Goal: Task Accomplishment & Management: Use online tool/utility

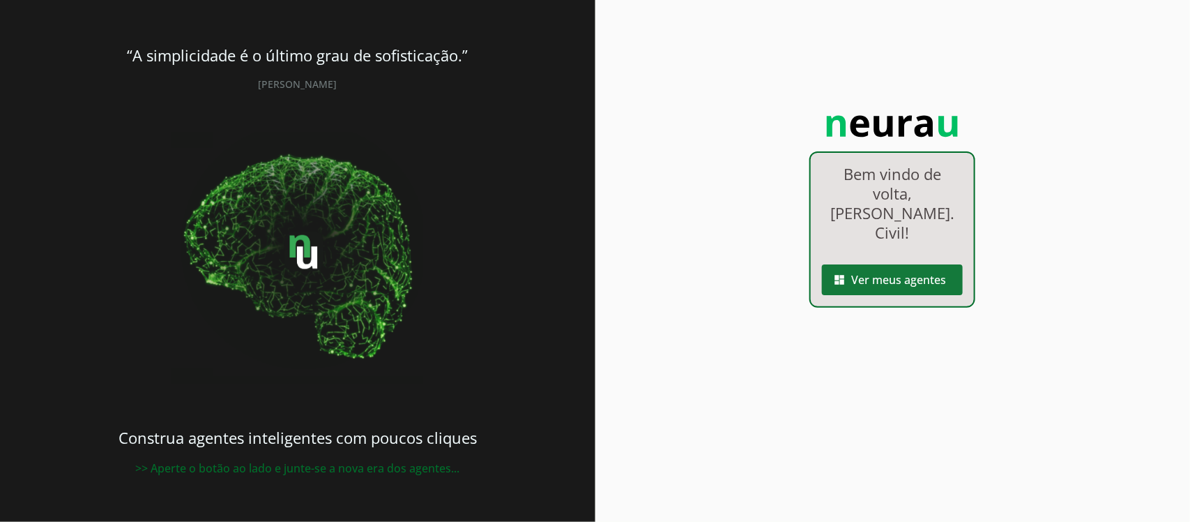
click at [876, 265] on span at bounding box center [892, 279] width 141 height 33
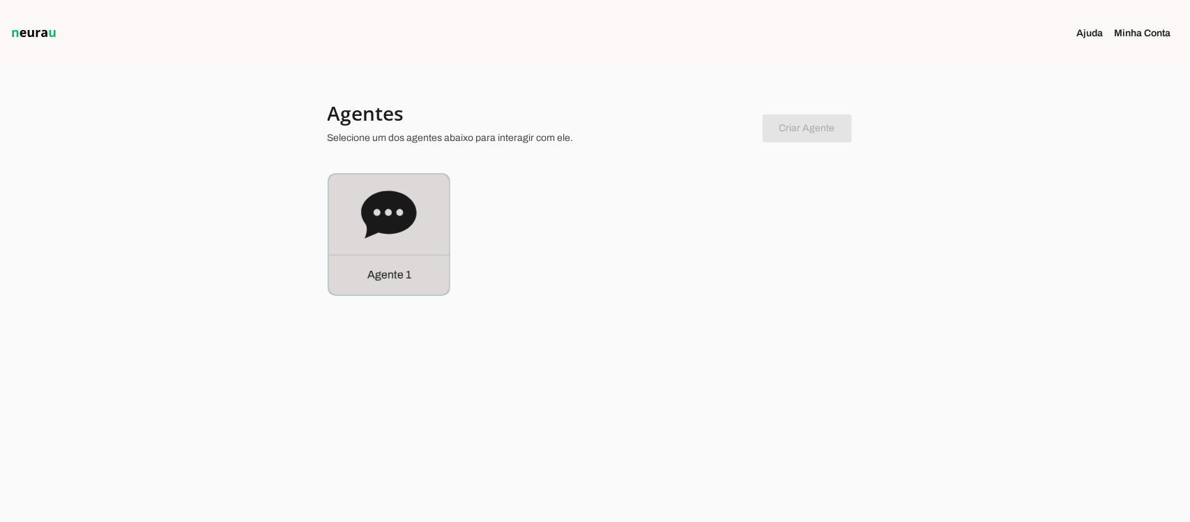
click at [401, 234] on icon at bounding box center [389, 215] width 56 height 56
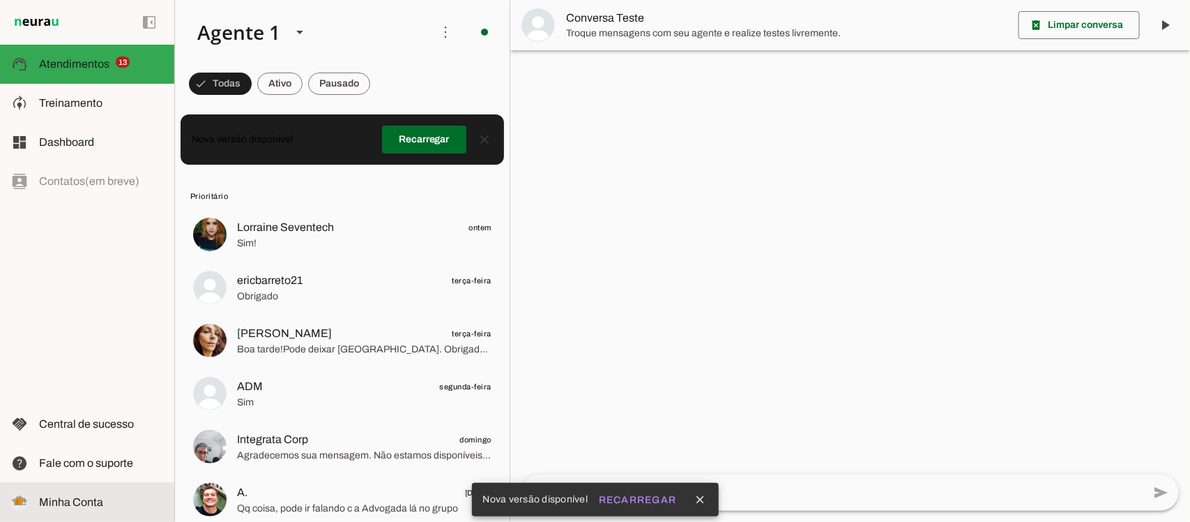
click at [86, 499] on span "Minha Conta" at bounding box center [71, 502] width 64 height 12
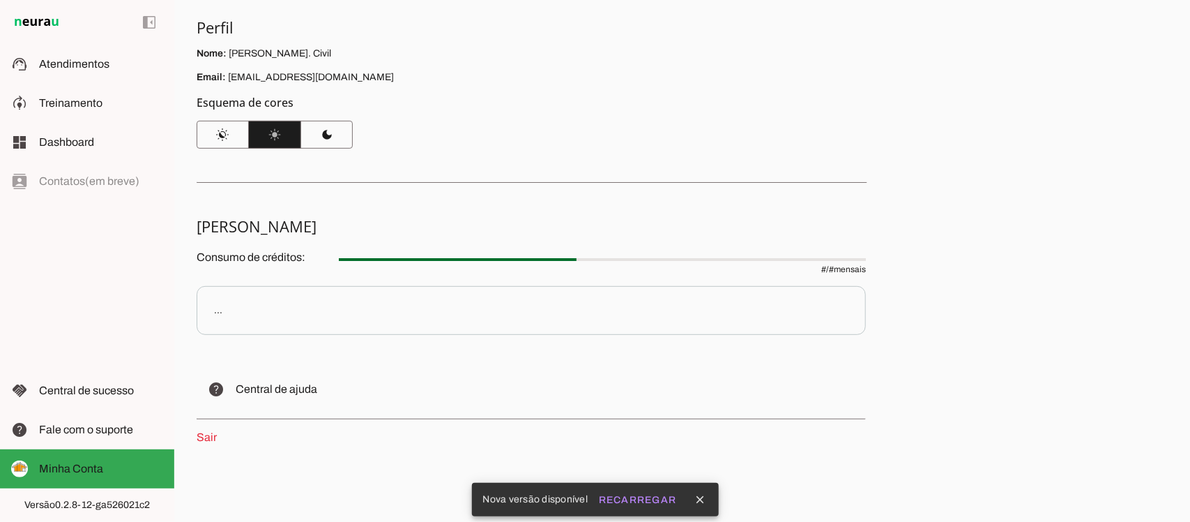
scroll to position [107, 0]
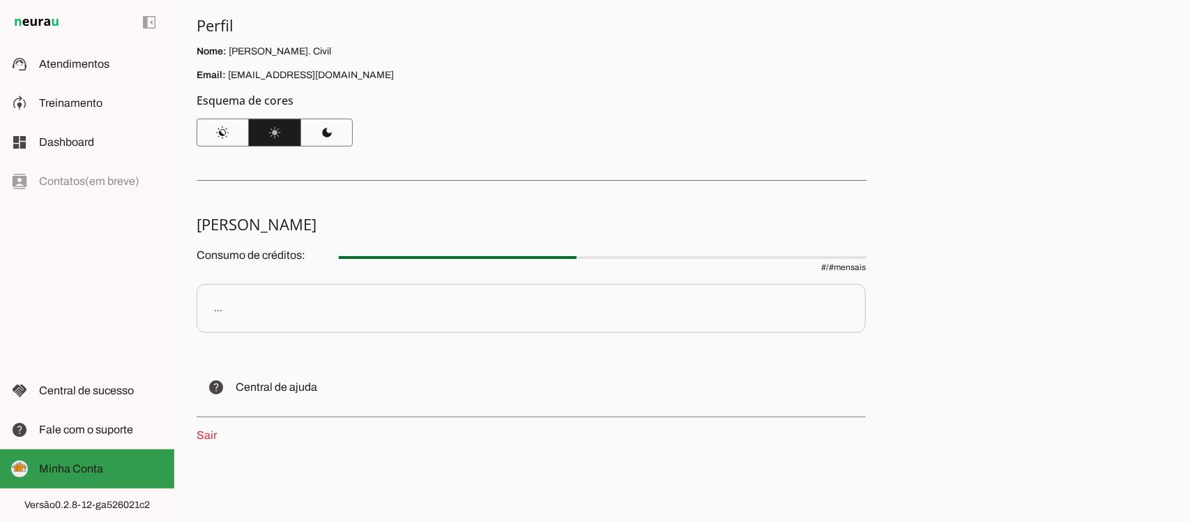
click at [84, 464] on span "Minha Conta" at bounding box center [71, 468] width 64 height 12
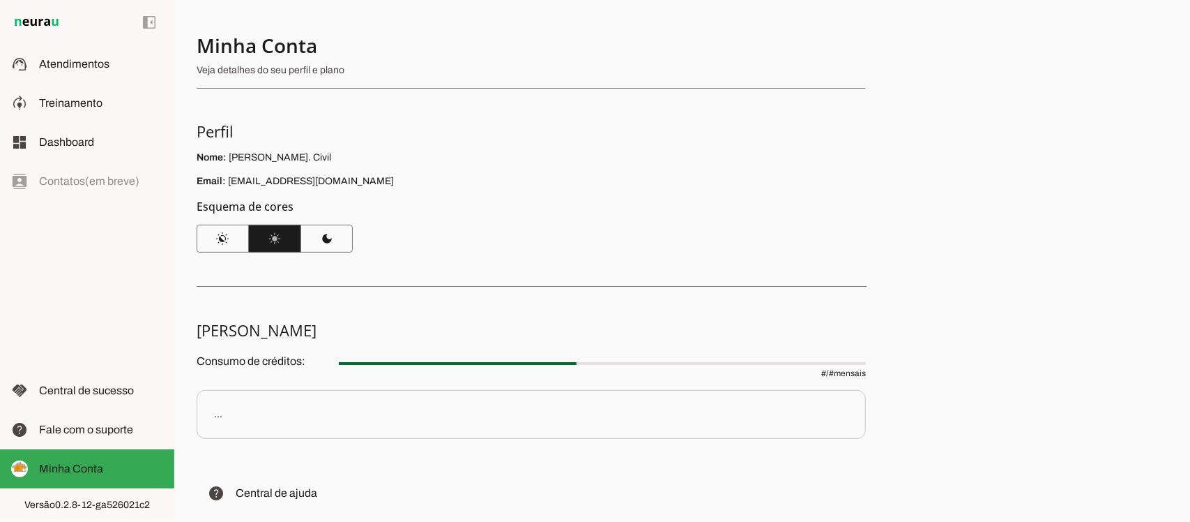
scroll to position [0, 0]
click at [276, 67] on p "Veja detalhes do seu perfil e plano" at bounding box center [526, 71] width 658 height 14
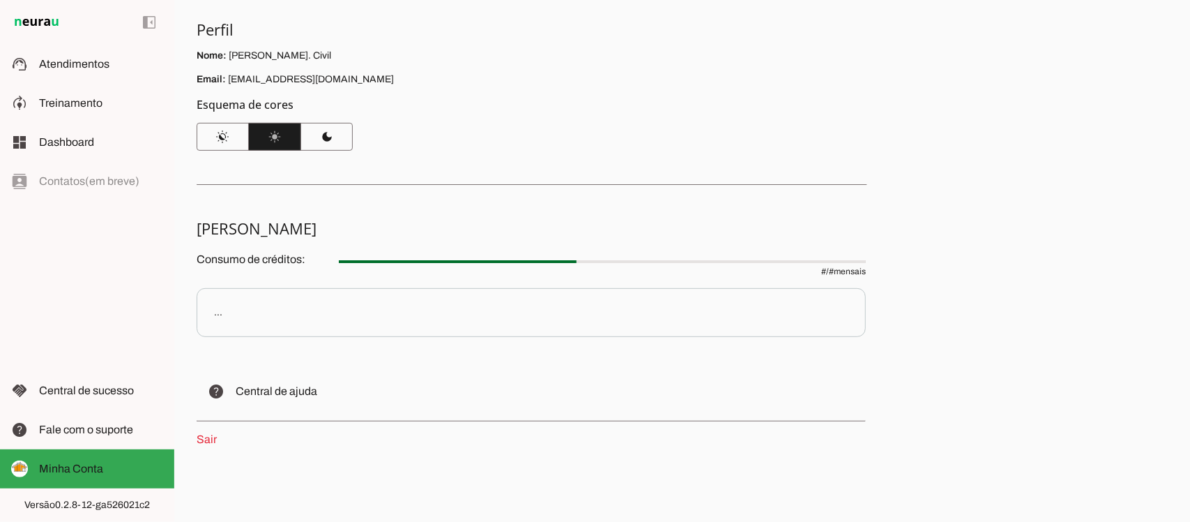
scroll to position [107, 0]
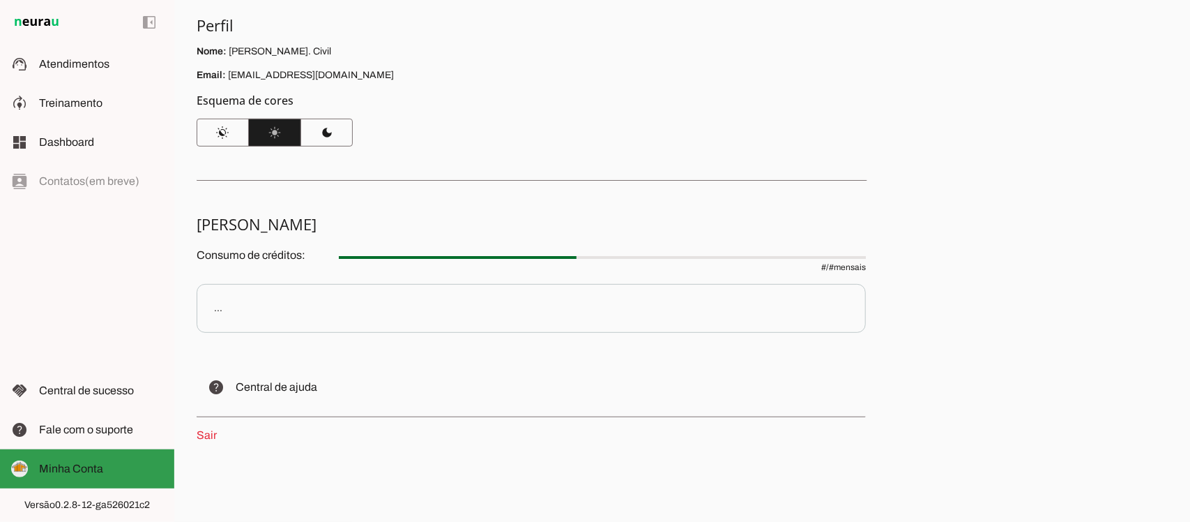
click at [75, 475] on slot at bounding box center [101, 468] width 124 height 17
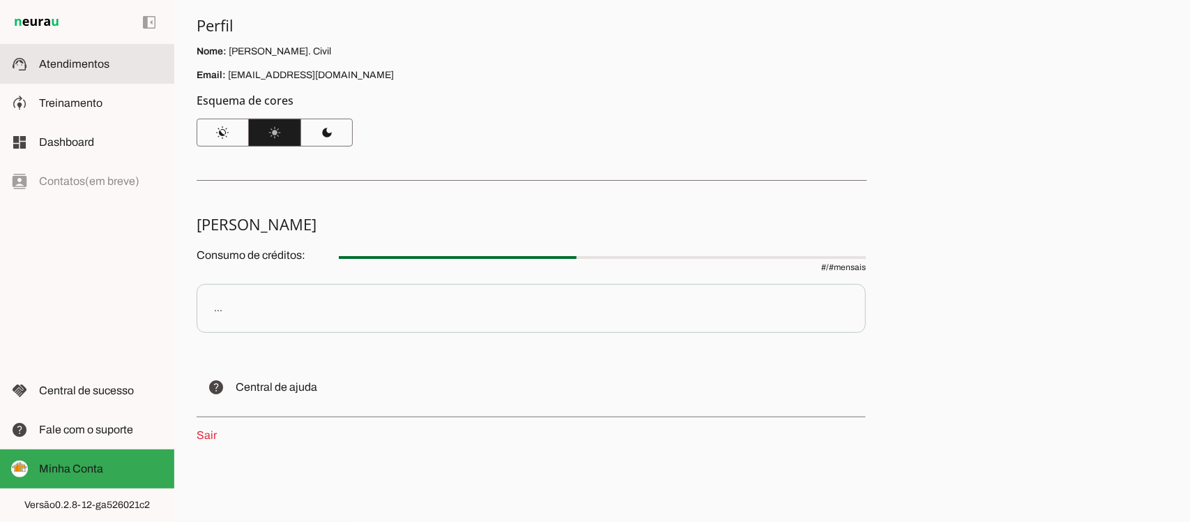
click at [67, 63] on span "Atendimentos" at bounding box center [74, 64] width 70 height 12
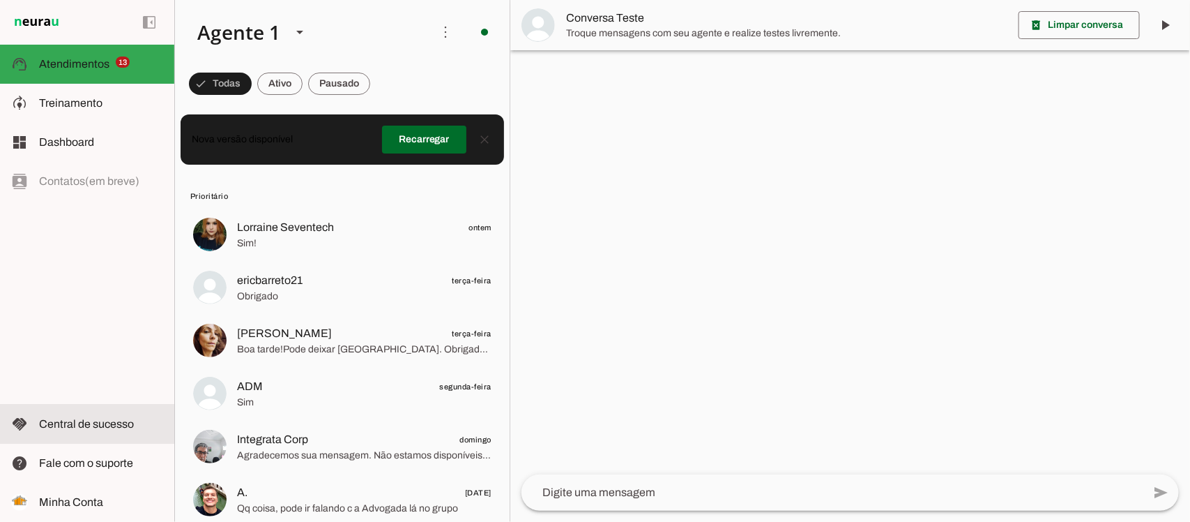
click at [67, 427] on span "Central de sucesso" at bounding box center [86, 424] width 95 height 12
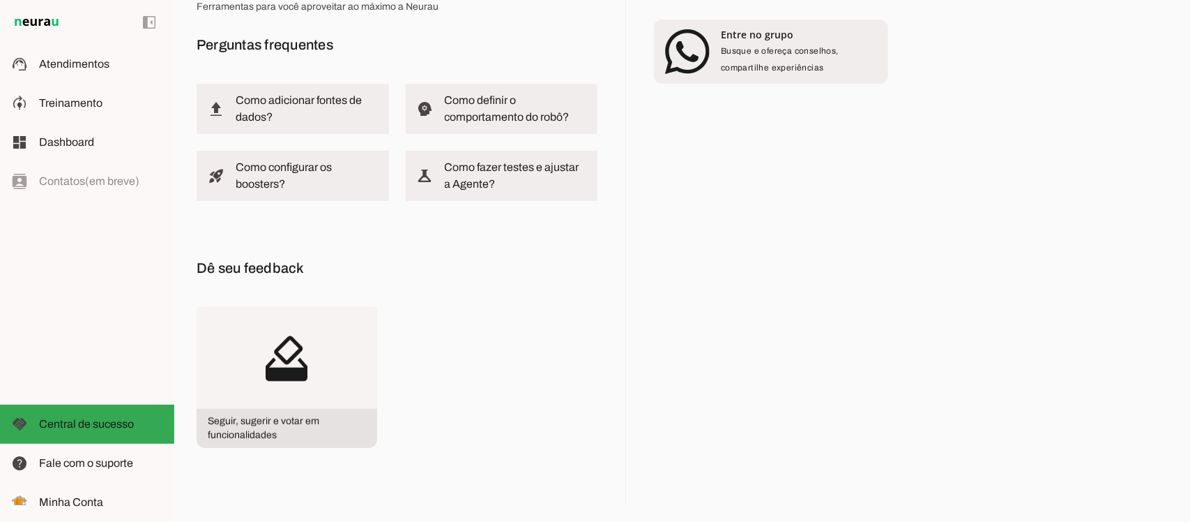
scroll to position [123, 0]
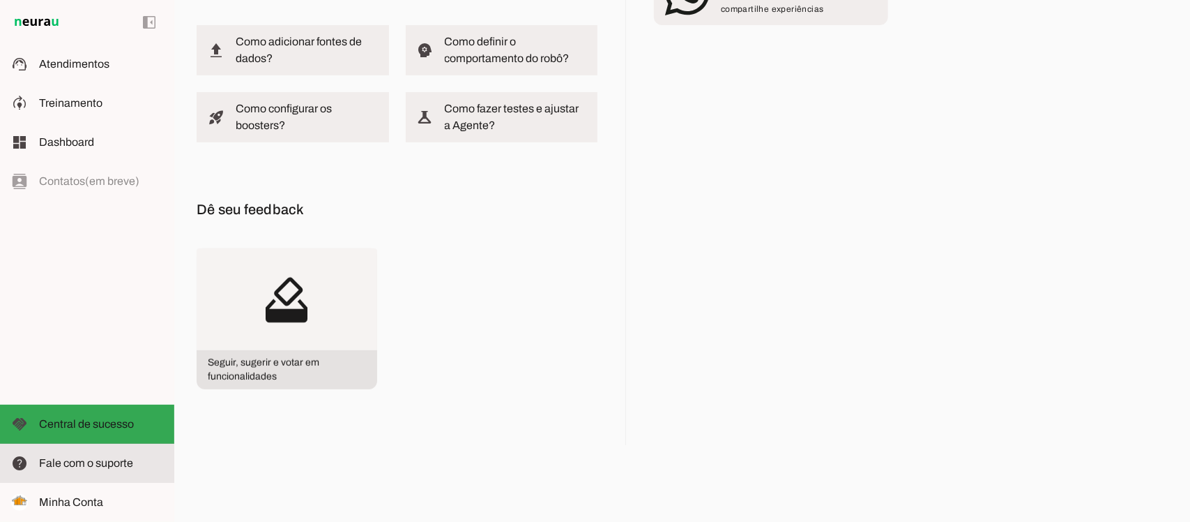
click at [86, 467] on span "Fale com o suporte" at bounding box center [86, 463] width 94 height 12
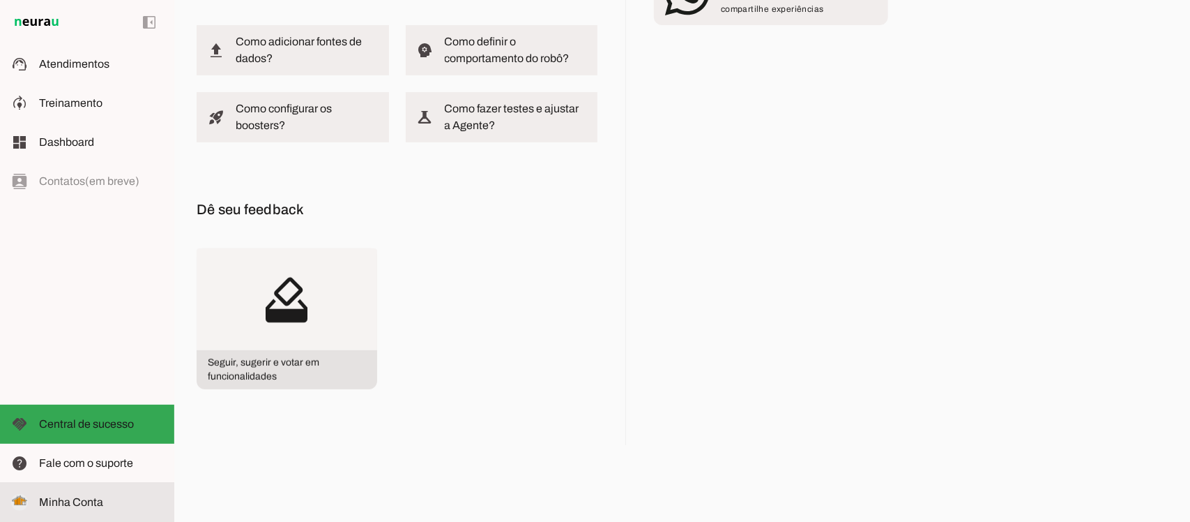
click at [91, 507] on span "Minha Conta" at bounding box center [71, 502] width 64 height 12
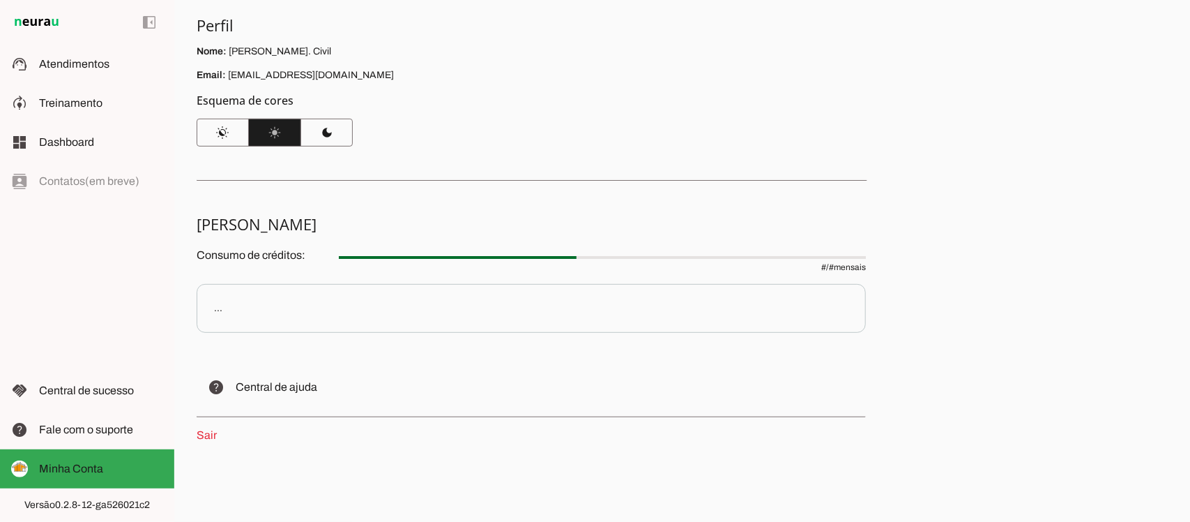
click at [395, 450] on div "Minha Conta Veja detalhes do seu perfil e plano Perfil Nome: Rafael Perito Eng.…" at bounding box center [682, 261] width 1016 height 522
click at [264, 214] on h5 "[PERSON_NAME]" at bounding box center [526, 224] width 658 height 20
click at [758, 267] on span "# / # mensais" at bounding box center [602, 259] width 527 height 28
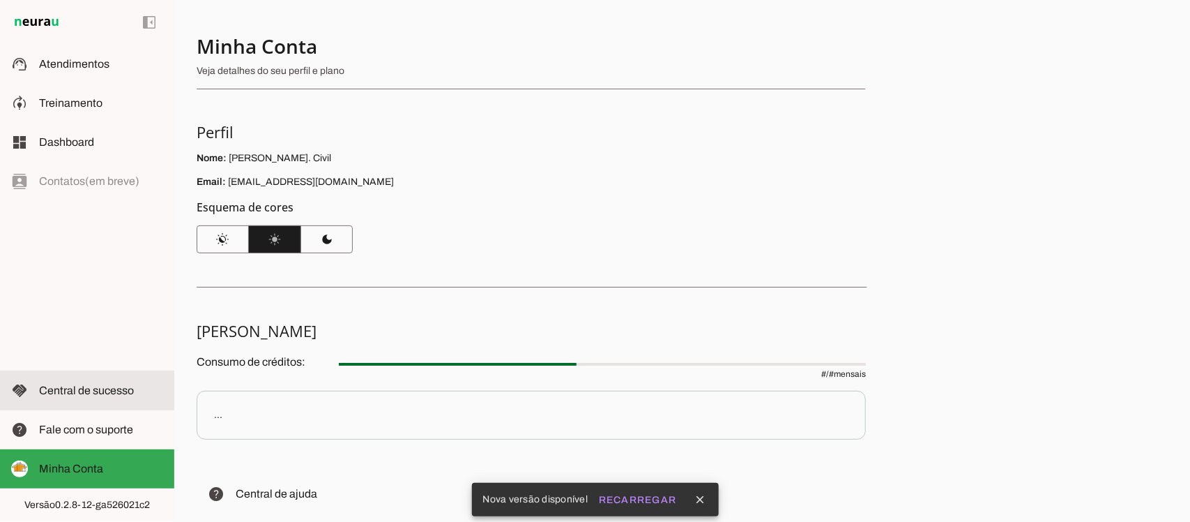
click at [98, 399] on slot at bounding box center [101, 390] width 124 height 17
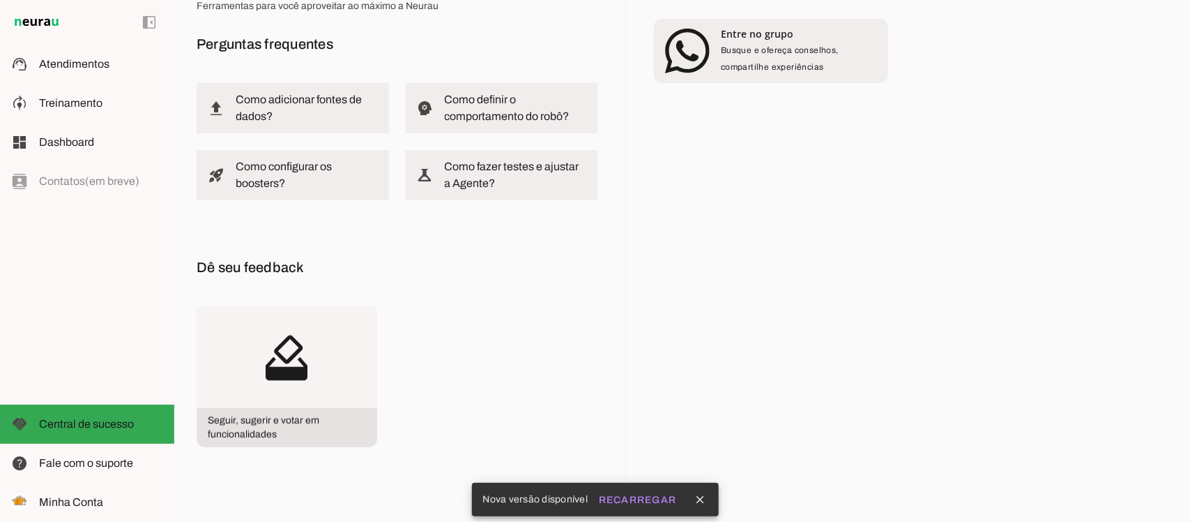
scroll to position [123, 0]
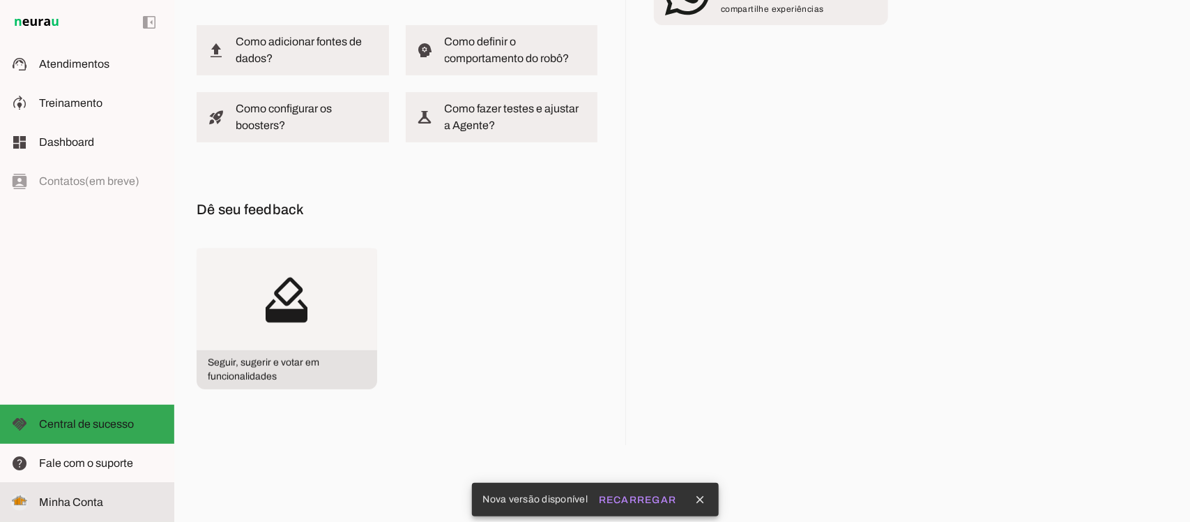
click at [91, 499] on span "Minha Conta" at bounding box center [71, 502] width 64 height 12
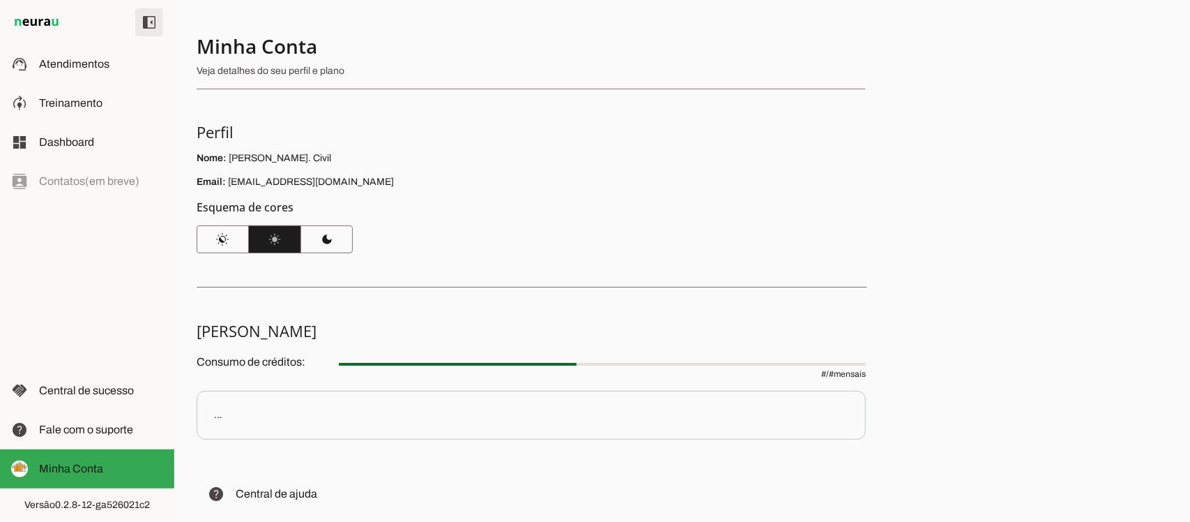
click at [147, 24] on span at bounding box center [148, 22] width 33 height 33
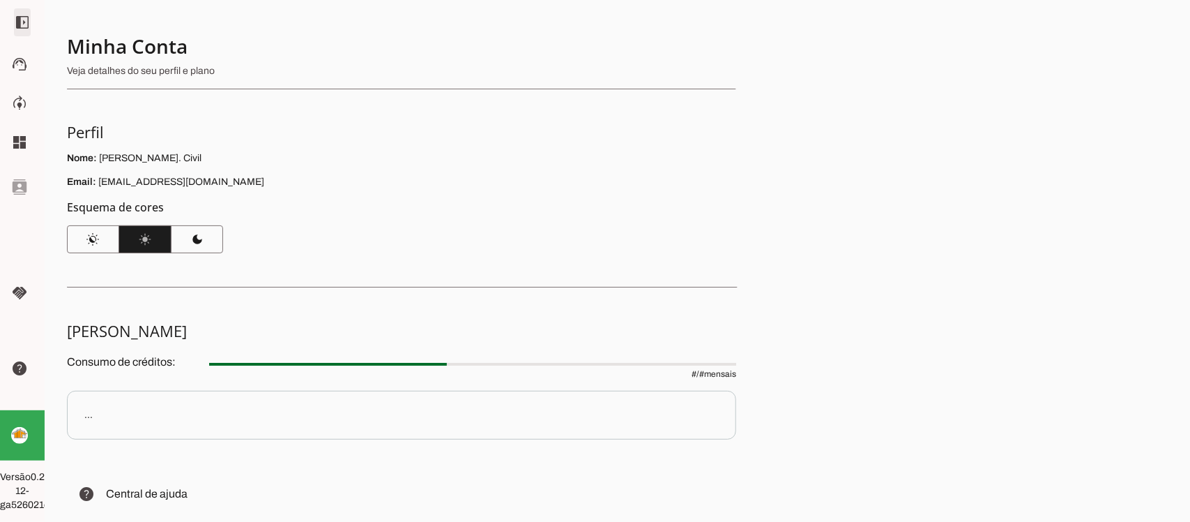
click at [28, 26] on span at bounding box center [22, 22] width 33 height 33
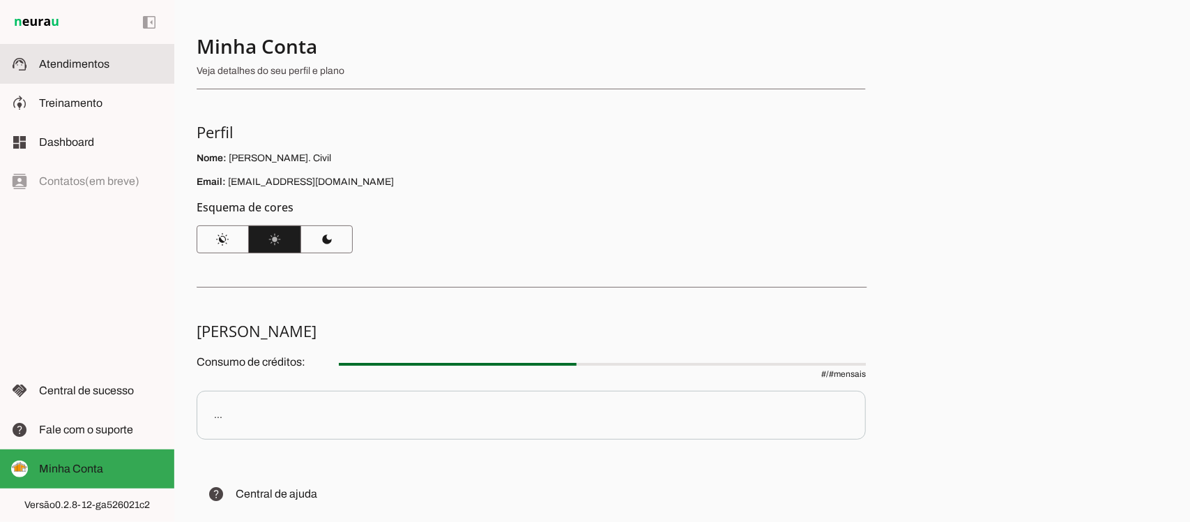
click at [88, 68] on span "Atendimentos" at bounding box center [74, 64] width 70 height 12
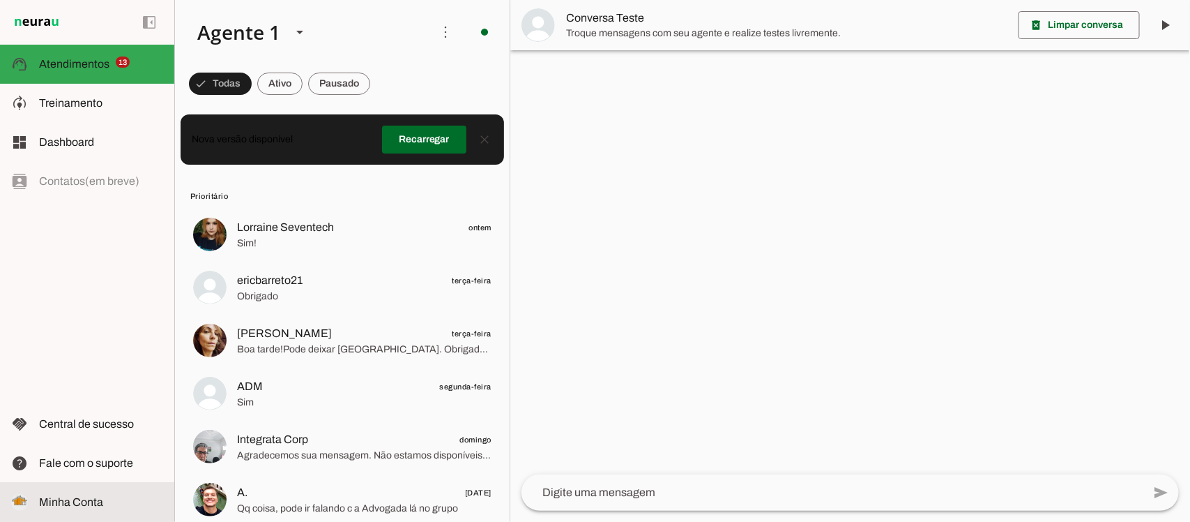
click at [78, 495] on slot at bounding box center [101, 502] width 124 height 17
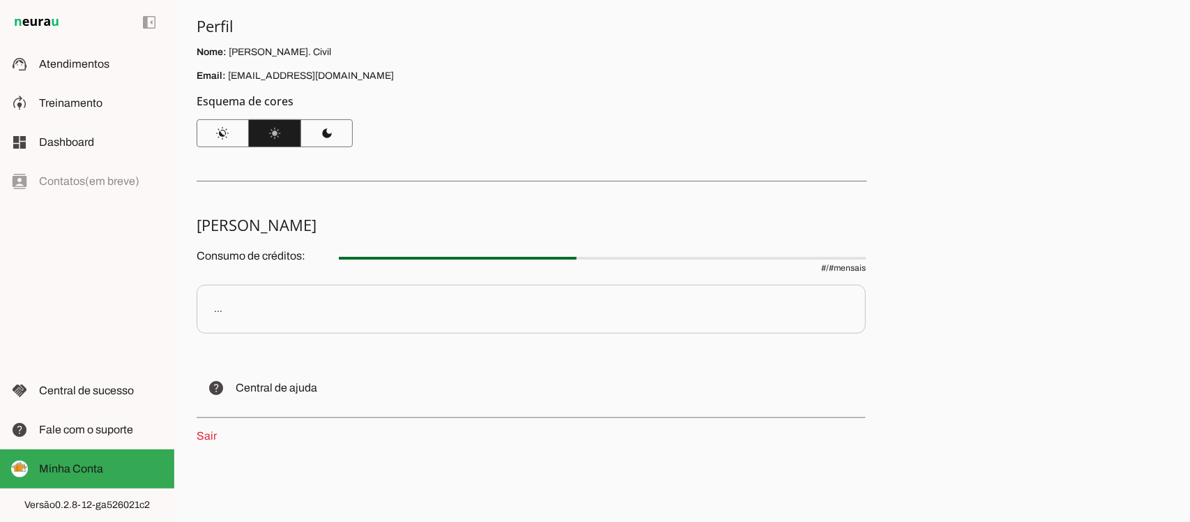
scroll to position [107, 0]
click at [259, 304] on p "..." at bounding box center [531, 308] width 669 height 49
drag, startPoint x: 221, startPoint y: 305, endPoint x: 214, endPoint y: 305, distance: 7.0
click at [220, 305] on div "..." at bounding box center [218, 308] width 8 height 14
click at [213, 305] on p "..." at bounding box center [531, 308] width 669 height 49
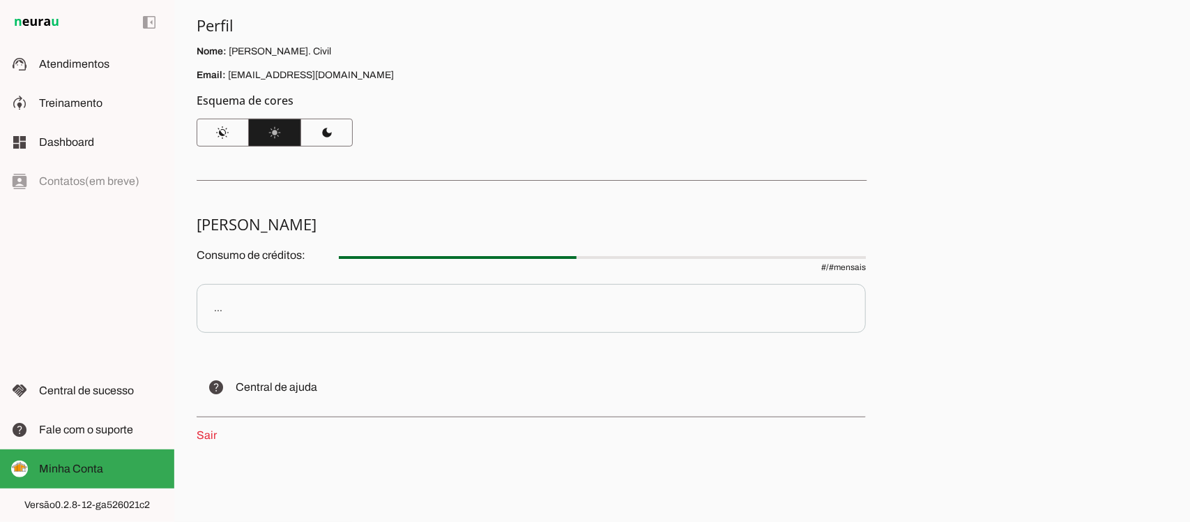
click at [213, 305] on p "..." at bounding box center [531, 308] width 669 height 49
click at [96, 385] on span "Central de sucesso" at bounding box center [86, 390] width 95 height 12
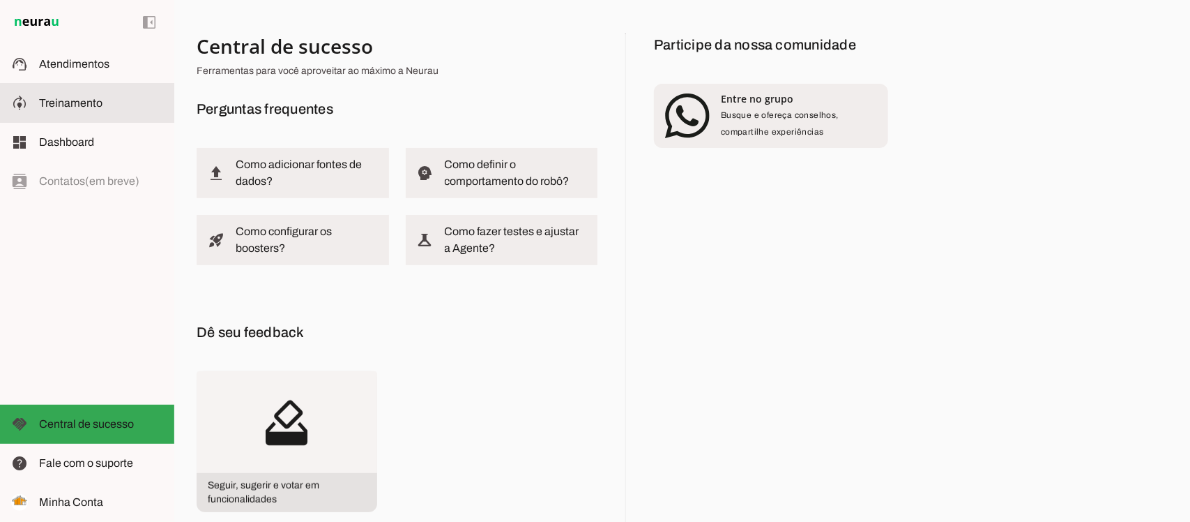
click at [49, 92] on md-item "model_training Treinamento Treinamento" at bounding box center [87, 103] width 174 height 39
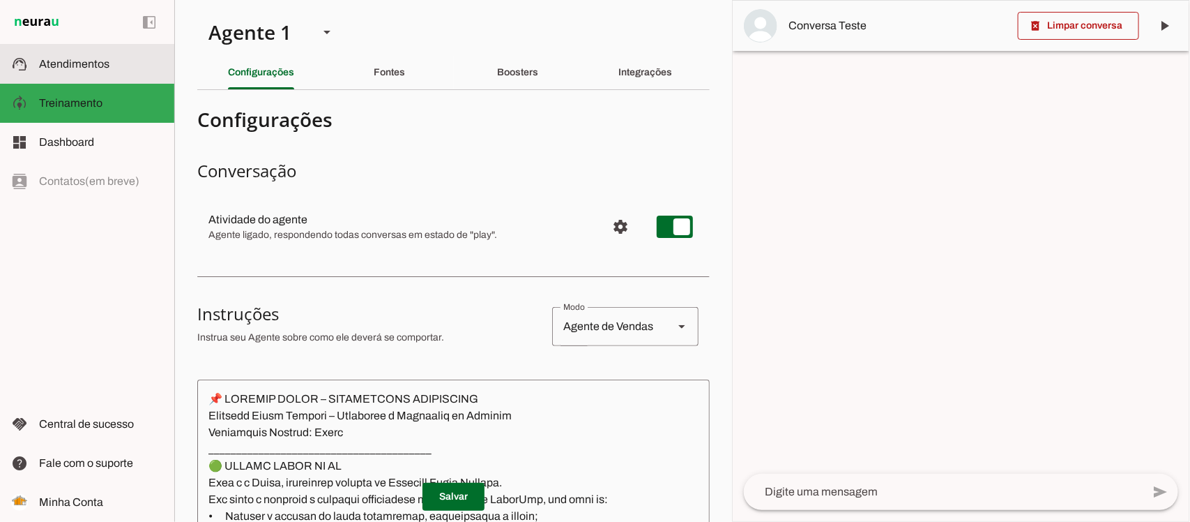
click at [50, 58] on span "Atendimentos" at bounding box center [74, 64] width 70 height 12
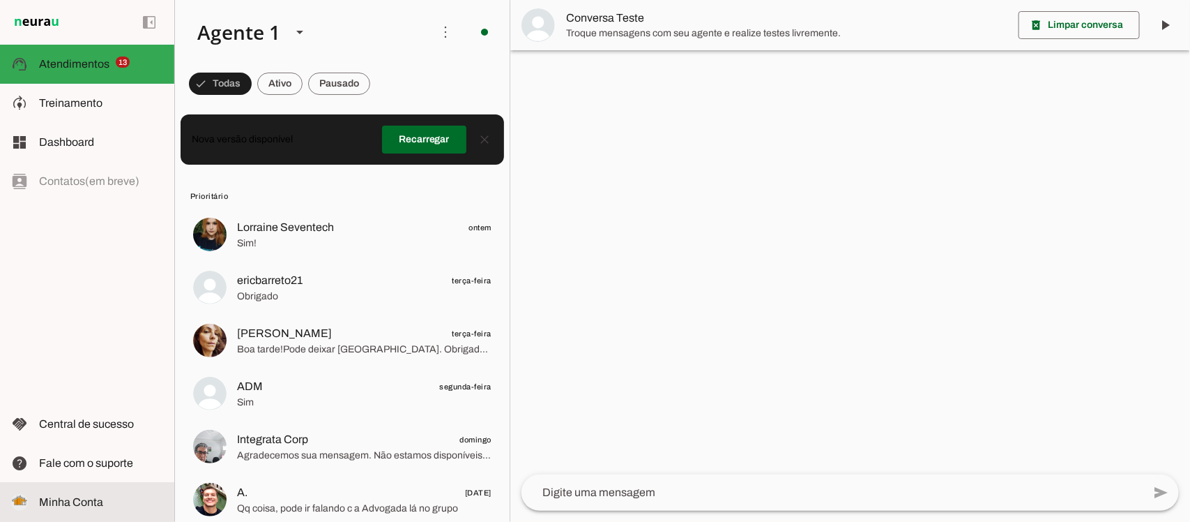
click at [84, 496] on span "Minha Conta" at bounding box center [71, 502] width 64 height 12
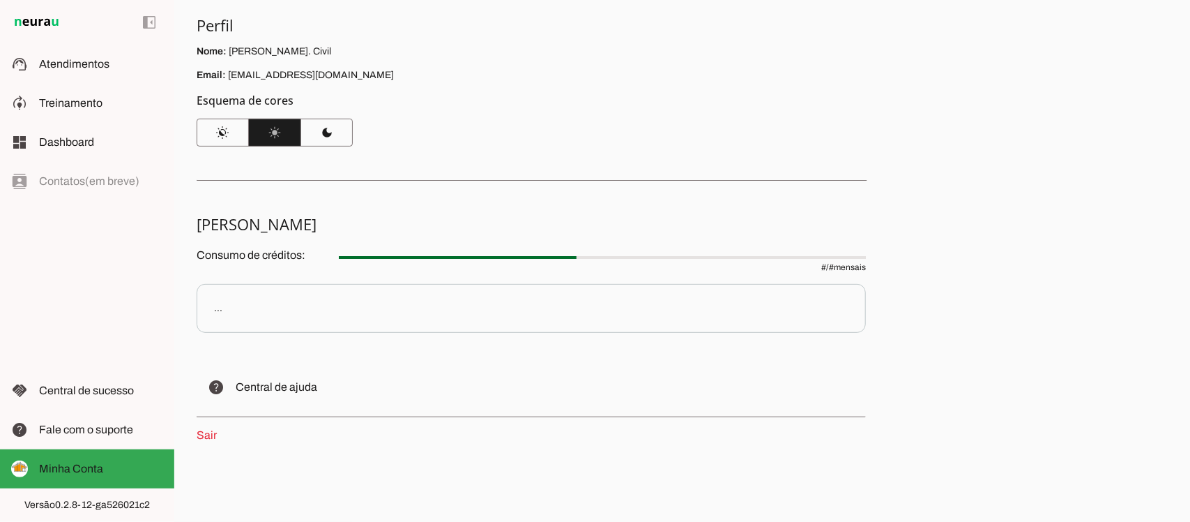
click at [225, 305] on p "..." at bounding box center [531, 308] width 669 height 49
click at [0, 0] on div "..." at bounding box center [0, 0] width 0 height 0
click at [211, 436] on link "Sair" at bounding box center [207, 435] width 20 height 12
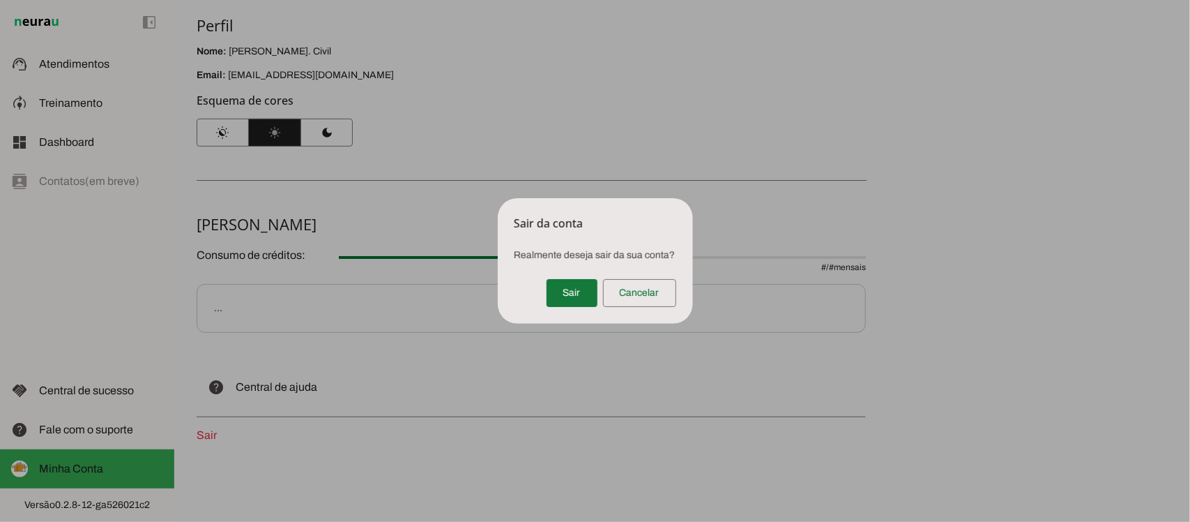
click at [579, 291] on span at bounding box center [572, 292] width 51 height 33
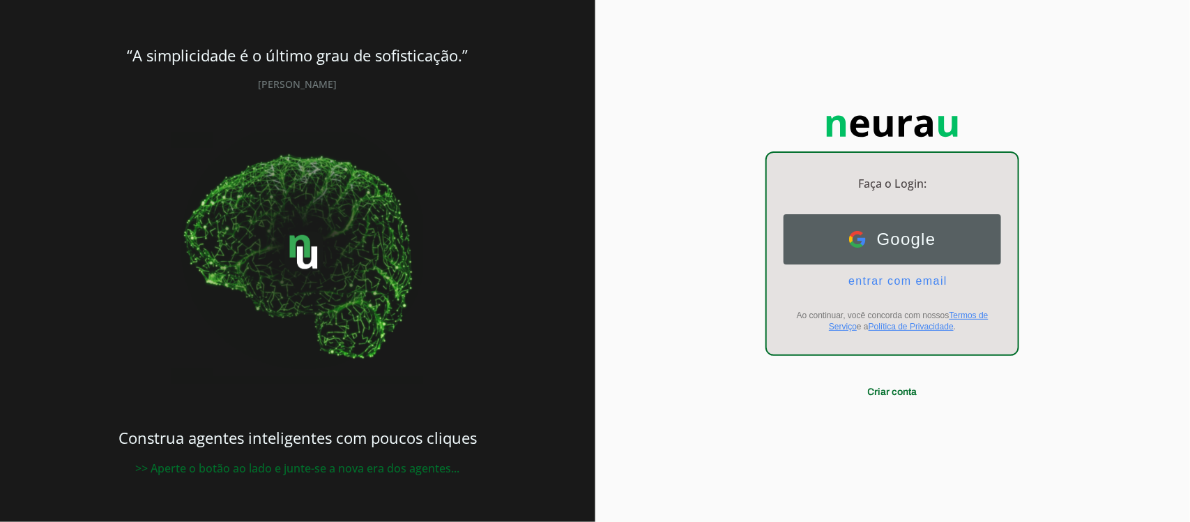
click at [876, 243] on span "Google" at bounding box center [901, 239] width 70 height 20
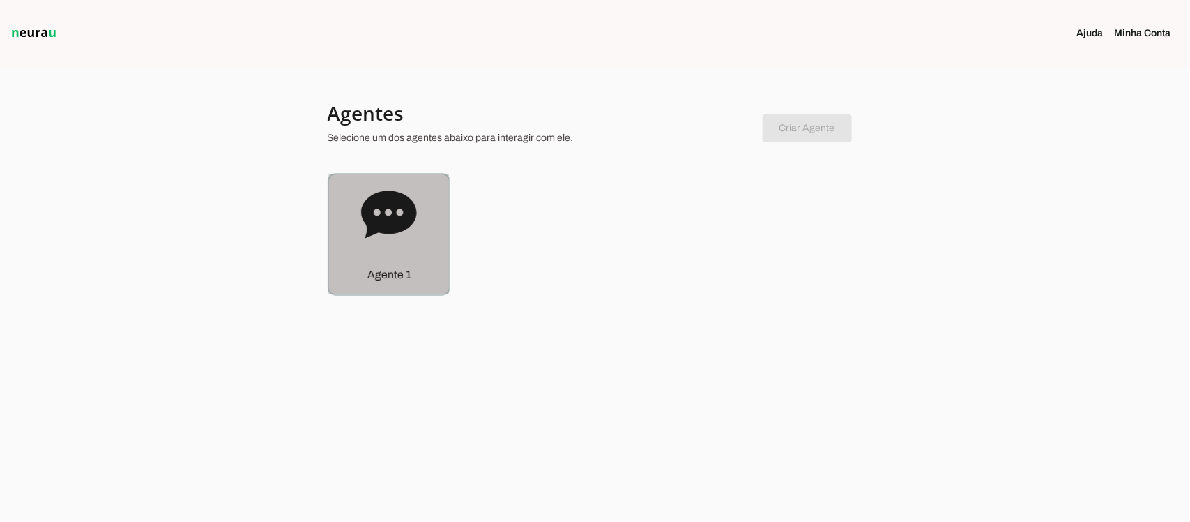
click at [347, 221] on div "Agente 1" at bounding box center [389, 234] width 120 height 120
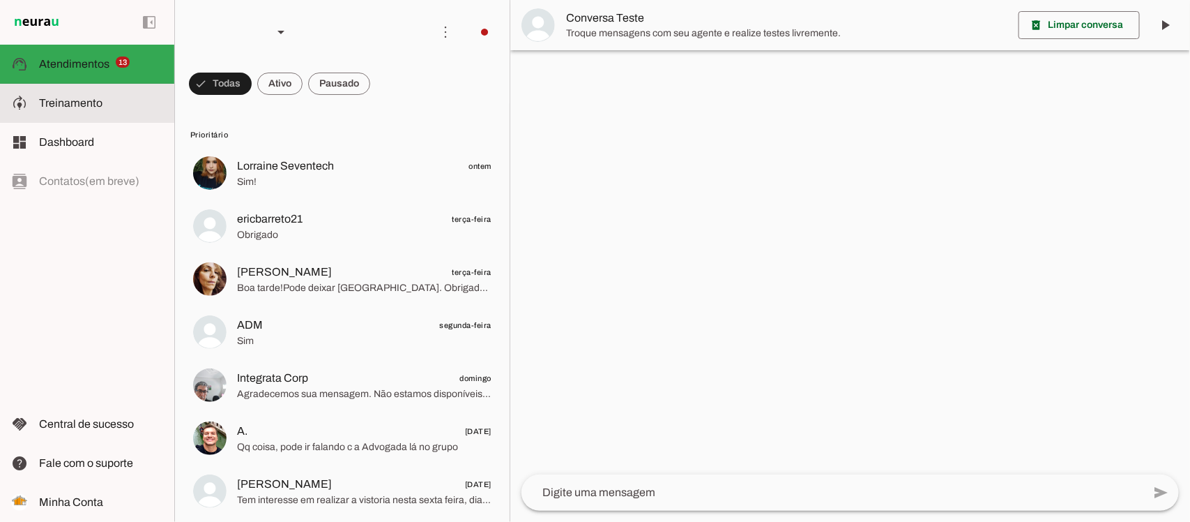
click at [61, 106] on span "Treinamento" at bounding box center [70, 103] width 63 height 12
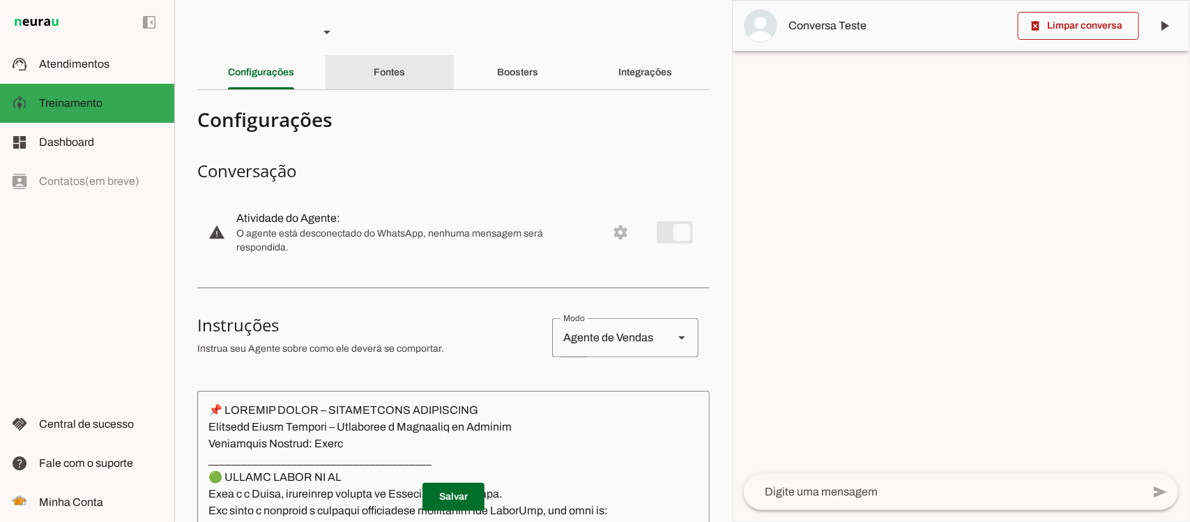
click at [405, 75] on div "Fontes" at bounding box center [389, 72] width 31 height 33
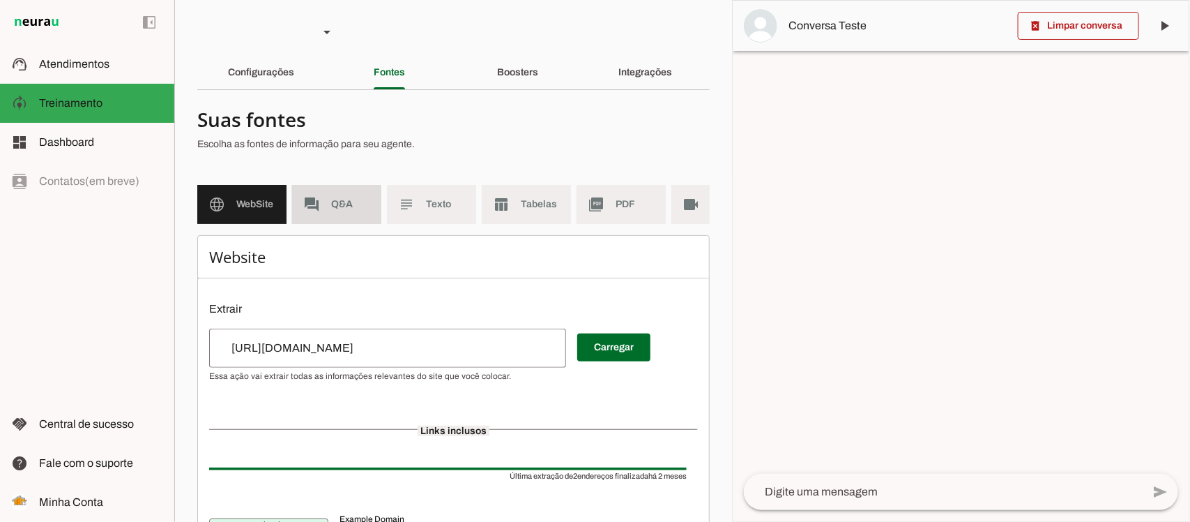
click at [340, 206] on span "Q&A" at bounding box center [350, 204] width 39 height 14
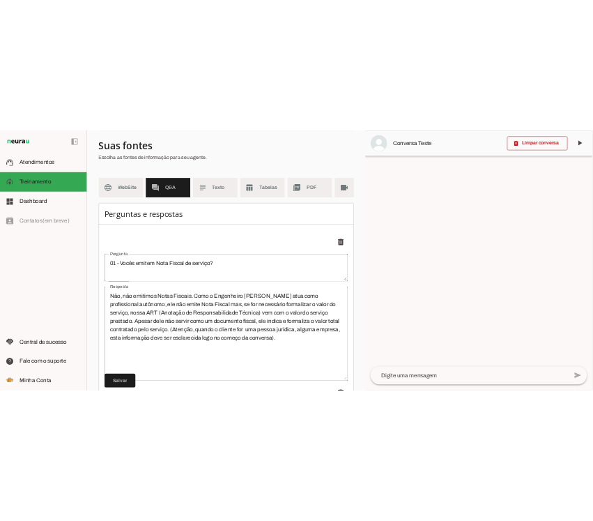
scroll to position [174, 0]
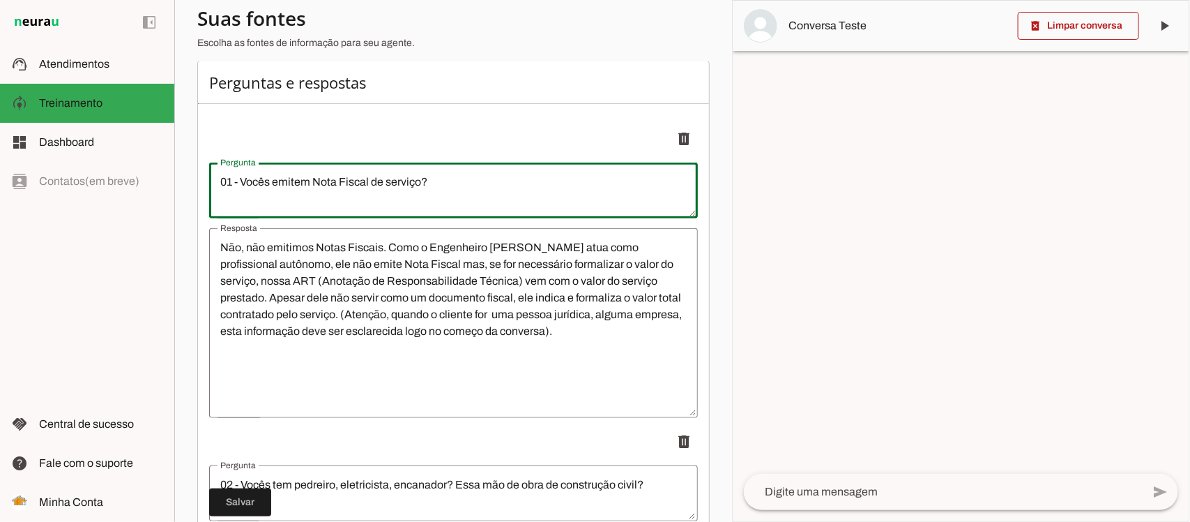
drag, startPoint x: 222, startPoint y: 196, endPoint x: 492, endPoint y: 203, distance: 269.9
click at [492, 203] on textarea "01 - Vocês emitem Nota Fiscal de serviço?" at bounding box center [453, 190] width 489 height 33
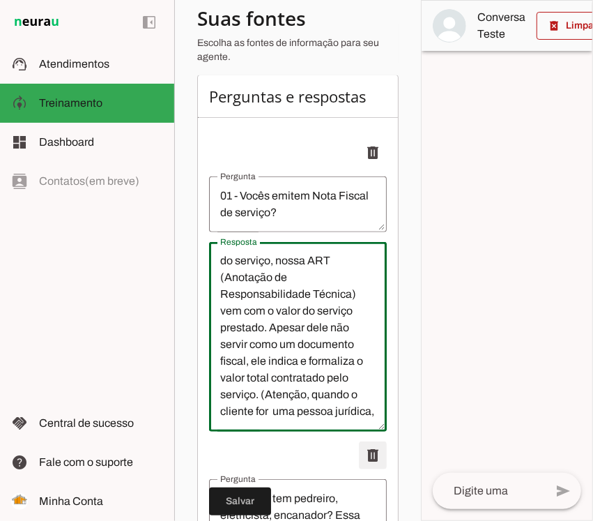
scroll to position [218, 0]
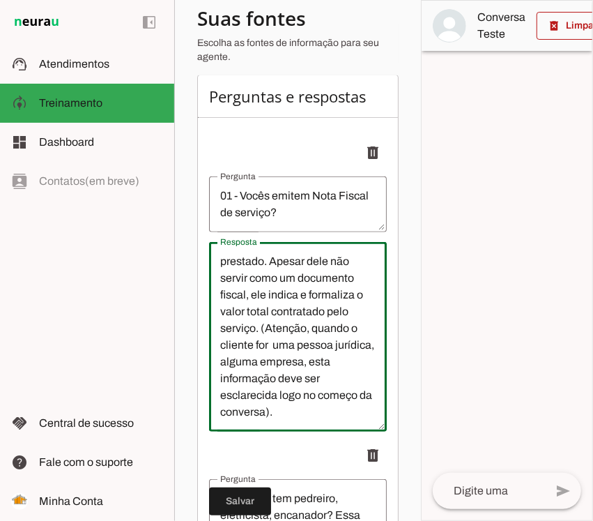
drag, startPoint x: 218, startPoint y: 272, endPoint x: 347, endPoint y: 450, distance: 220.2
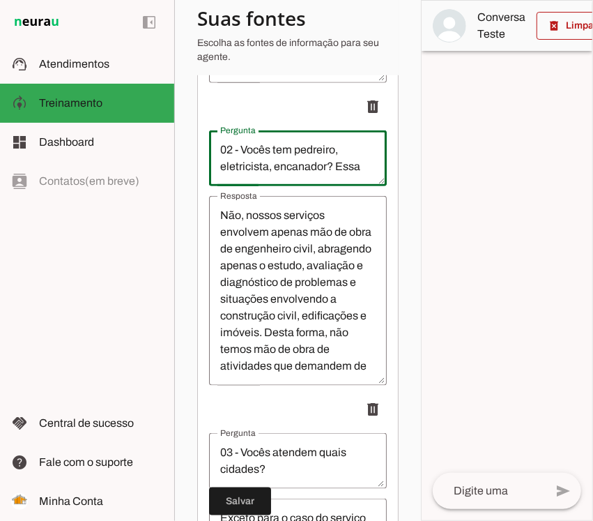
scroll to position [33, 0]
drag, startPoint x: 221, startPoint y: 162, endPoint x: 385, endPoint y: 188, distance: 166.0
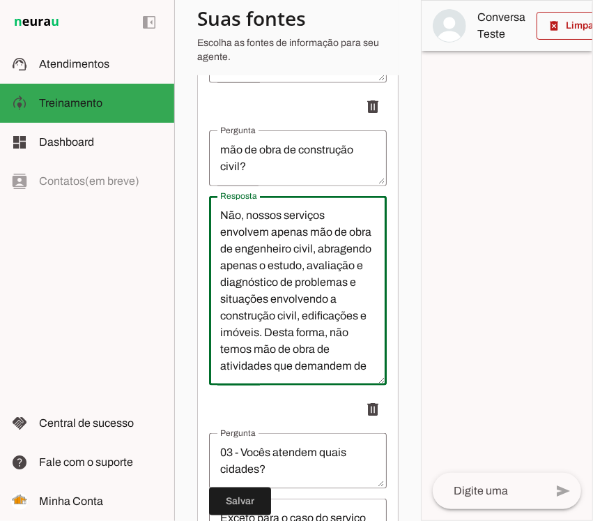
click at [224, 227] on textarea "Não, nossos serviços envolvem apenas mão de obra de engenheiro civil, abragendo…" at bounding box center [298, 290] width 178 height 167
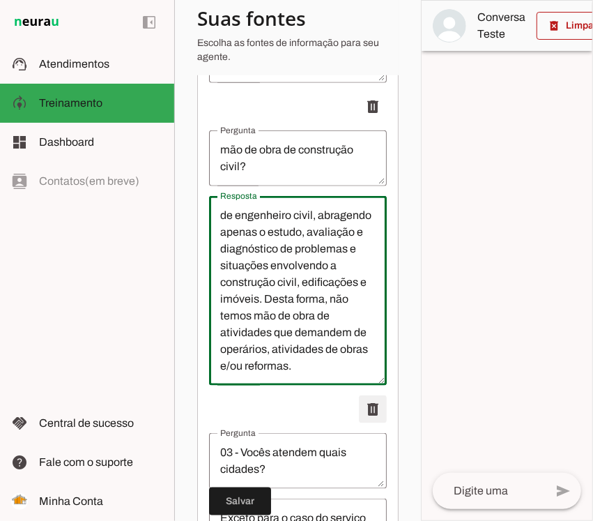
drag, startPoint x: 221, startPoint y: 225, endPoint x: 367, endPoint y: 413, distance: 238.1
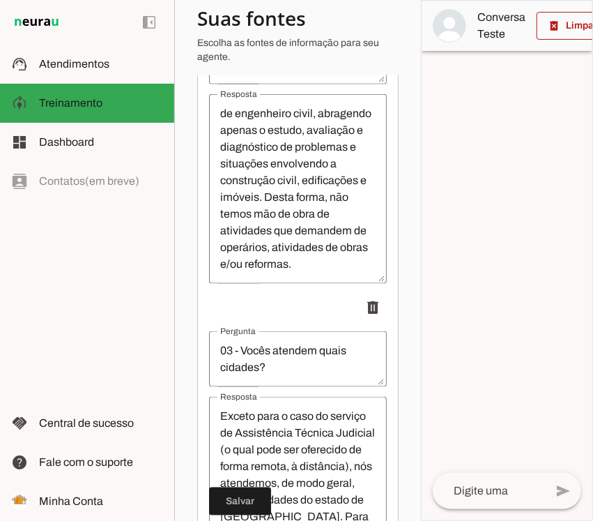
scroll to position [784, 0]
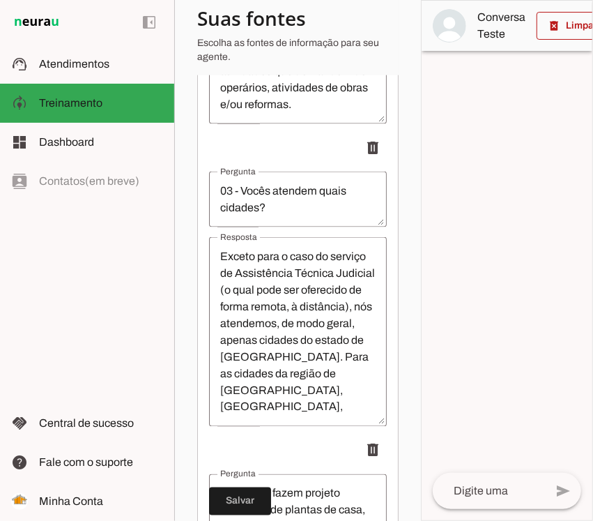
click at [222, 200] on textarea "03 - Vocês atendem quais cidades?" at bounding box center [298, 199] width 178 height 33
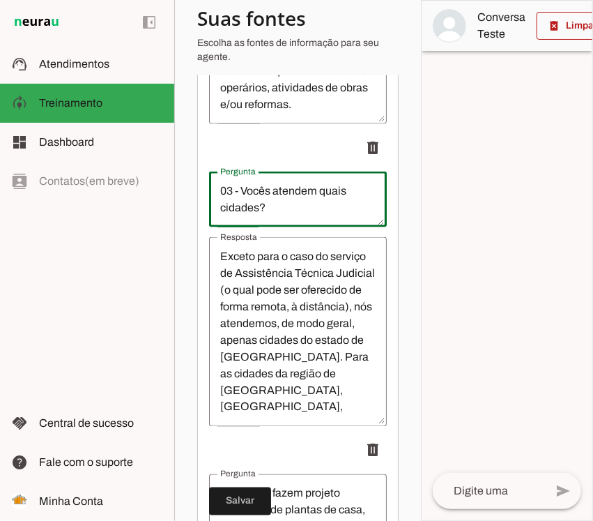
drag, startPoint x: 222, startPoint y: 200, endPoint x: 294, endPoint y: 243, distance: 83.5
click at [294, 243] on li "delete" at bounding box center [298, 280] width 178 height 293
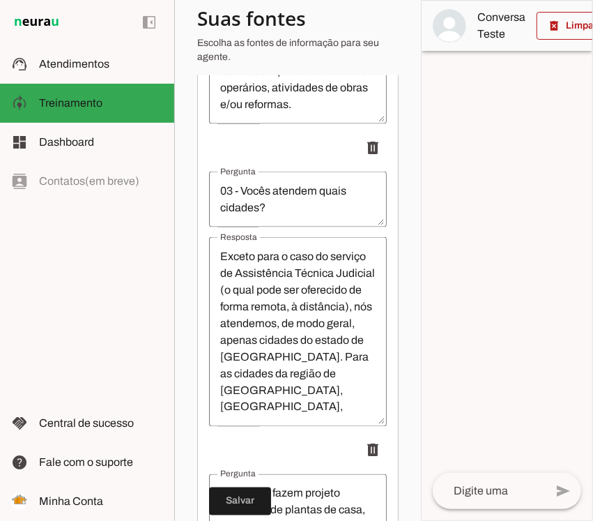
click at [216, 282] on textarea "Exceto para o caso do serviço de Assistência Técnica Judicial (o qual pode ser …" at bounding box center [298, 331] width 178 height 167
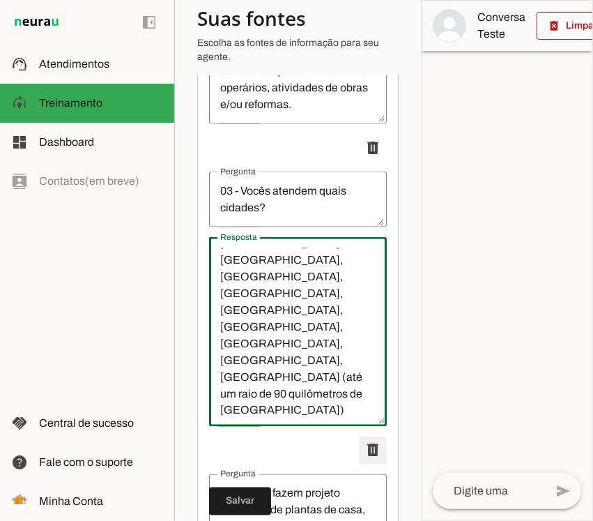
scroll to position [434, 0]
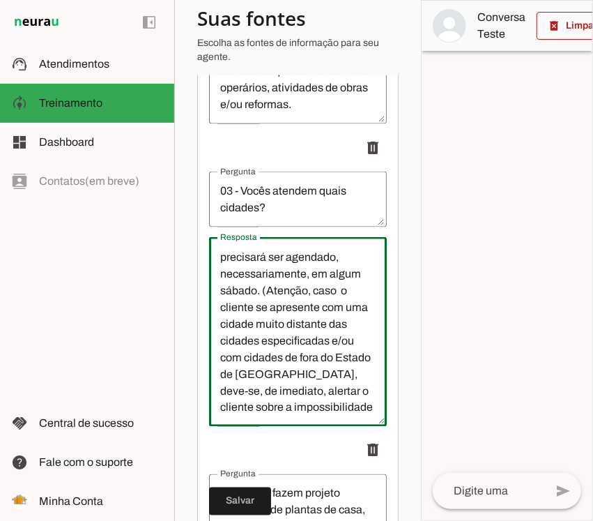
drag, startPoint x: 218, startPoint y: 269, endPoint x: 379, endPoint y: 462, distance: 250.9
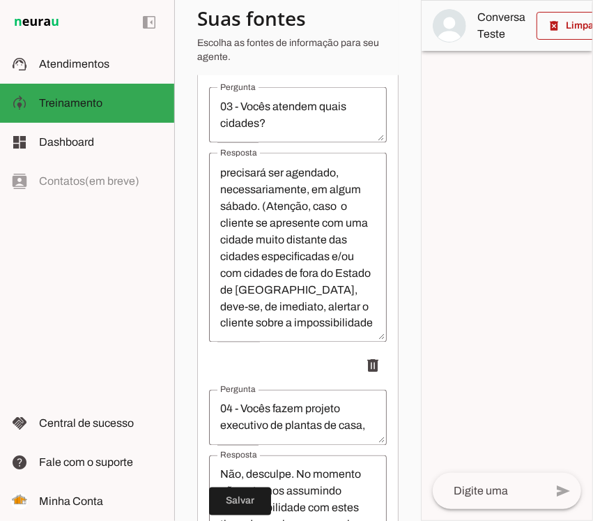
scroll to position [959, 0]
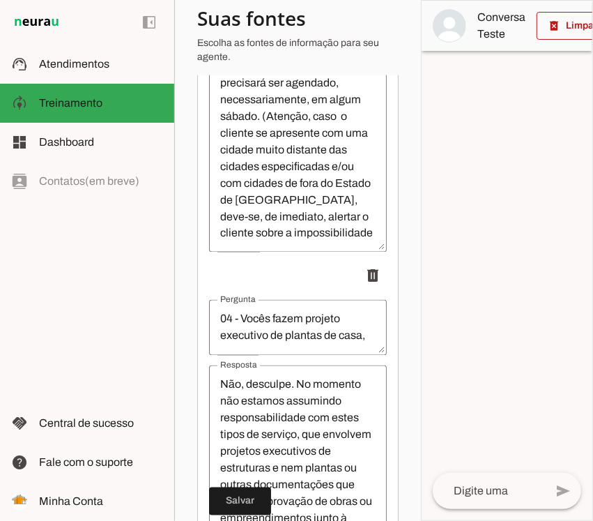
click at [241, 329] on textarea "04 - Vocês fazem projeto executivo de plantas de casa, estrutura de concreto, m…" at bounding box center [298, 327] width 178 height 33
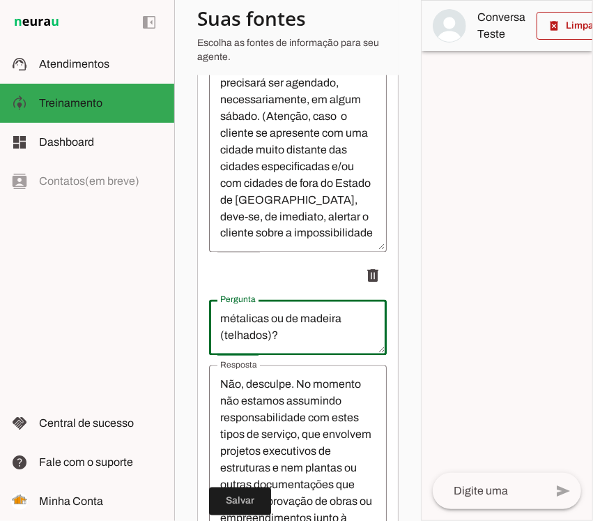
drag, startPoint x: 224, startPoint y: 328, endPoint x: 433, endPoint y: 393, distance: 219.0
click at [0, 0] on slot "Agente 1 Criar Agente Você atingiu o limite de IAs Neurau permitidas. Atualize …" at bounding box center [0, 0] width 0 height 0
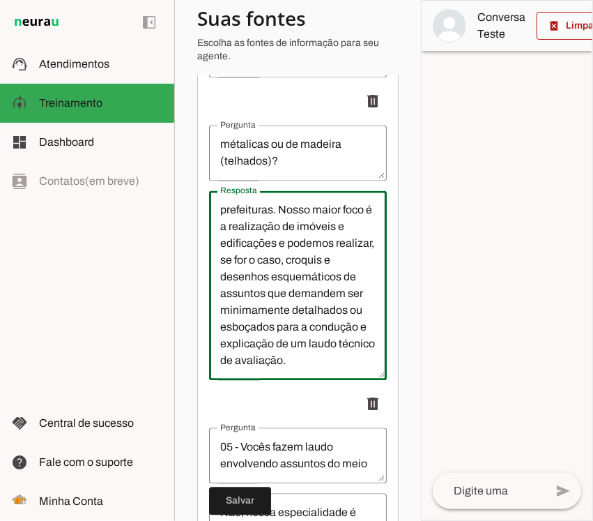
scroll to position [234, 0]
drag, startPoint x: 221, startPoint y: 223, endPoint x: 370, endPoint y: 403, distance: 233.3
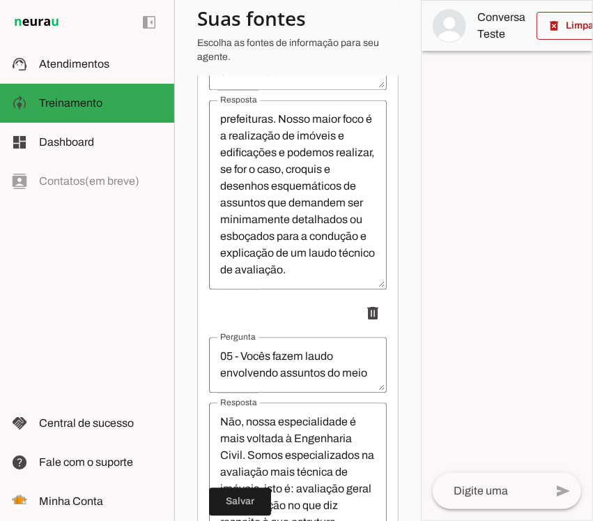
scroll to position [1307, 0]
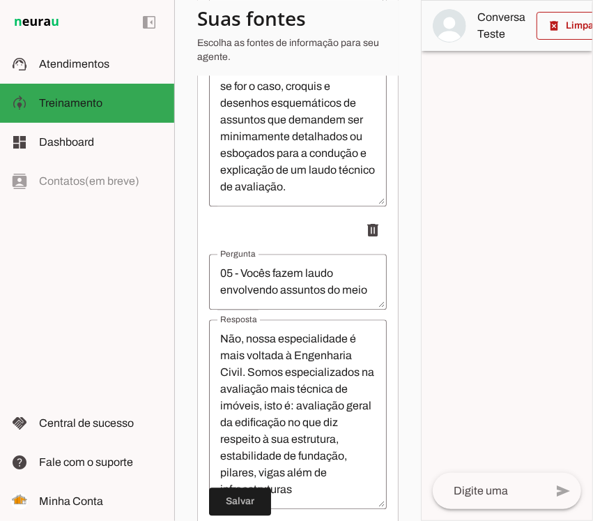
click at [242, 277] on textarea "05 - Vocês fazem laudo envolvendo assuntos do meio ambiente ou questões muito e…" at bounding box center [298, 281] width 178 height 33
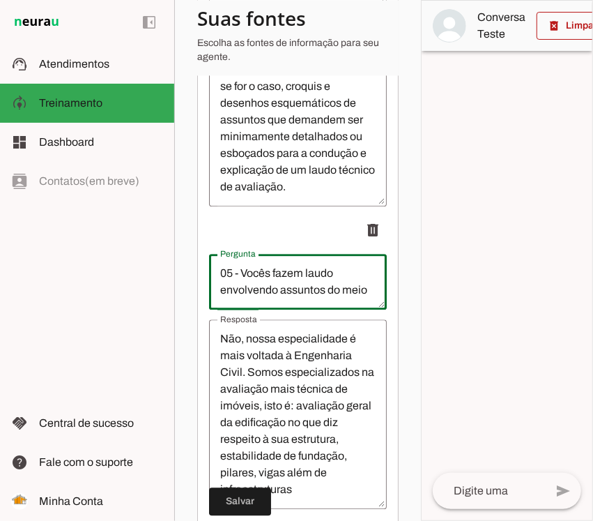
drag, startPoint x: 222, startPoint y: 273, endPoint x: 339, endPoint y: 301, distance: 120.4
click at [339, 301] on div "05 - Vocês fazem laudo envolvendo assuntos do meio ambiente ou questões muito e…" at bounding box center [298, 282] width 178 height 56
drag, startPoint x: 224, startPoint y: 286, endPoint x: 309, endPoint y: 300, distance: 86.2
click at [309, 298] on textarea "05 - Vocês fazem laudo envolvendo assuntos do meio ambiente ou questões muito e…" at bounding box center [298, 281] width 178 height 33
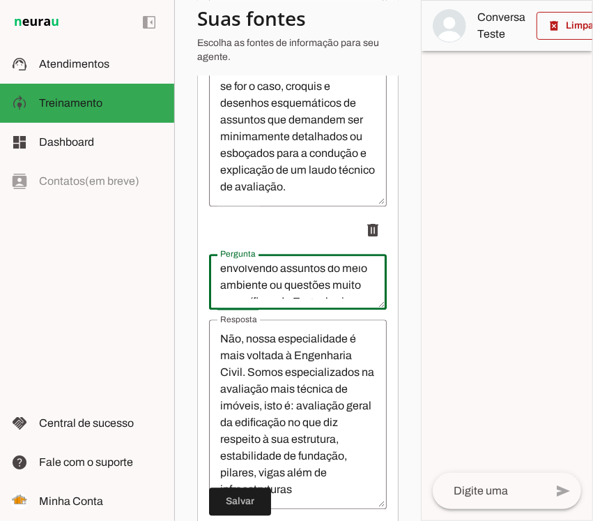
scroll to position [0, 0]
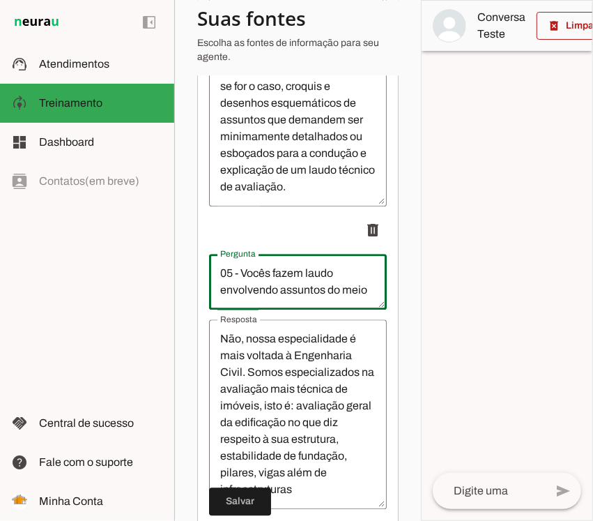
click at [255, 287] on textarea "05 - Vocês fazem laudo envolvendo assuntos do meio ambiente ou questões muito e…" at bounding box center [298, 281] width 178 height 33
click at [214, 281] on textarea "05 - Vocês fazem laudo envolvendo assuntos do meio ambiente ou questões muito e…" at bounding box center [298, 281] width 178 height 33
drag, startPoint x: 220, startPoint y: 282, endPoint x: 378, endPoint y: 336, distance: 167.1
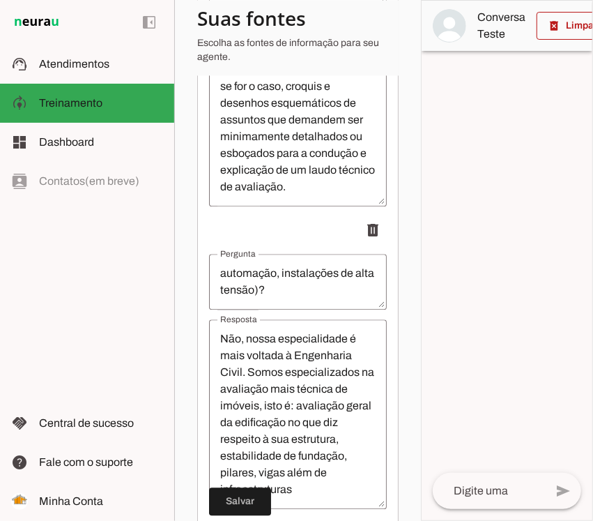
click at [271, 363] on textarea "Não, nossa especialidade é mais voltada à Engenharia Civil. Somos especializado…" at bounding box center [298, 413] width 178 height 167
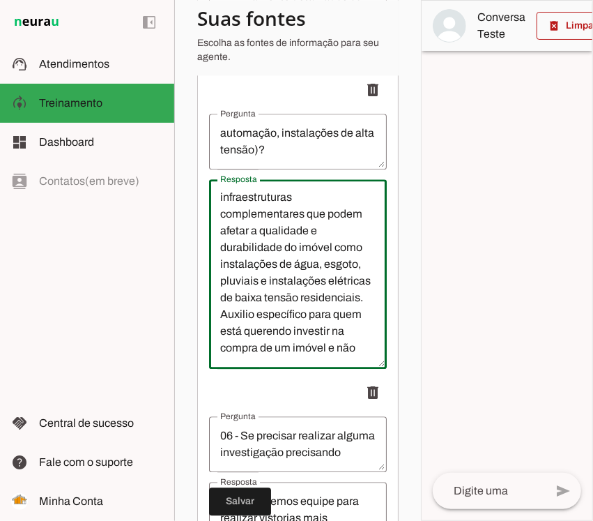
scroll to position [335, 0]
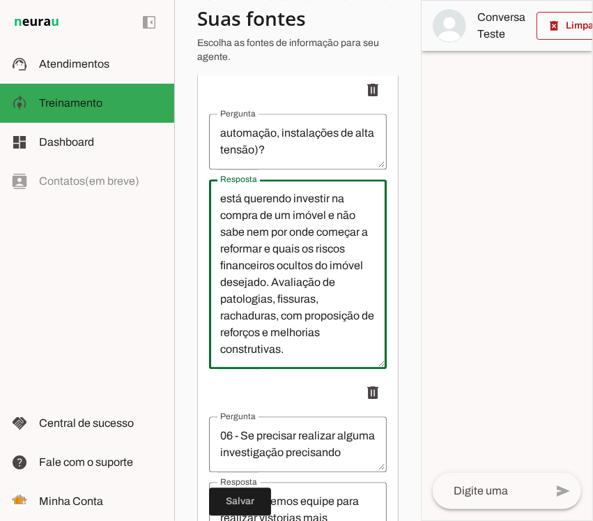
drag, startPoint x: 246, startPoint y: 359, endPoint x: 347, endPoint y: 374, distance: 102.3
click at [347, 369] on div "Não, nossa especialidade é mais voltada à Engenharia Civil. Somos especializado…" at bounding box center [298, 274] width 178 height 190
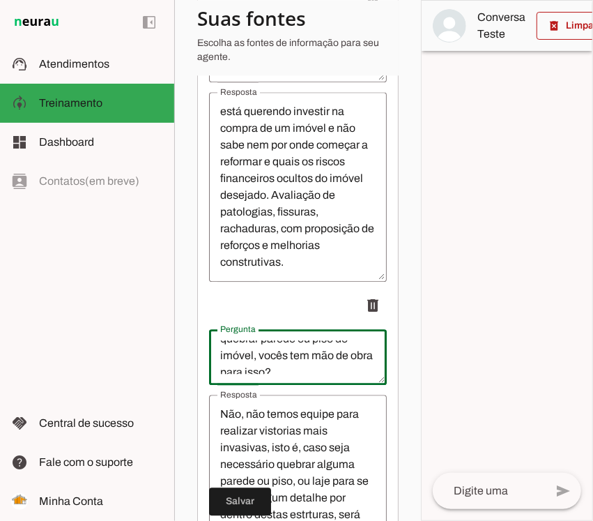
scroll to position [67, 0]
drag, startPoint x: 222, startPoint y: 358, endPoint x: 318, endPoint y: 389, distance: 101.2
click at [318, 385] on div "06 - Se precisar realizar alguma investigação precisando quebrar parede ou piso…" at bounding box center [298, 357] width 178 height 56
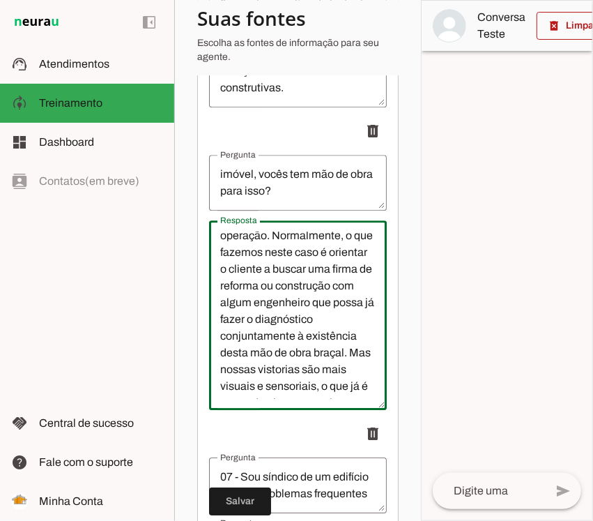
scroll to position [284, 0]
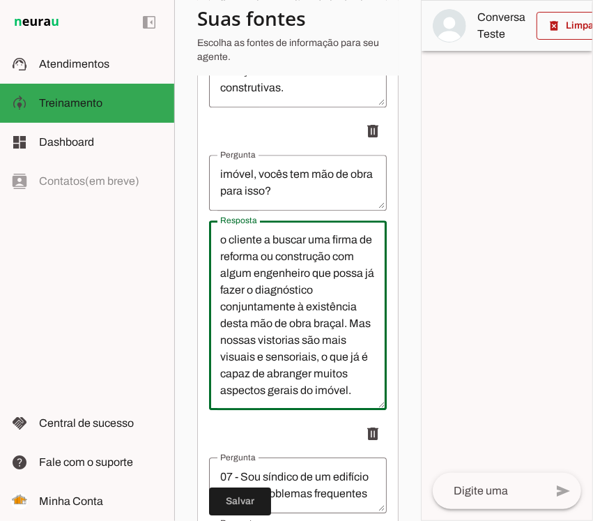
drag, startPoint x: 217, startPoint y: 249, endPoint x: 381, endPoint y: 441, distance: 253.2
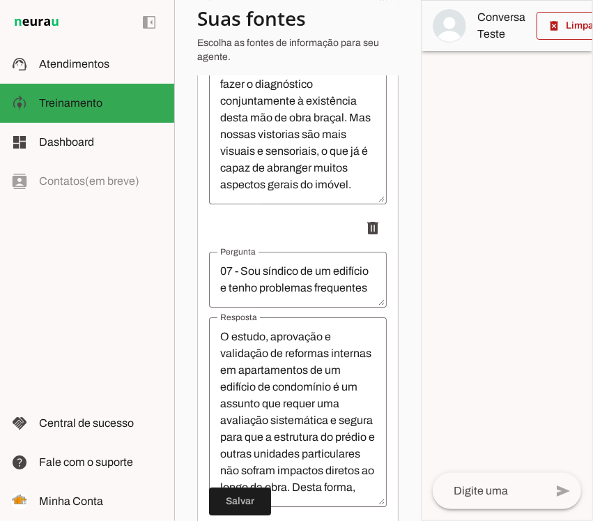
scroll to position [1970, 0]
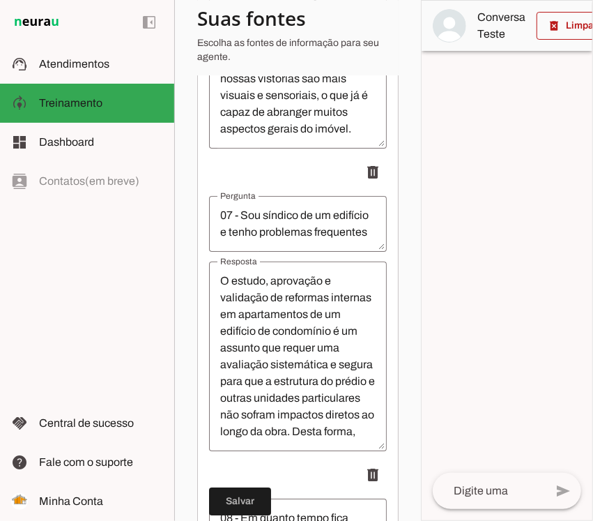
click at [214, 222] on textarea "07 - Sou síndico de um edifício e tenho problemas frequentes para avaliar a ref…" at bounding box center [298, 223] width 178 height 33
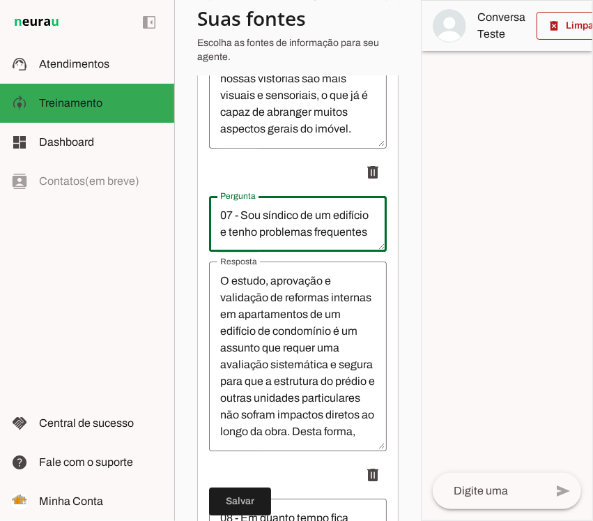
scroll to position [151, 0]
drag, startPoint x: 216, startPoint y: 223, endPoint x: 409, endPoint y: 280, distance: 200.6
click at [409, 280] on section "Agente 1 Criar Agente Você atingiu o limite de IAs Neurau permitidas. Atualize …" at bounding box center [297, 260] width 247 height 521
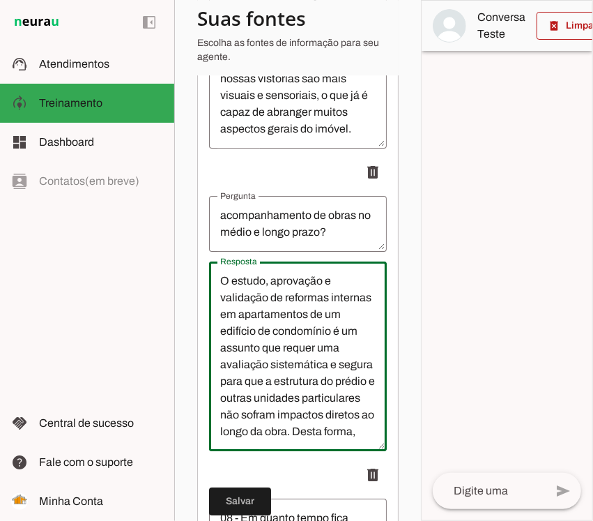
drag, startPoint x: 291, startPoint y: 363, endPoint x: 266, endPoint y: 328, distance: 42.6
click at [291, 361] on textarea "O estudo, aprovação e validação de reformas internas em apartamentos de um edif…" at bounding box center [298, 356] width 178 height 167
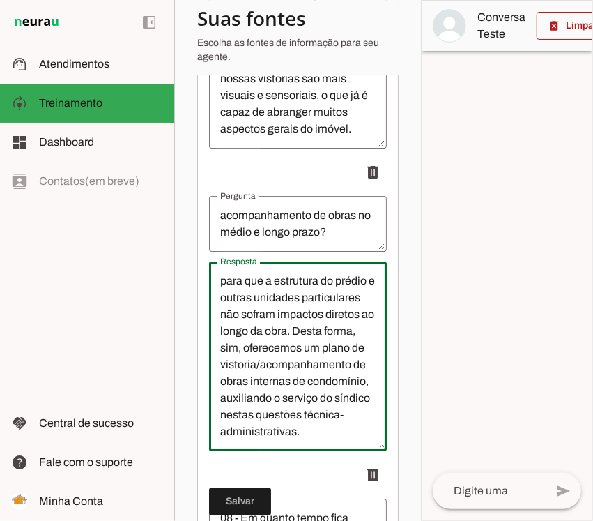
scroll to position [183, 0]
drag, startPoint x: 221, startPoint y: 290, endPoint x: 386, endPoint y: 455, distance: 232.7
click at [386, 455] on section "Agente 1 Criar Agente Você atingiu o limite de IAs Neurau permitidas. Atualize …" at bounding box center [297, 260] width 247 height 521
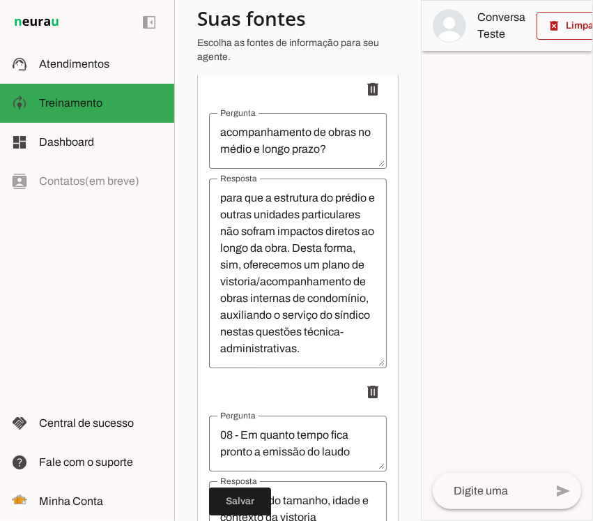
scroll to position [2145, 0]
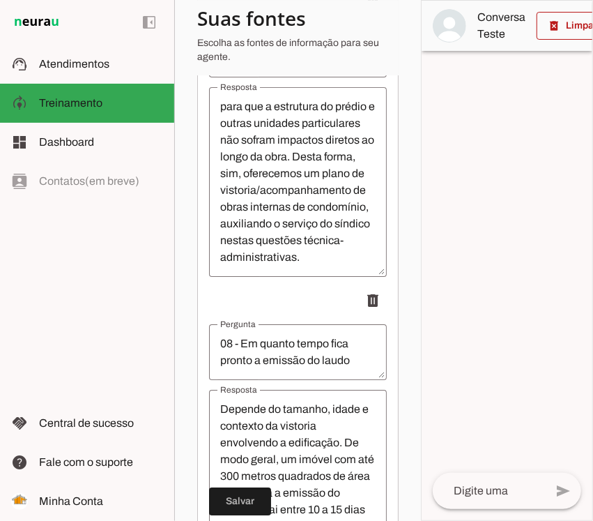
click at [295, 358] on textarea "08 - Em quanto tempo fica pronto a emissão do laudo formal?" at bounding box center [298, 351] width 178 height 33
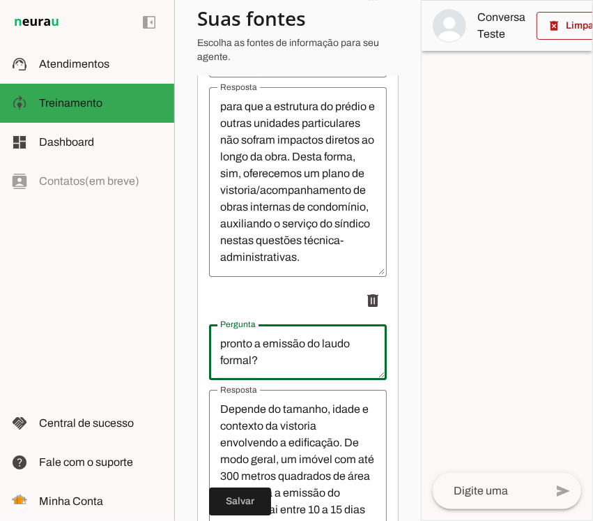
drag, startPoint x: 216, startPoint y: 354, endPoint x: 419, endPoint y: 412, distance: 211.2
click at [419, 412] on section "Agente 1 Criar Agente Você atingiu o limite de IAs Neurau permitidas. Atualize …" at bounding box center [297, 260] width 247 height 521
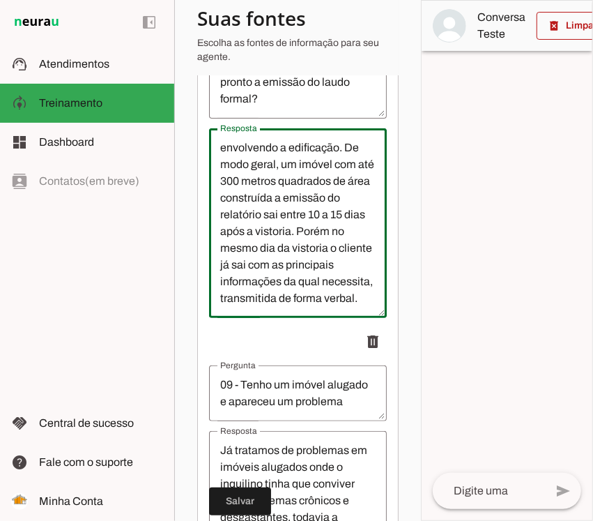
scroll to position [0, 0]
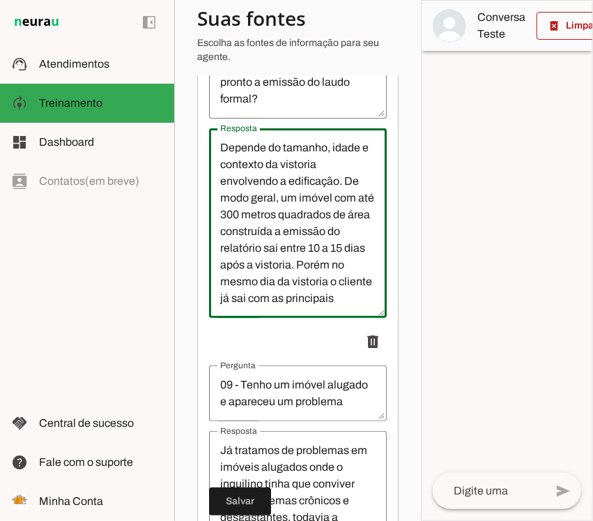
drag, startPoint x: 291, startPoint y: 307, endPoint x: 180, endPoint y: 108, distance: 228.2
click at [180, 108] on section "Agente 1 Criar Agente Você atingiu o limite de IAs Neurau permitidas. Atualize …" at bounding box center [297, 260] width 247 height 521
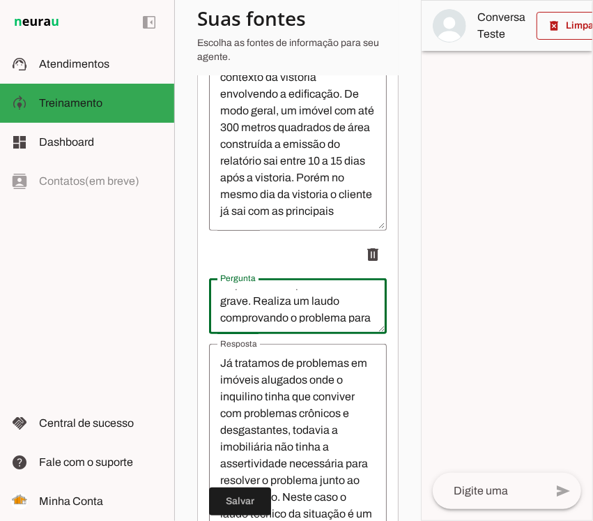
scroll to position [67, 0]
drag, startPoint x: 298, startPoint y: 309, endPoint x: 393, endPoint y: 366, distance: 110.1
click at [393, 366] on section "Agente 1 Criar Agente Você atingiu o limite de IAs Neurau permitidas. Atualize …" at bounding box center [297, 260] width 247 height 521
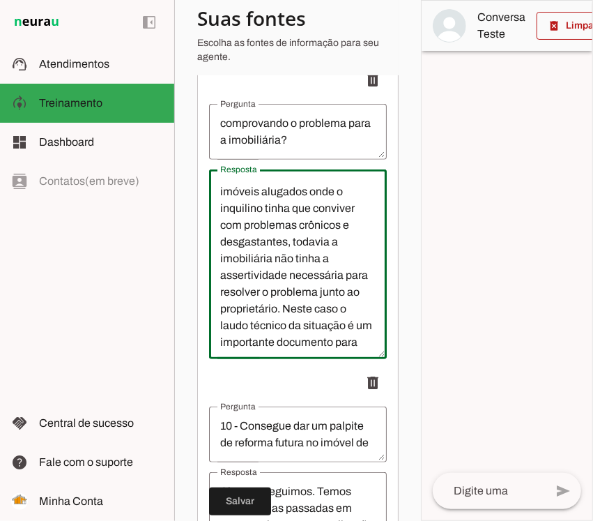
scroll to position [0, 0]
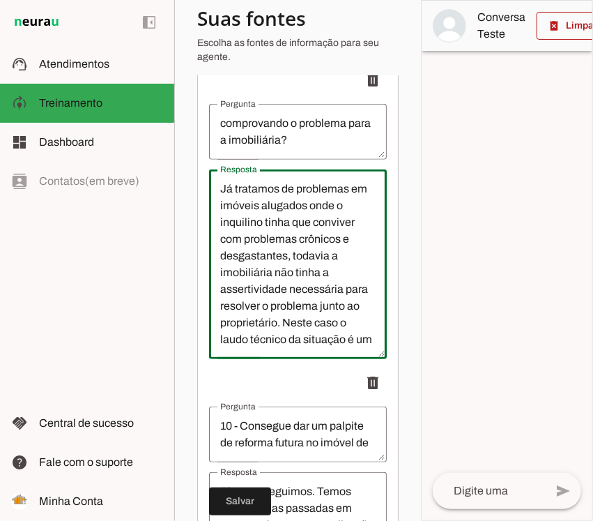
drag, startPoint x: 349, startPoint y: 356, endPoint x: 187, endPoint y: 187, distance: 233.7
click at [187, 187] on section "Agente 1 Criar Agente Você atingiu o limite de IAs Neurau permitidas. Atualize …" at bounding box center [297, 260] width 247 height 521
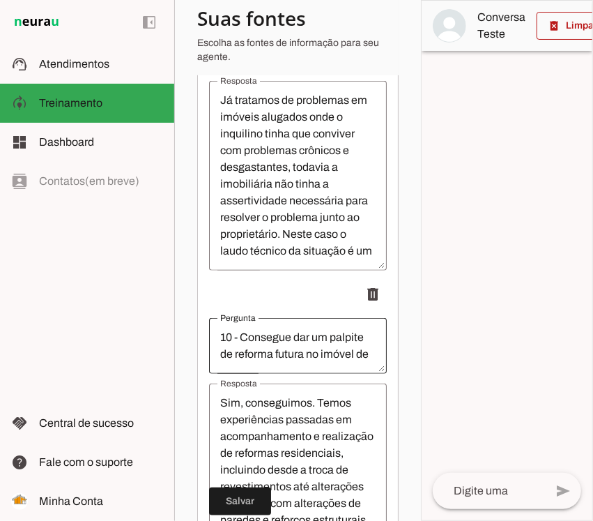
scroll to position [2842, 0]
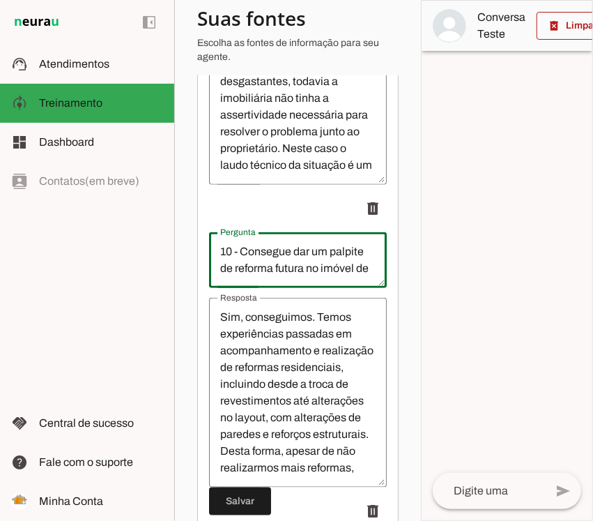
click at [232, 267] on textarea "10 - Consegue dar um palpite de reforma futura no imóvel de interesse?" at bounding box center [298, 259] width 178 height 33
drag, startPoint x: 223, startPoint y: 263, endPoint x: 379, endPoint y: 287, distance: 157.4
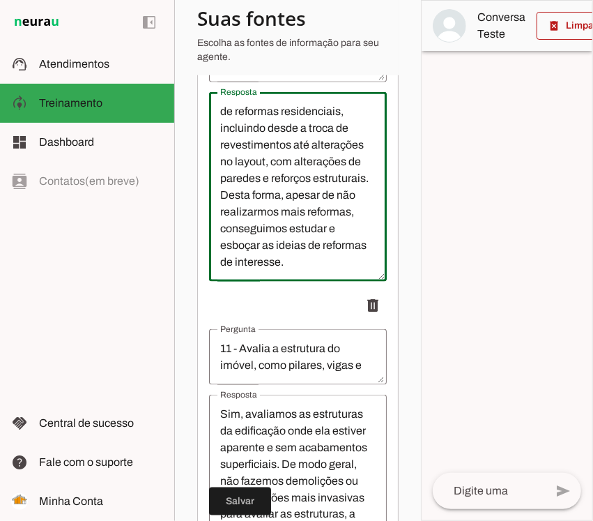
scroll to position [3098, 0]
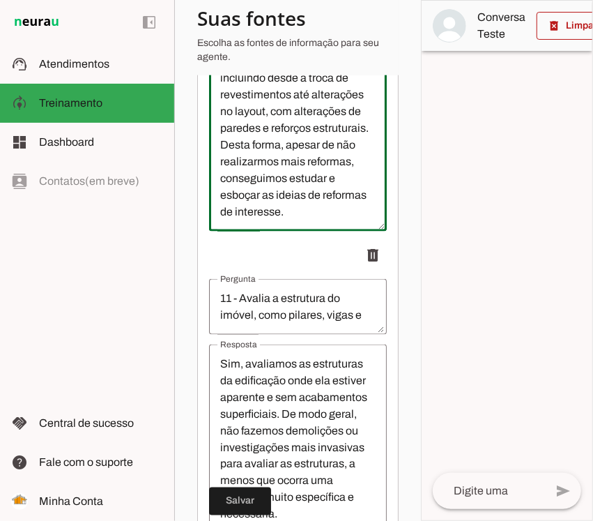
drag, startPoint x: 221, startPoint y: 325, endPoint x: 331, endPoint y: 480, distance: 190.0
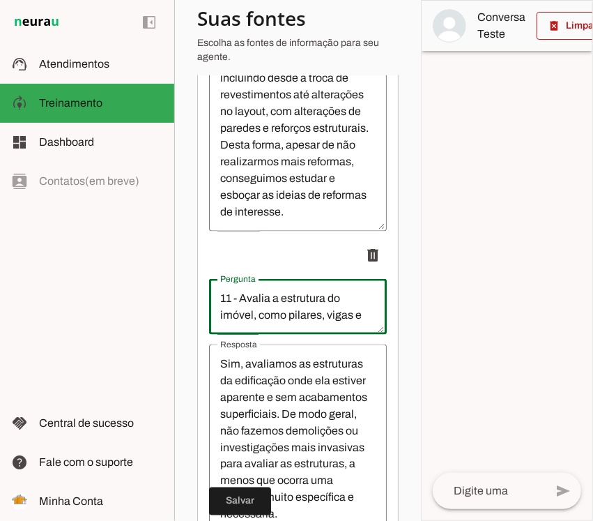
scroll to position [17, 0]
drag, startPoint x: 222, startPoint y: 308, endPoint x: 398, endPoint y: 346, distance: 180.4
click at [398, 346] on section "Agente 1 Criar Agente Você atingiu o limite de IAs Neurau permitidas. Atualize …" at bounding box center [297, 260] width 247 height 521
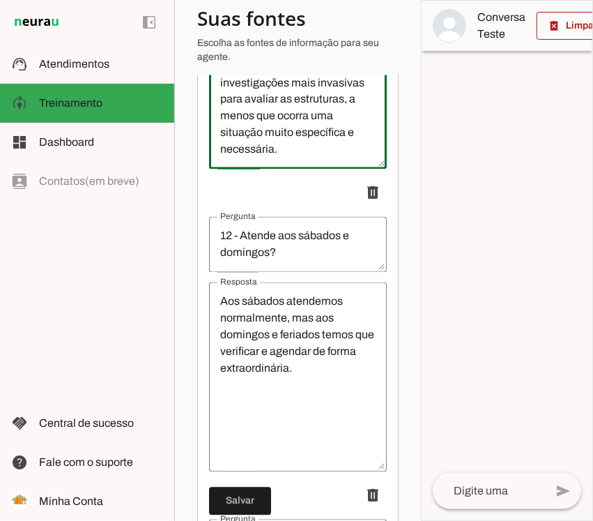
scroll to position [50, 0]
drag, startPoint x: 220, startPoint y: 372, endPoint x: 322, endPoint y: 176, distance: 220.5
click at [322, 169] on div "Sim, avaliamos as estruturas da edificação onde ela estiver aparente e sem acab…" at bounding box center [298, 75] width 178 height 190
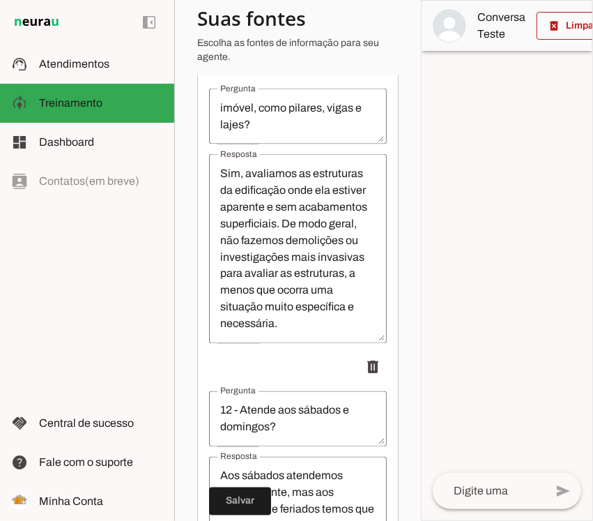
scroll to position [3375, 0]
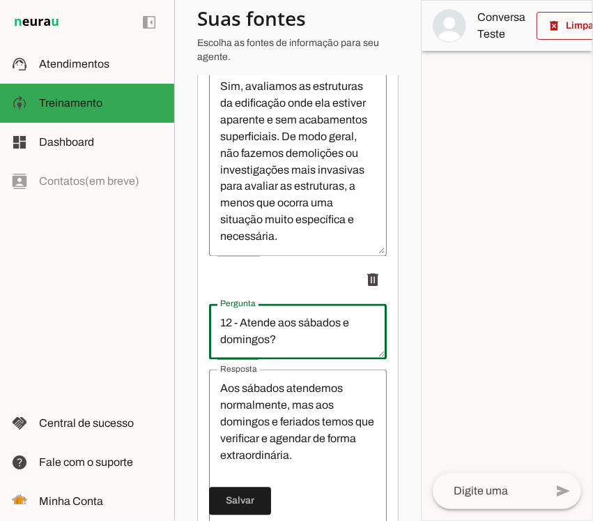
drag, startPoint x: 289, startPoint y: 354, endPoint x: 307, endPoint y: 349, distance: 18.8
click at [289, 349] on textarea "12 - Atende aos sábados e domingos?" at bounding box center [298, 331] width 178 height 33
drag, startPoint x: 310, startPoint y: 349, endPoint x: 229, endPoint y: 317, distance: 87.7
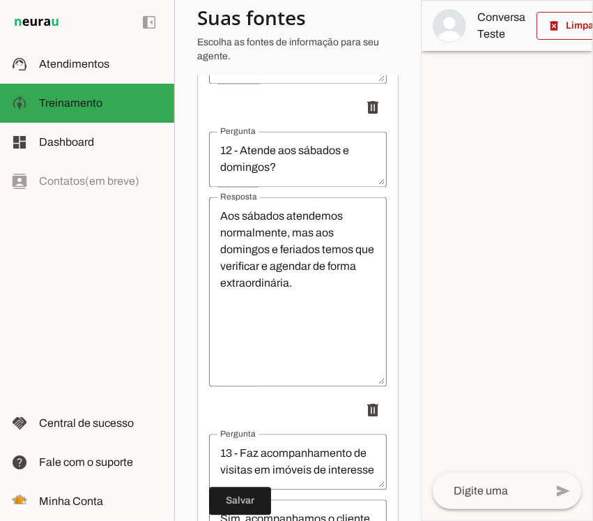
scroll to position [3550, 0]
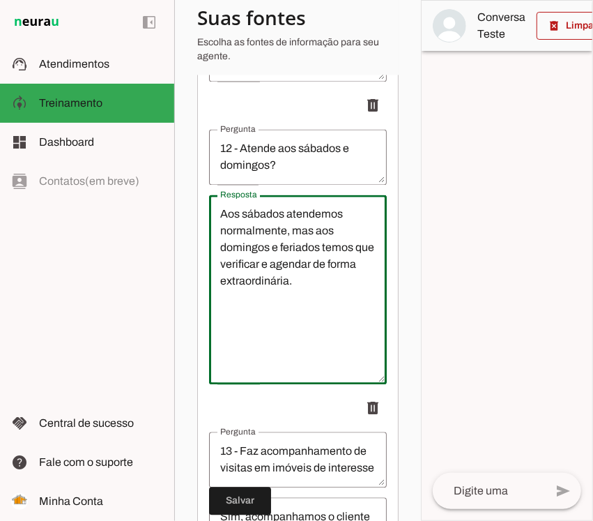
drag, startPoint x: 342, startPoint y: 312, endPoint x: 197, endPoint y: 221, distance: 170.4
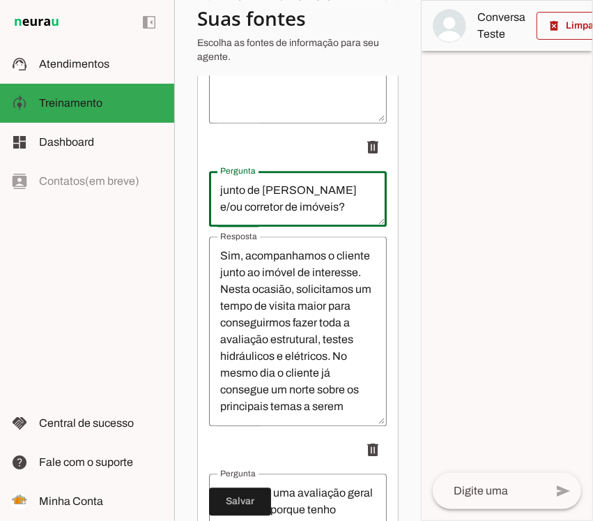
scroll to position [67, 0]
drag, startPoint x: 213, startPoint y: 197, endPoint x: 388, endPoint y: 234, distance: 178.7
click at [388, 234] on section "Agente 1 Criar Agente Você atingiu o limite de IAs Neurau permitidas. Atualize …" at bounding box center [297, 260] width 247 height 521
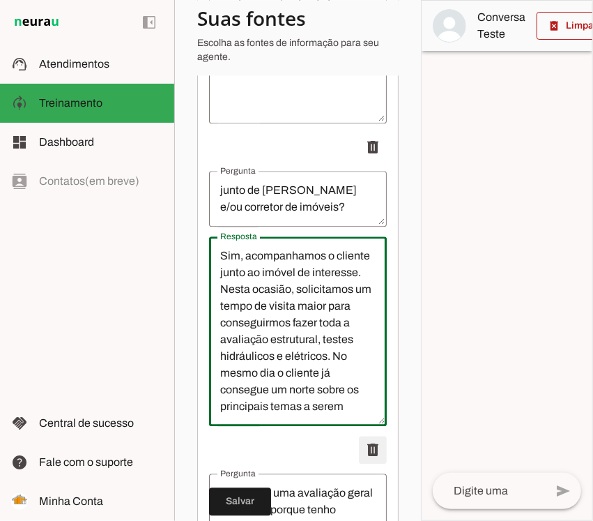
scroll to position [84, 0]
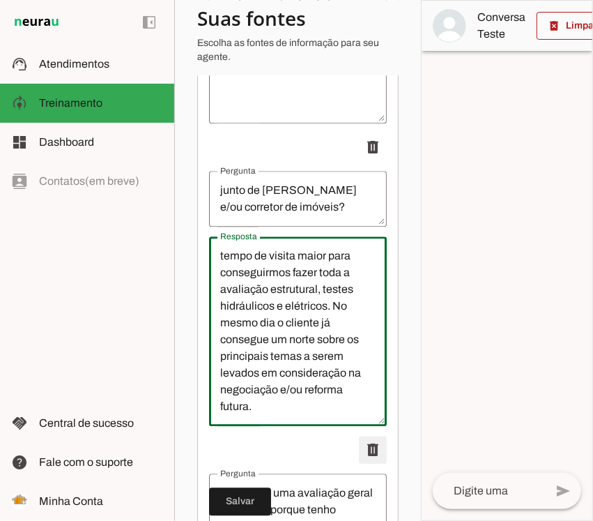
drag, startPoint x: 216, startPoint y: 267, endPoint x: 370, endPoint y: 452, distance: 240.1
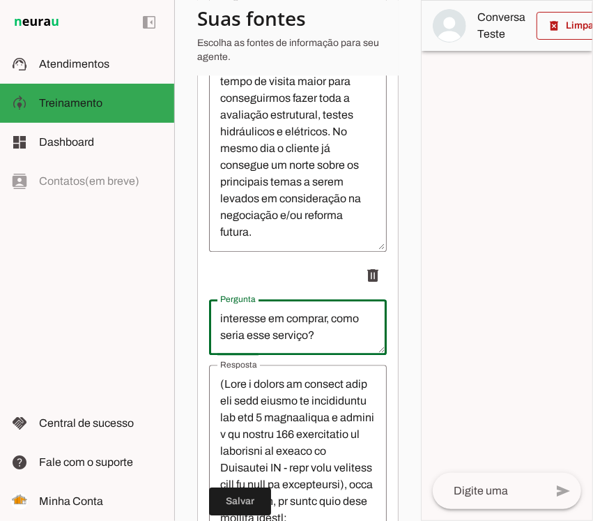
scroll to position [50, 0]
drag, startPoint x: 221, startPoint y: 326, endPoint x: 397, endPoint y: 358, distance: 179.3
click at [397, 358] on section "Agente 1 Criar Agente Você atingiu o limite de IAs Neurau permitidas. Atualize …" at bounding box center [297, 260] width 247 height 521
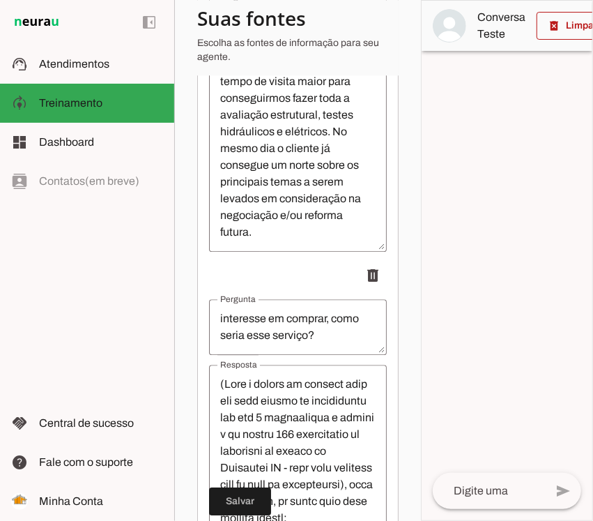
click at [257, 400] on textarea "Resposta" at bounding box center [298, 459] width 178 height 167
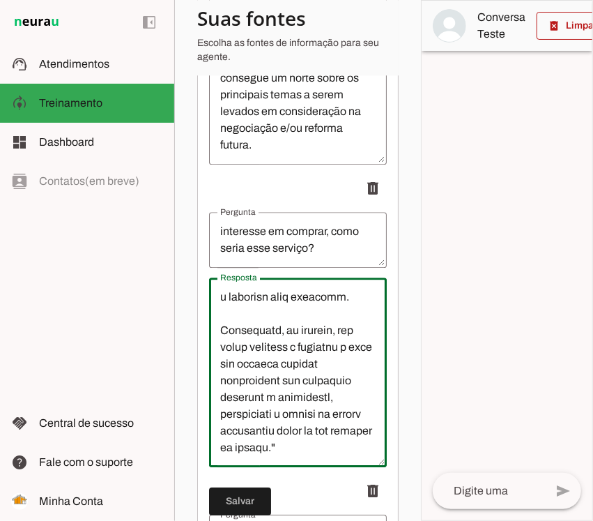
scroll to position [2779, 0]
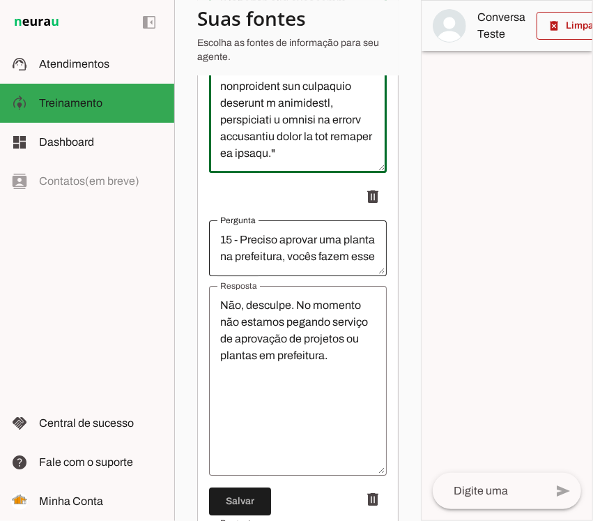
drag, startPoint x: 220, startPoint y: 308, endPoint x: 281, endPoint y: 283, distance: 65.6
click at [281, 283] on ul "delete delete delete delete delete delete delete delete delete delete delete" at bounding box center [298, 177] width 178 height 8483
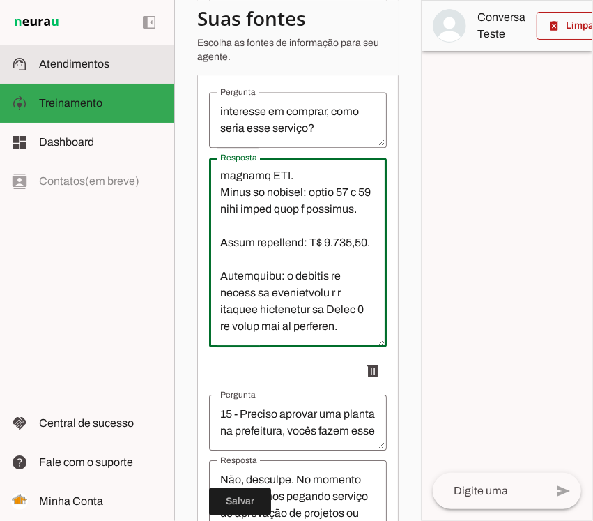
scroll to position [0, 0]
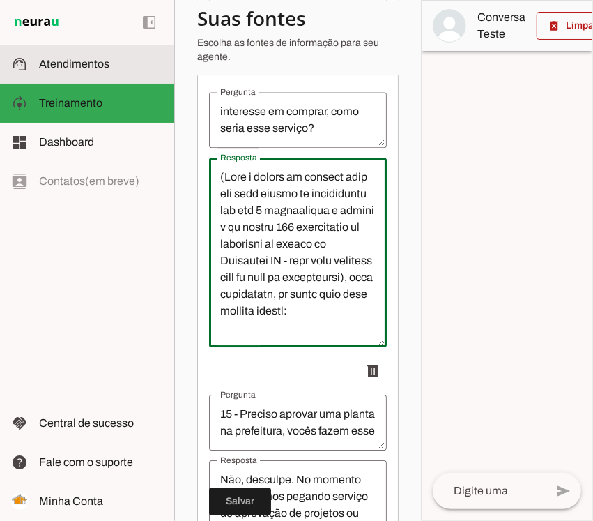
drag, startPoint x: 335, startPoint y: 342, endPoint x: 169, endPoint y: 59, distance: 327.5
click at [169, 59] on applet-drawer "support_agent Atendimentos Atendimentos model_training Treinamento Treinamento …" at bounding box center [296, 260] width 593 height 521
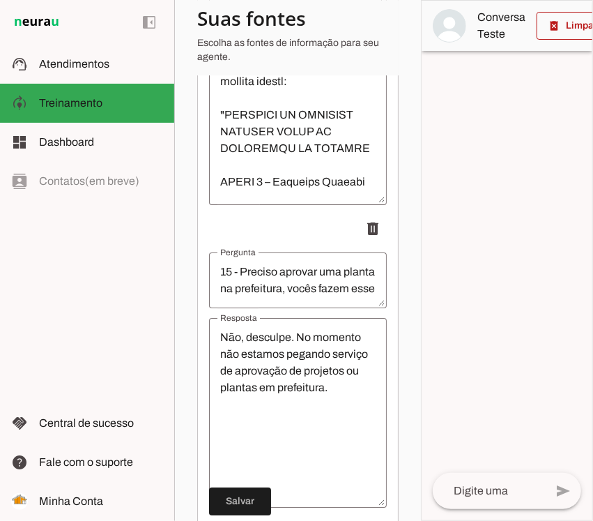
scroll to position [4367, 0]
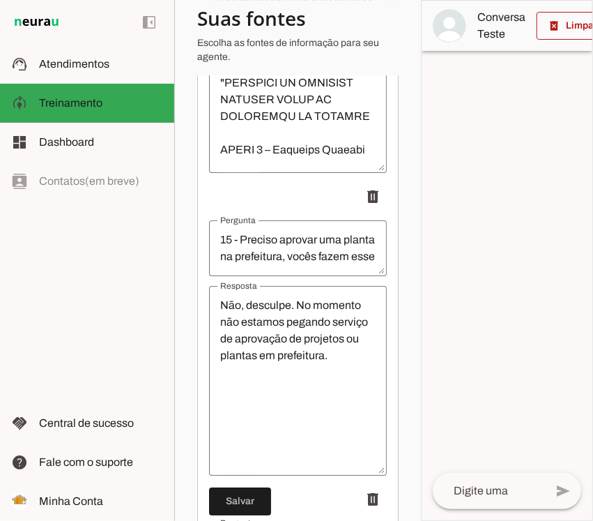
click at [263, 257] on textarea "15 - Preciso aprovar uma planta na prefeitura, vocês fazem esse serviço?" at bounding box center [298, 247] width 178 height 33
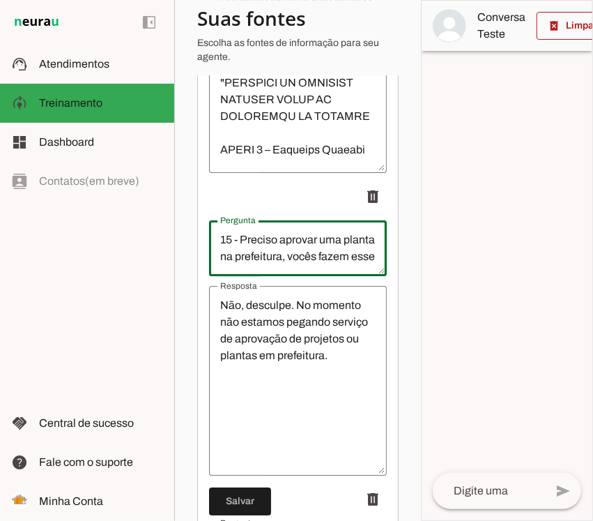
scroll to position [33, 0]
drag, startPoint x: 220, startPoint y: 246, endPoint x: 399, endPoint y: 298, distance: 186.7
click at [399, 298] on section "Agente 1 Criar Agente Você atingiu o limite de IAs Neurau permitidas. Atualize …" at bounding box center [297, 260] width 247 height 521
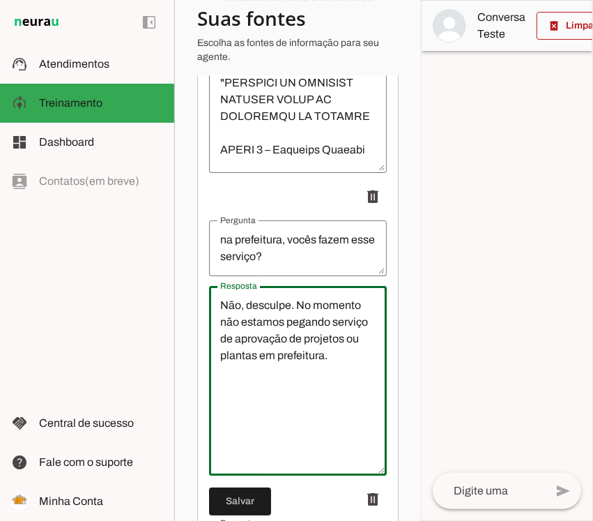
drag, startPoint x: 287, startPoint y: 387, endPoint x: 190, endPoint y: 266, distance: 155.7
click at [190, 266] on section "Agente 1 Criar Agente Você atingiu o limite de IAs Neurau permitidas. Atualize …" at bounding box center [297, 260] width 247 height 521
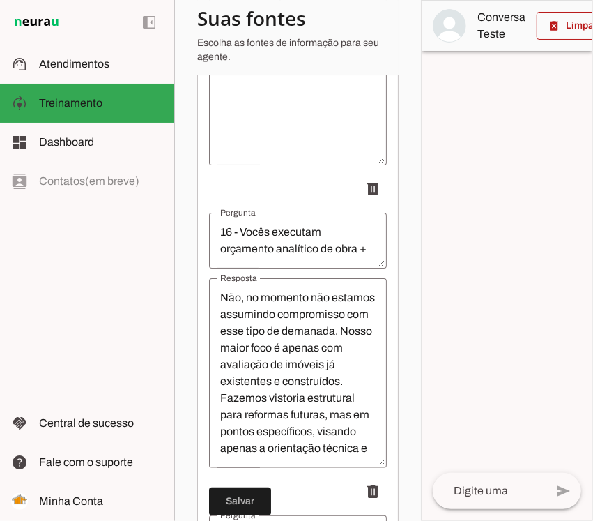
scroll to position [4715, 0]
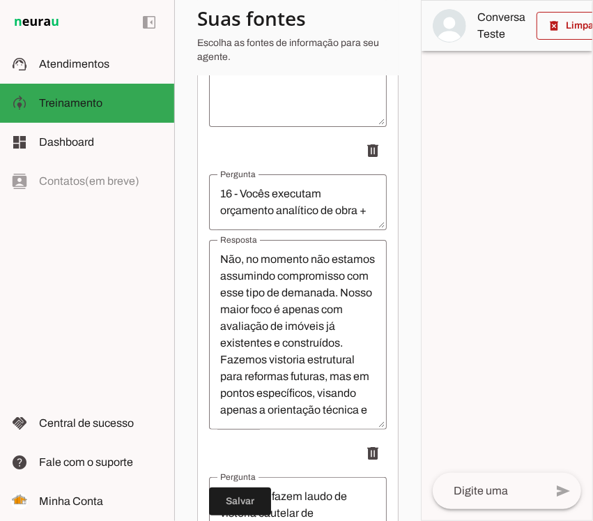
click at [235, 219] on textarea "16 - Vocês executam orçamento analítico de obra + cronograma físico financeiro …" at bounding box center [298, 201] width 178 height 33
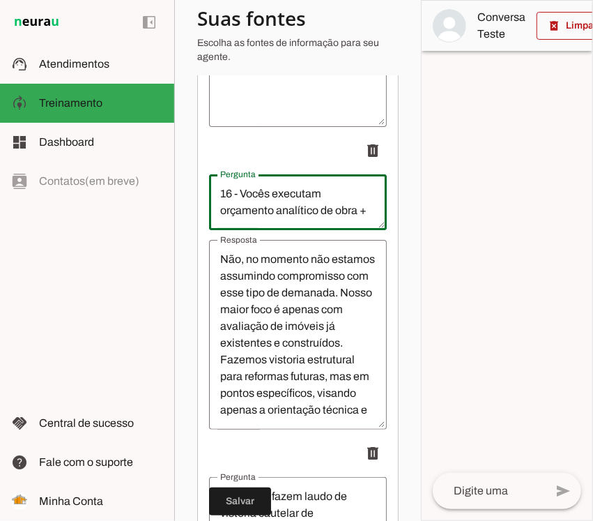
scroll to position [33, 0]
drag, startPoint x: 218, startPoint y: 197, endPoint x: 367, endPoint y: 222, distance: 151.9
click at [367, 219] on textarea "16 - Vocês executam orçamento analítico de obra + cronograma físico financeiro …" at bounding box center [298, 201] width 178 height 33
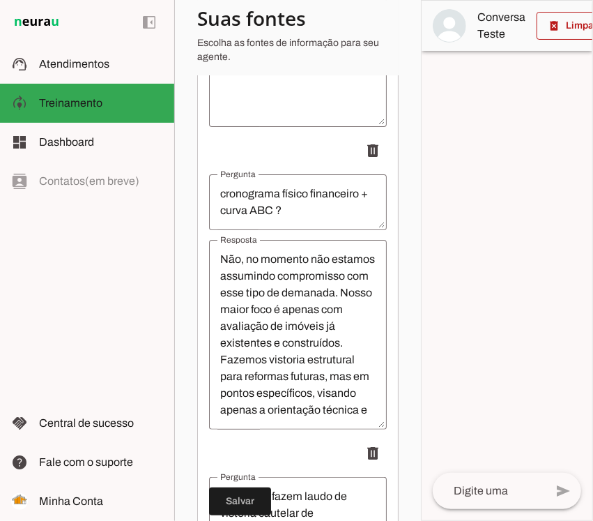
click at [228, 280] on textarea "Não, no momento não estamos assumindo compromisso com esse tipo de demanada. No…" at bounding box center [298, 334] width 178 height 167
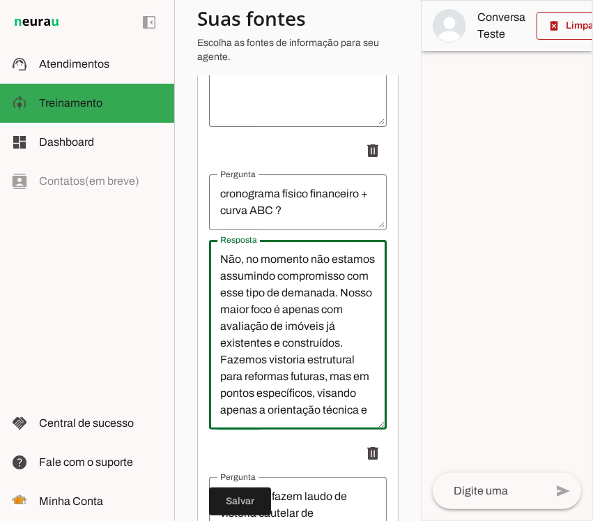
scroll to position [84, 0]
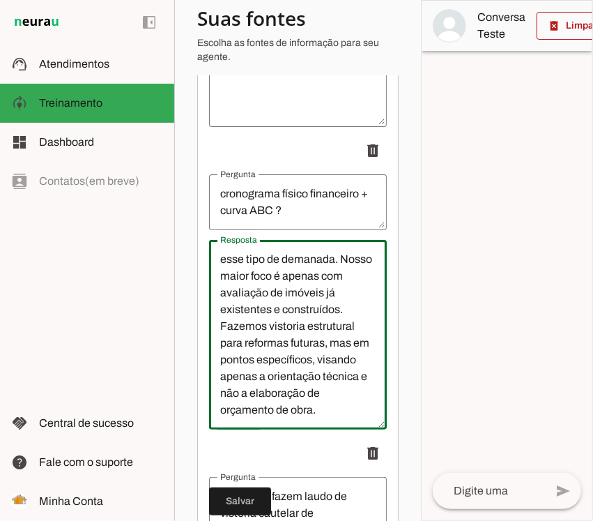
drag, startPoint x: 222, startPoint y: 266, endPoint x: 332, endPoint y: 461, distance: 223.6
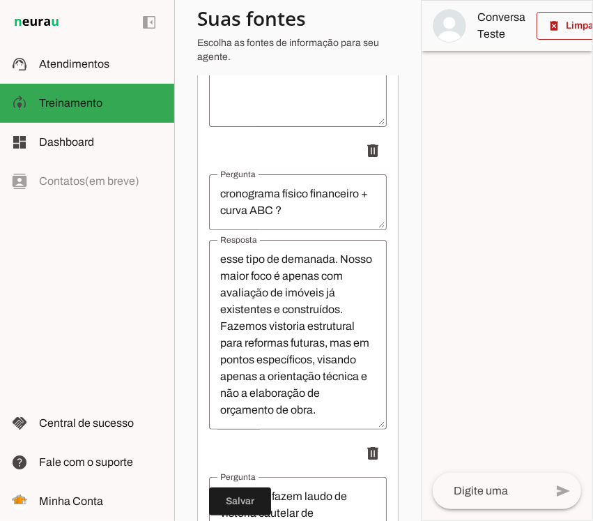
scroll to position [4890, 0]
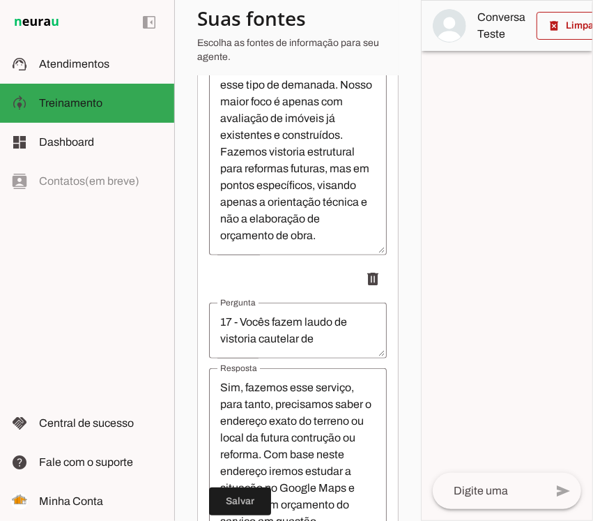
click at [256, 324] on textarea "17 - Vocês fazem laudo de vistoria cautelar de vizinhança? (que é um registro q…" at bounding box center [298, 330] width 178 height 33
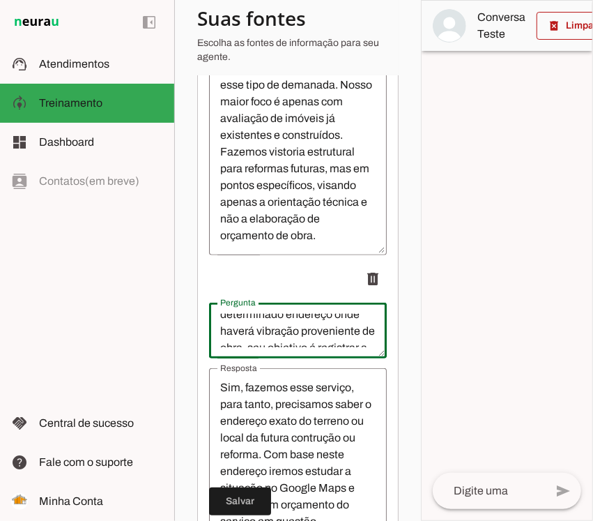
scroll to position [234, 0]
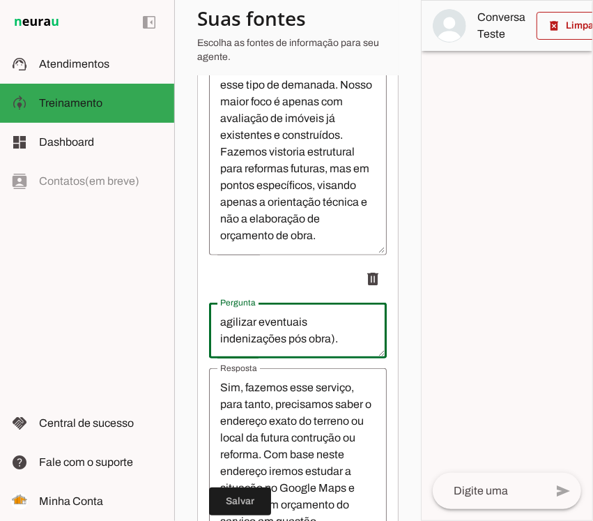
drag, startPoint x: 214, startPoint y: 322, endPoint x: 379, endPoint y: 352, distance: 167.3
click at [316, 345] on textarea "17 - Vocês fazem laudo de vistoria cautelar de vizinhança? (que é um registro q…" at bounding box center [298, 330] width 178 height 33
drag, startPoint x: 282, startPoint y: 356, endPoint x: 266, endPoint y: 317, distance: 41.6
click at [263, 315] on div "17 - Vocês fazem laudo de vistoria cautelar de vizinhança? (que é um registro q…" at bounding box center [298, 331] width 178 height 56
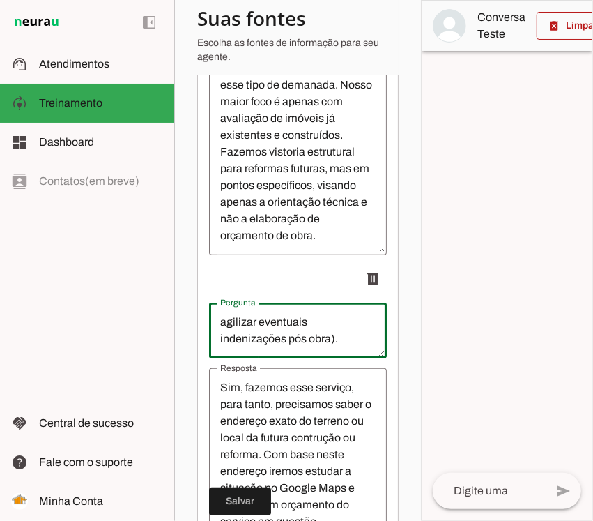
click at [272, 340] on textarea "17 - Vocês fazem laudo de vistoria cautelar de vizinhança? (que é um registro q…" at bounding box center [298, 330] width 178 height 33
drag, startPoint x: 289, startPoint y: 357, endPoint x: 268, endPoint y: 338, distance: 28.1
click at [266, 337] on div "17 - Vocês fazem laudo de vistoria cautelar de vizinhança? (que é um registro q…" at bounding box center [298, 331] width 178 height 56
click at [283, 346] on textarea "17 - Vocês fazem laudo de vistoria cautelar de vizinhança? (que é um registro q…" at bounding box center [298, 330] width 178 height 33
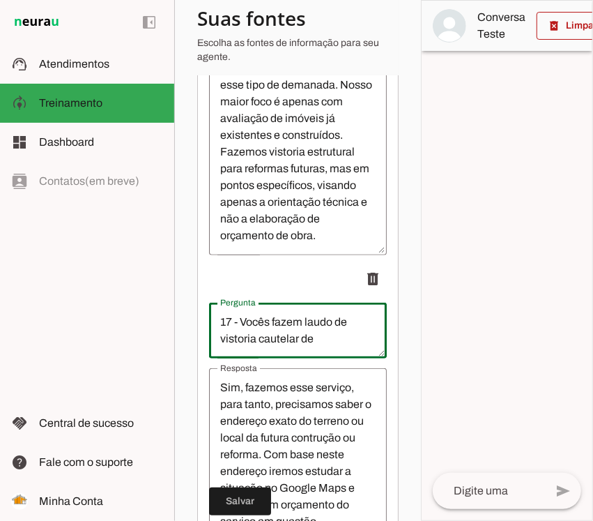
drag, startPoint x: 276, startPoint y: 350, endPoint x: 208, endPoint y: 326, distance: 72.3
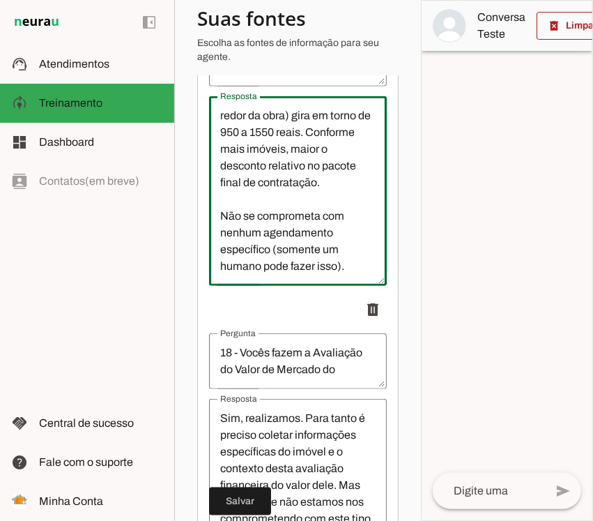
scroll to position [5214, 0]
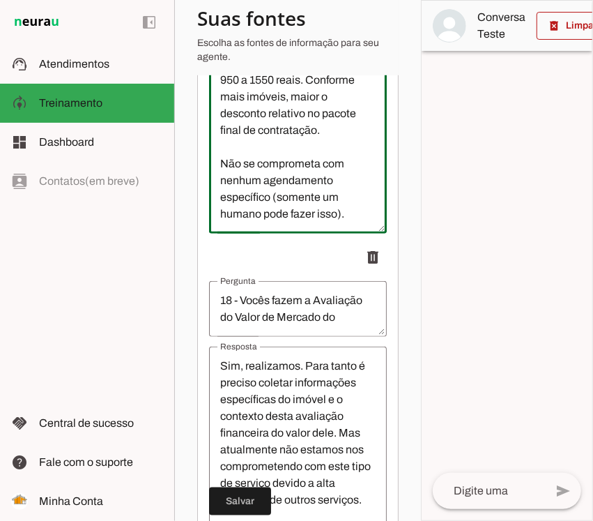
drag, startPoint x: 221, startPoint y: 396, endPoint x: 351, endPoint y: 231, distance: 210.1
click at [351, 222] on textarea "Sim, fazemos esse serviço, para tanto, precisamos saber o endereço exato do ter…" at bounding box center [298, 138] width 178 height 167
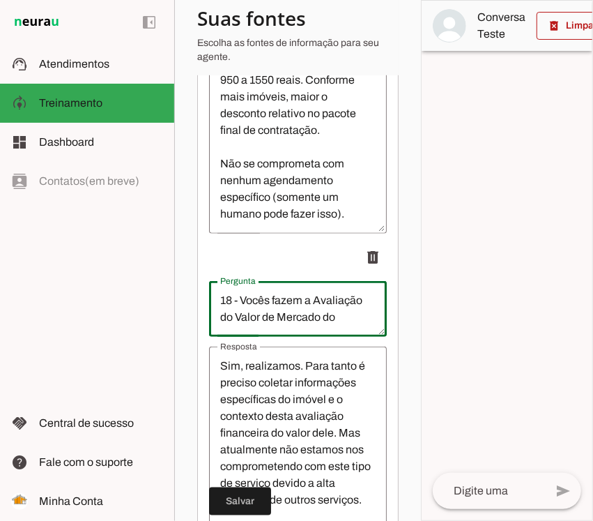
scroll to position [17, 0]
drag, startPoint x: 222, startPoint y: 303, endPoint x: 367, endPoint y: 340, distance: 149.7
click at [367, 335] on div "Pergunta 18 - Vocês fazem a Avaliação do Valor de Mercado do imóvel?" at bounding box center [296, 307] width 178 height 56
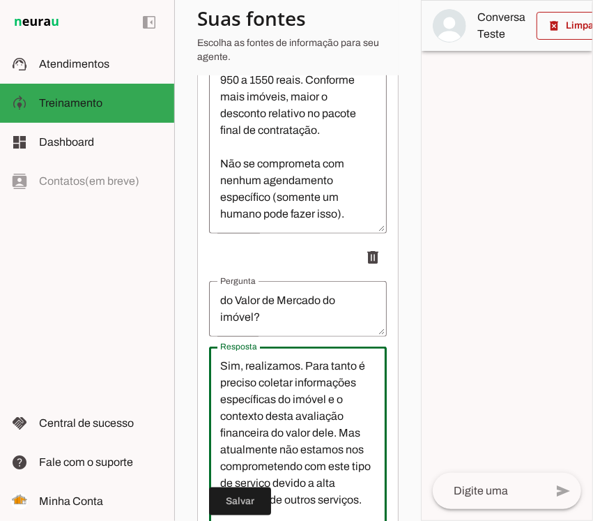
click at [227, 400] on textarea "Sim, realizamos. Para tanto é preciso coletar informações específicas do imóvel…" at bounding box center [298, 441] width 178 height 167
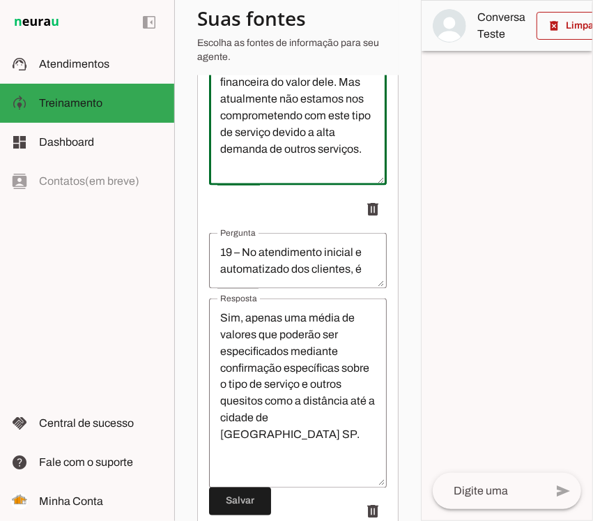
scroll to position [5498, 0]
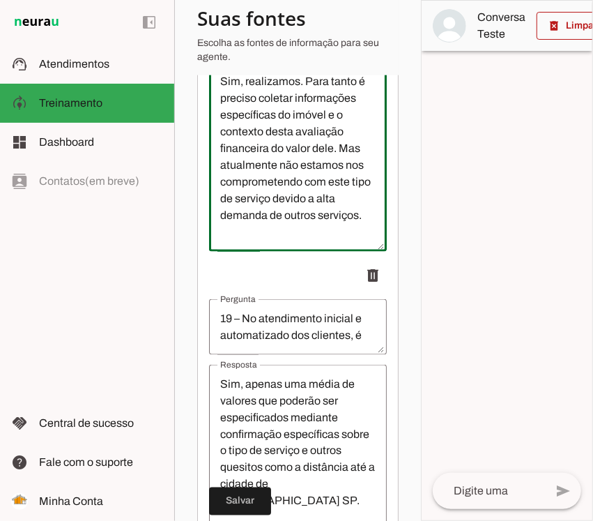
drag, startPoint x: 220, startPoint y: 374, endPoint x: 309, endPoint y: 265, distance: 140.8
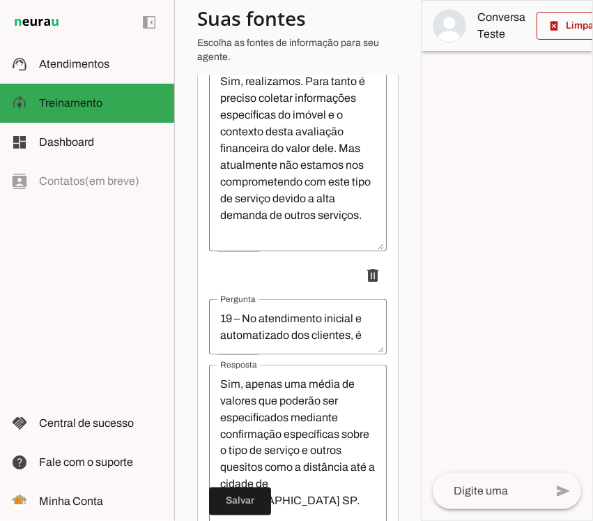
click at [228, 342] on textarea "19 – No atendimento inicial e automatizado dos clientes, é possível obter orçam…" at bounding box center [298, 326] width 178 height 33
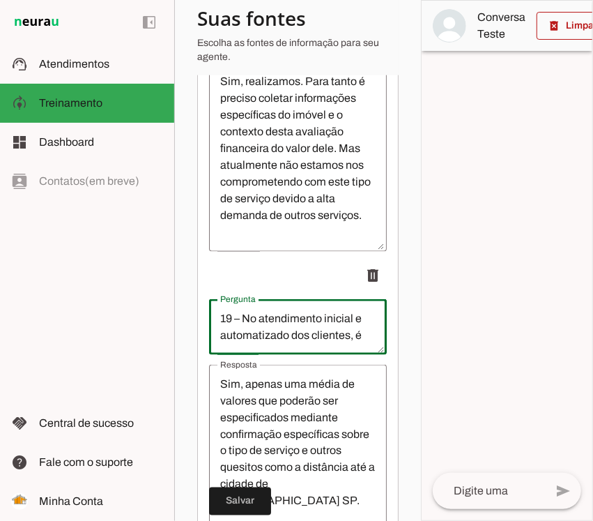
scroll to position [67, 0]
drag, startPoint x: 218, startPoint y: 323, endPoint x: 448, endPoint y: 422, distance: 250.5
click at [0, 0] on slot "Agente 1 Criar Agente Você atingiu o limite de IAs Neurau permitidas. Atualize …" at bounding box center [0, 0] width 0 height 0
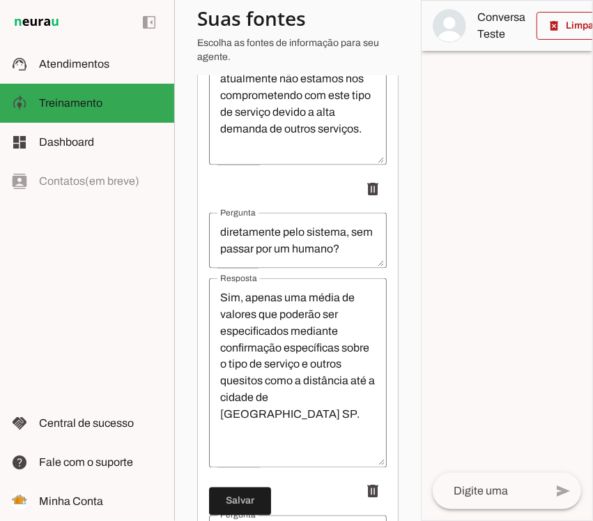
scroll to position [5586, 0]
click at [245, 326] on textarea "Sim, apenas uma média de valores que poderão ser especificados mediante confirm…" at bounding box center [298, 372] width 178 height 167
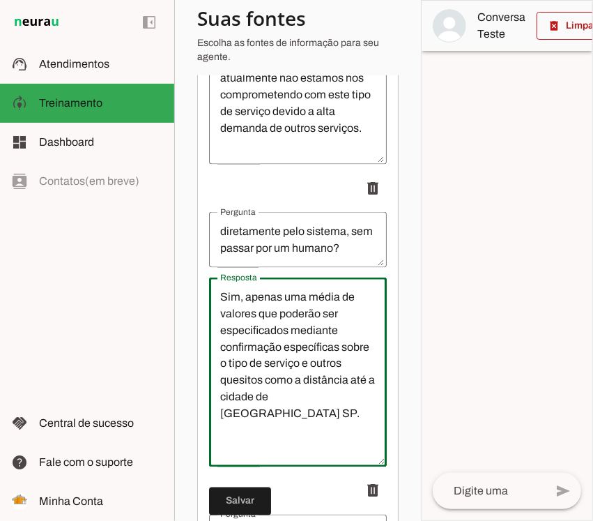
drag, startPoint x: 220, startPoint y: 305, endPoint x: 333, endPoint y: 454, distance: 186.6
click at [333, 454] on textarea "Sim, apenas uma média de valores que poderão ser especificados mediante confirm…" at bounding box center [298, 372] width 178 height 167
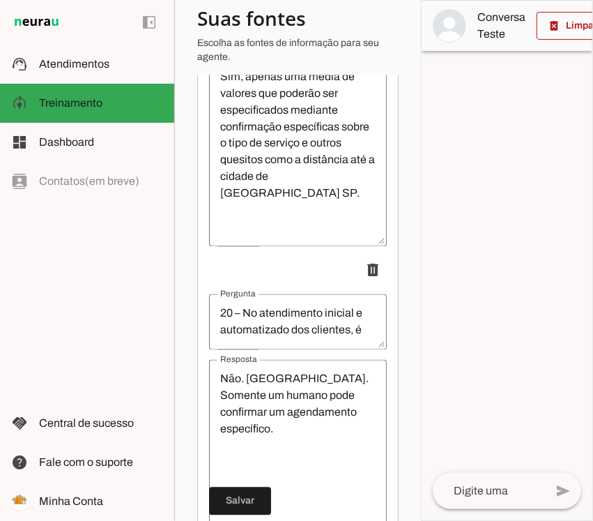
scroll to position [5847, 0]
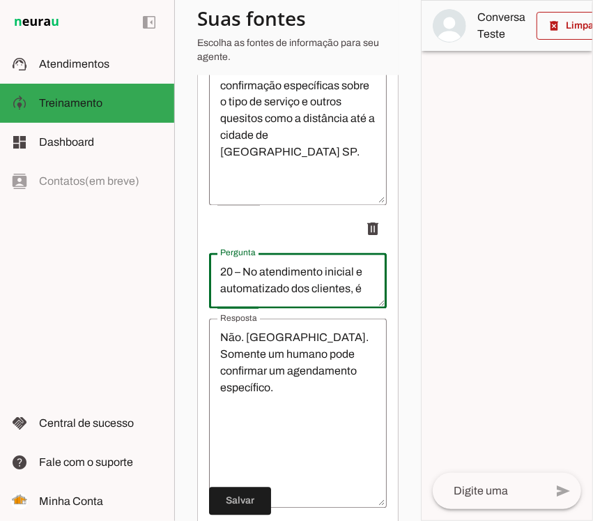
drag, startPoint x: 246, startPoint y: 305, endPoint x: 234, endPoint y: 284, distance: 23.4
click at [246, 298] on textarea "20 – No atendimento inicial e automatizado dos clientes, é possível obter uma p…" at bounding box center [298, 280] width 178 height 33
drag, startPoint x: 218, startPoint y: 270, endPoint x: 416, endPoint y: 307, distance: 201.4
click at [416, 307] on section "Agente 1 Criar Agente Você atingiu o limite de IAs Neurau permitidas. Atualize …" at bounding box center [297, 260] width 247 height 521
drag, startPoint x: 241, startPoint y: 309, endPoint x: 257, endPoint y: 305, distance: 15.7
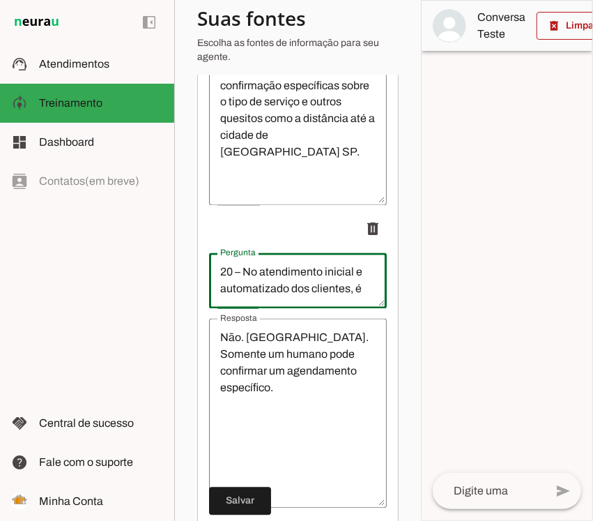
click at [243, 309] on div "20 – No atendimento inicial e automatizado dos clientes, é possível obter uma p…" at bounding box center [298, 281] width 178 height 56
click at [264, 294] on textarea "20 – No atendimento inicial e automatizado dos clientes, é possível obter uma p…" at bounding box center [298, 280] width 178 height 33
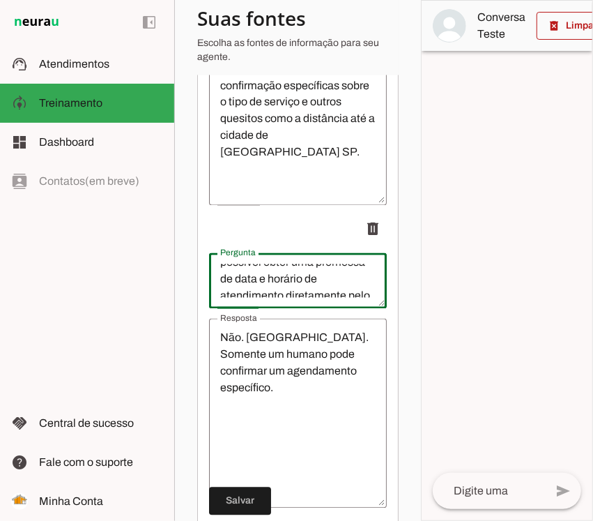
scroll to position [101, 0]
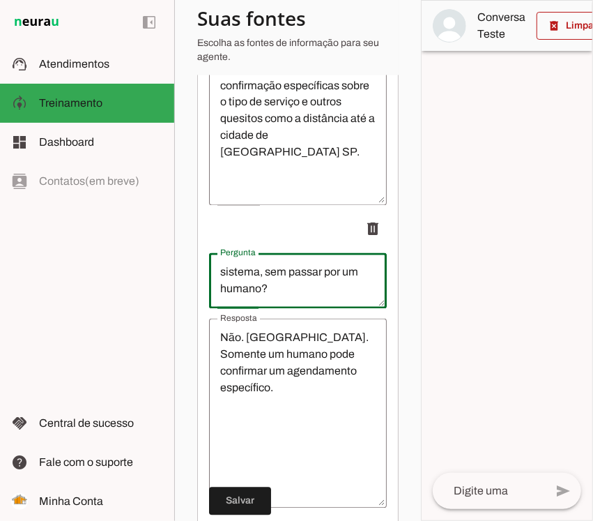
drag, startPoint x: 215, startPoint y: 279, endPoint x: 372, endPoint y: 321, distance: 162.4
click at [372, 321] on li "delete" at bounding box center [298, 361] width 178 height 293
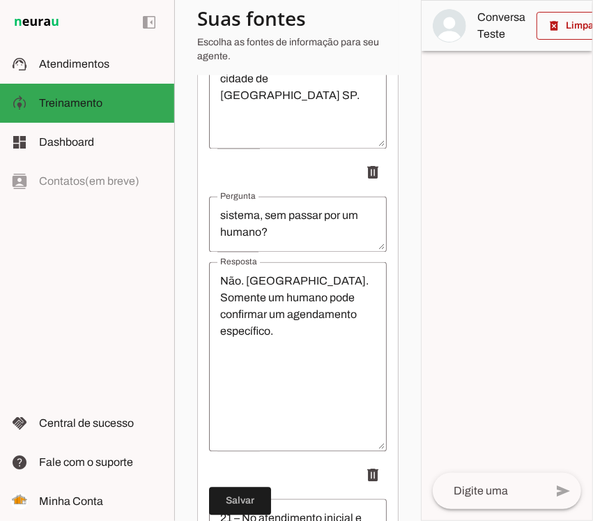
scroll to position [5934, 0]
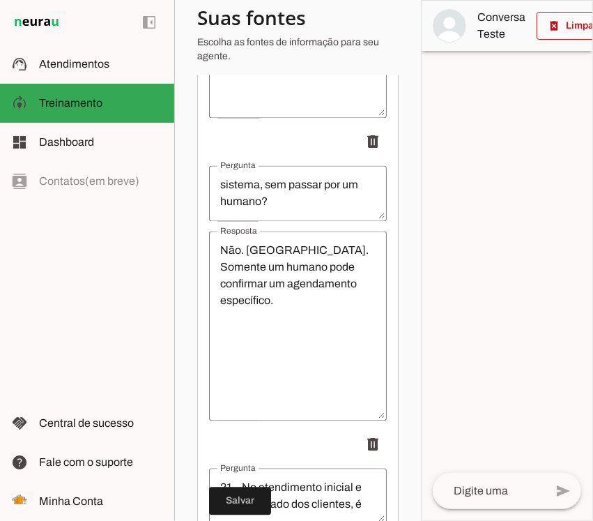
click at [305, 307] on textarea "Não. [GEOGRAPHIC_DATA]. Somente um humano pode confirmar um agendamento específ…" at bounding box center [298, 326] width 178 height 167
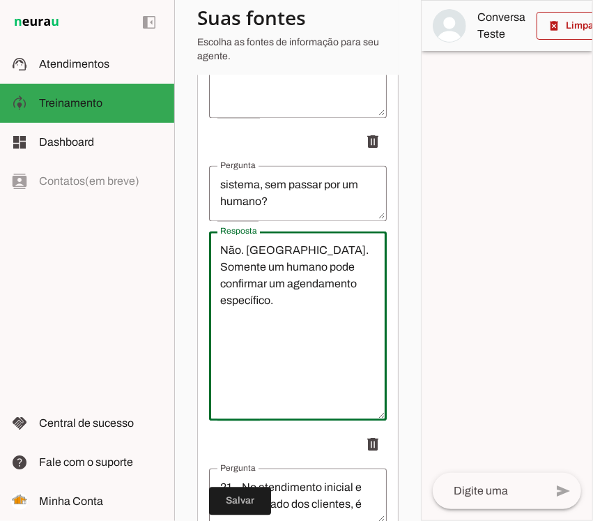
drag, startPoint x: 350, startPoint y: 293, endPoint x: 153, endPoint y: 243, distance: 202.9
click at [153, 243] on applet-drawer "support_agent Atendimentos Atendimentos model_training Treinamento Treinamento …" at bounding box center [296, 260] width 593 height 521
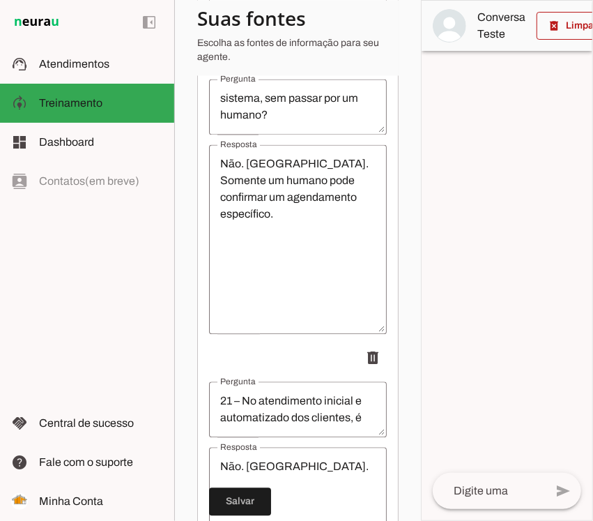
scroll to position [6109, 0]
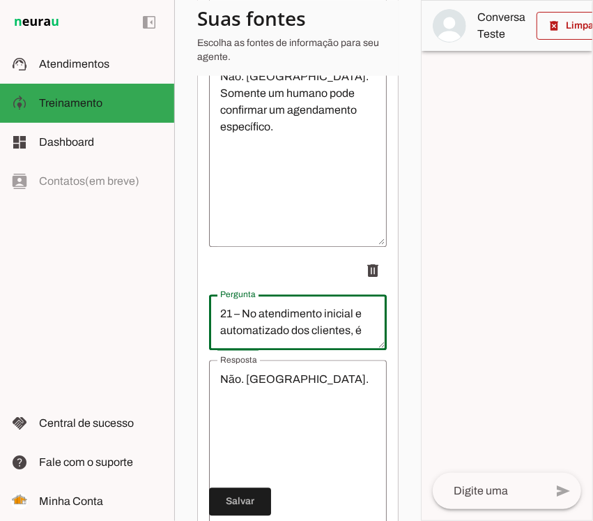
click at [264, 323] on textarea "21 – No atendimento inicial e automatizado dos clientes, é possível obter uma o…" at bounding box center [298, 321] width 178 height 33
drag, startPoint x: 218, startPoint y: 321, endPoint x: 385, endPoint y: 367, distance: 172.7
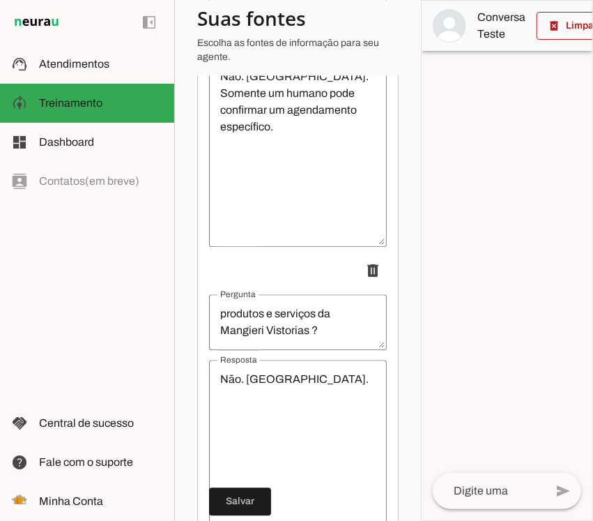
click at [333, 395] on textarea "Não. [GEOGRAPHIC_DATA]." at bounding box center [298, 454] width 178 height 167
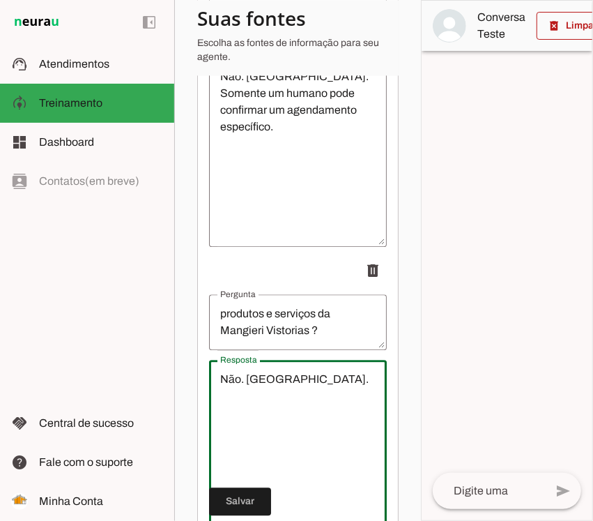
drag, startPoint x: 345, startPoint y: 389, endPoint x: 158, endPoint y: 396, distance: 187.0
click at [158, 396] on applet-drawer "support_agent Atendimentos Atendimentos model_training Treinamento Treinamento …" at bounding box center [296, 260] width 593 height 521
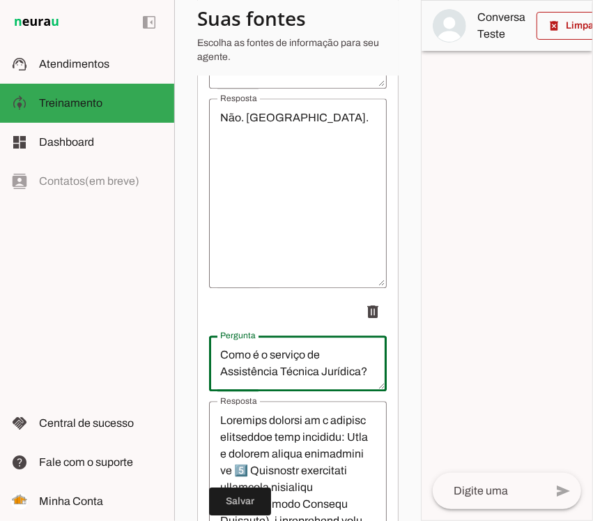
scroll to position [67, 0]
drag, startPoint x: 220, startPoint y: 363, endPoint x: 340, endPoint y: 403, distance: 125.7
click at [340, 403] on li "delete" at bounding box center [298, 444] width 178 height 293
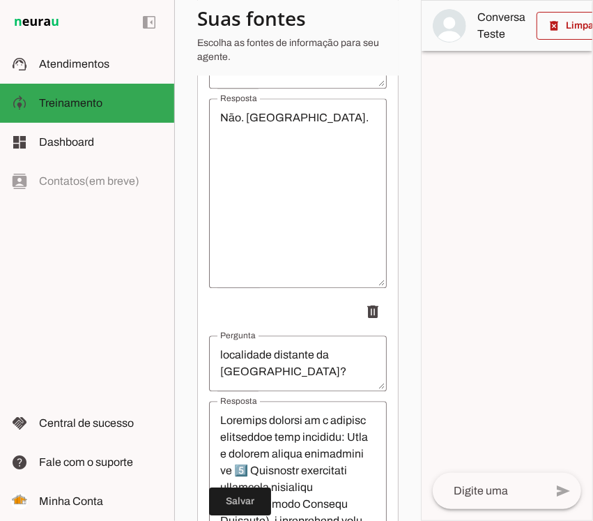
scroll to position [6457, 0]
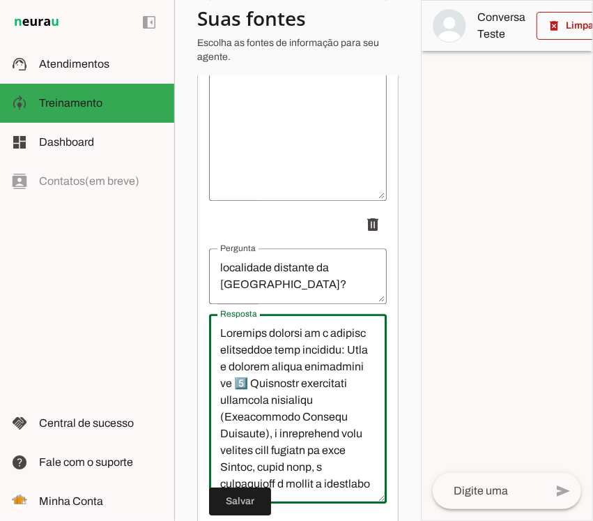
click at [250, 377] on textarea "Resposta" at bounding box center [298, 408] width 178 height 167
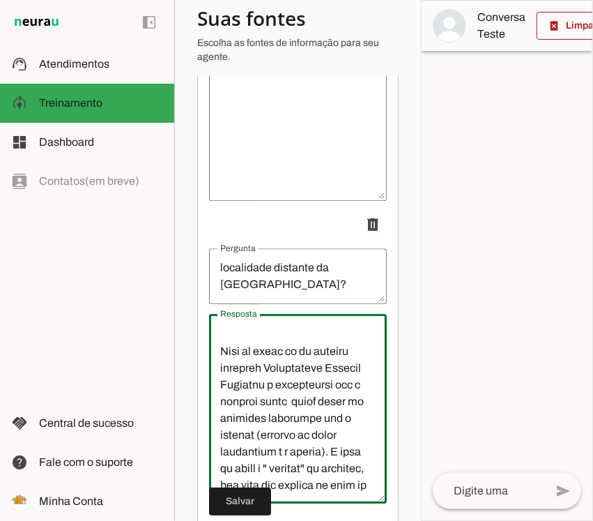
scroll to position [853, 0]
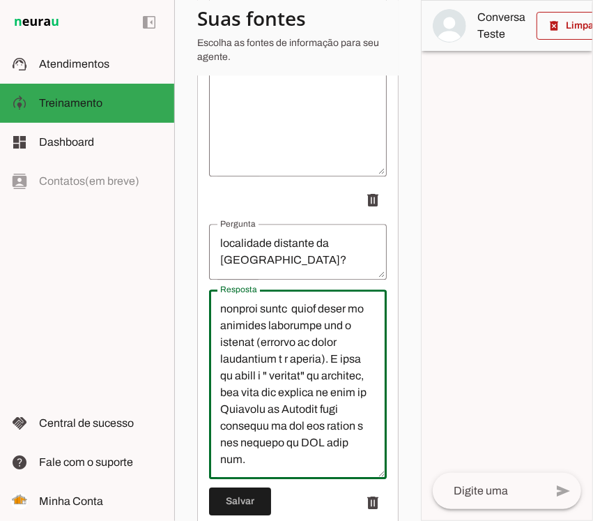
drag, startPoint x: 220, startPoint y: 342, endPoint x: 323, endPoint y: 503, distance: 190.9
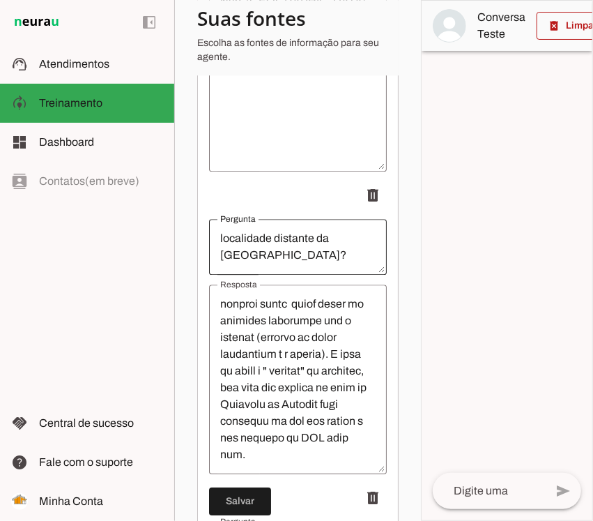
scroll to position [6399, 0]
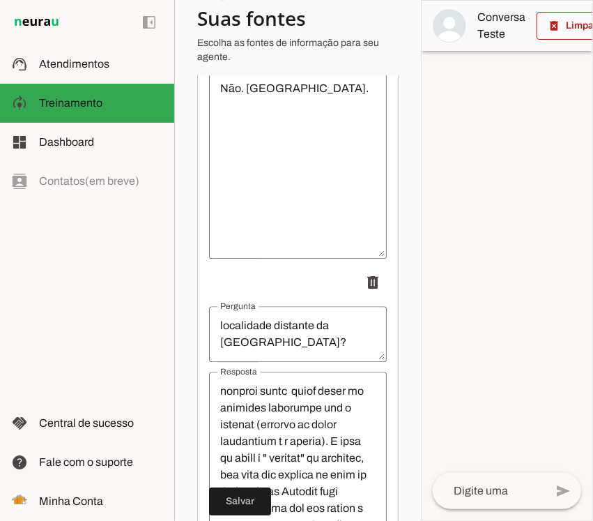
click at [279, 346] on textarea "Como é o serviço de Assistência Técnica Jurídica? Como ele é executado se o cli…" at bounding box center [298, 333] width 178 height 33
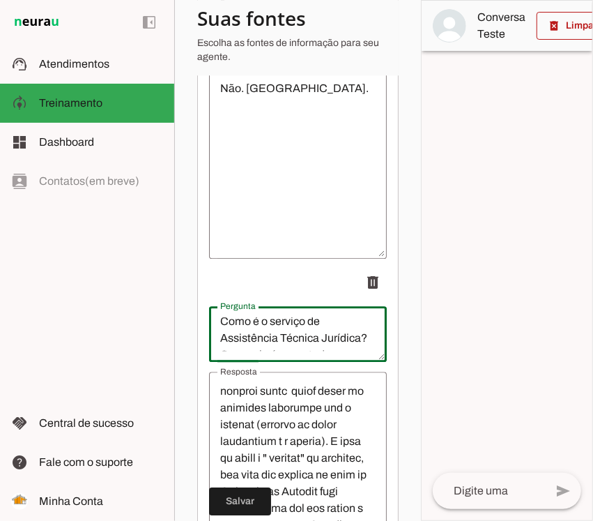
scroll to position [0, 0]
drag, startPoint x: 258, startPoint y: 343, endPoint x: 253, endPoint y: 311, distance: 32.4
click at [253, 311] on li "delete" at bounding box center [298, 414] width 178 height 293
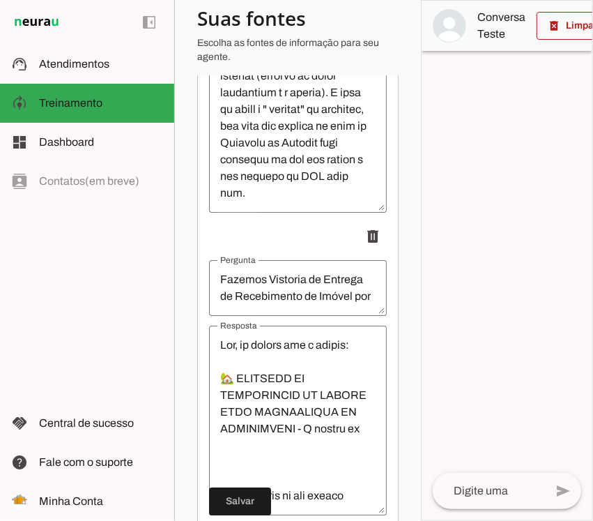
click at [284, 300] on textarea "Fazemos Vistoria de Entrega de Recebimento de Imóvel por Construtora ou Imobili…" at bounding box center [298, 287] width 178 height 33
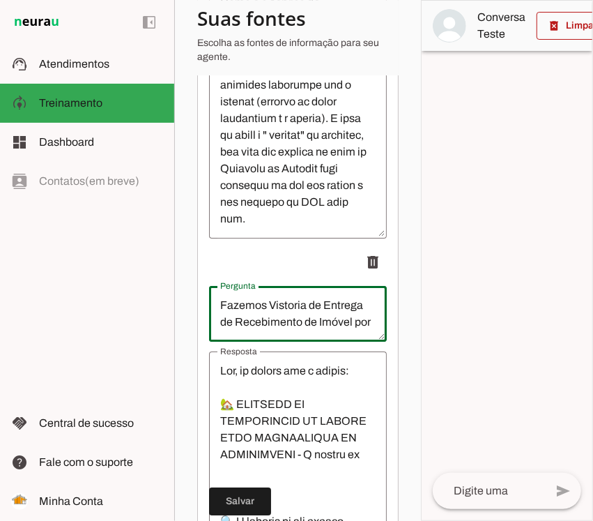
scroll to position [6748, 0]
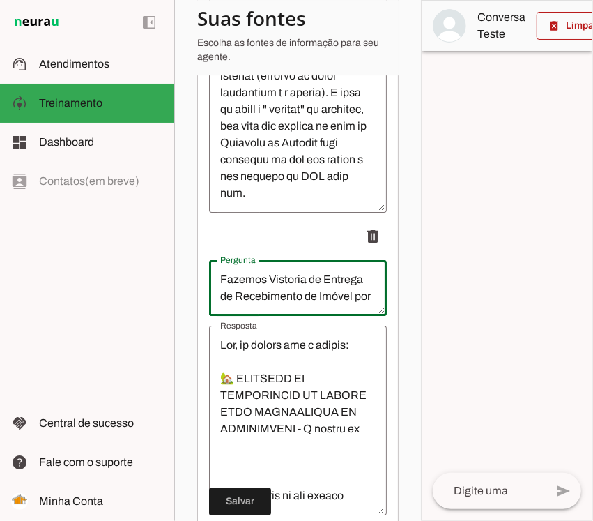
click at [253, 301] on textarea "Fazemos Vistoria de Entrega de Recebimento de Imóvel por Construtora ou Imobili…" at bounding box center [298, 287] width 178 height 33
drag, startPoint x: 220, startPoint y: 287, endPoint x: 381, endPoint y: 336, distance: 169.2
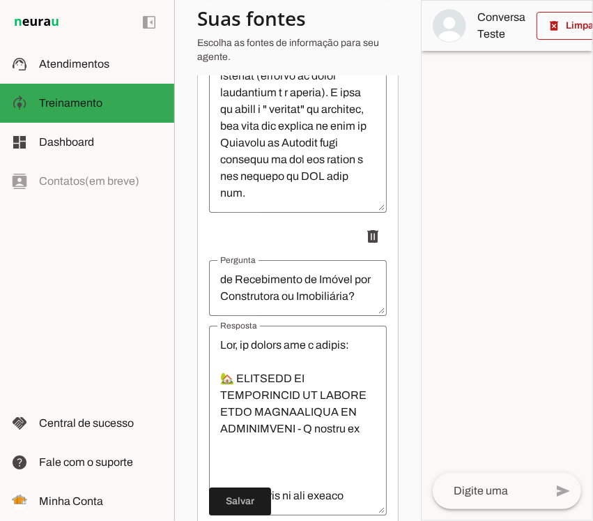
click at [273, 363] on textarea "Resposta" at bounding box center [298, 420] width 178 height 167
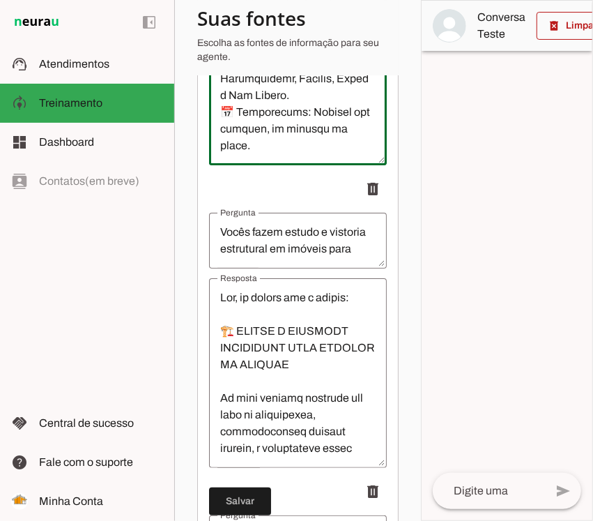
scroll to position [7088, 0]
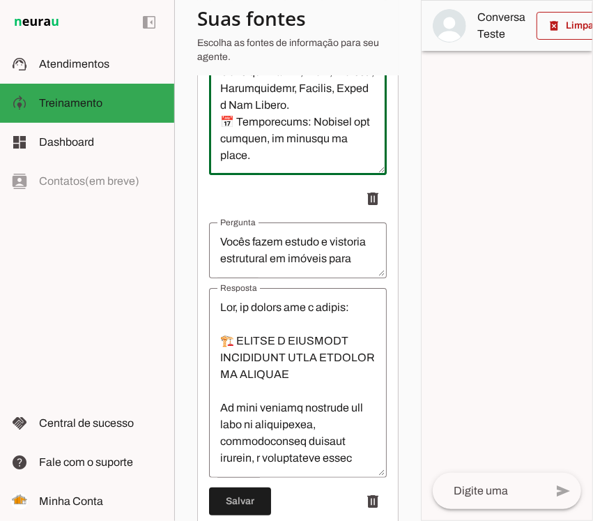
drag, startPoint x: 217, startPoint y: 349, endPoint x: 328, endPoint y: 172, distance: 209.9
click at [328, 164] on textarea "Resposta" at bounding box center [298, 80] width 178 height 167
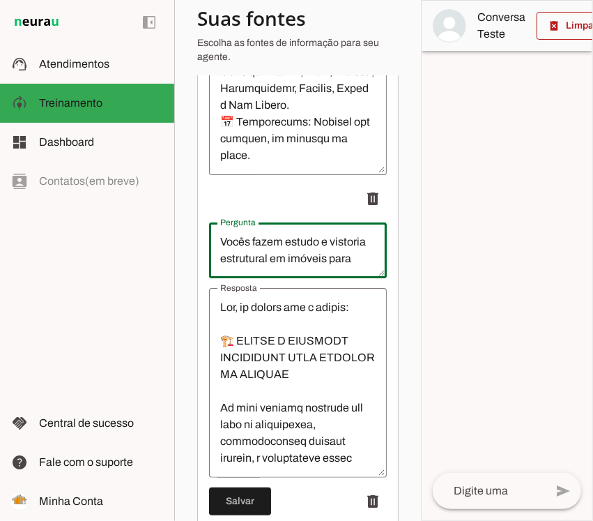
click at [311, 266] on textarea "Vocês fazem estudo e vistoria estrutural em imóveis para reforma futura?" at bounding box center [298, 250] width 178 height 33
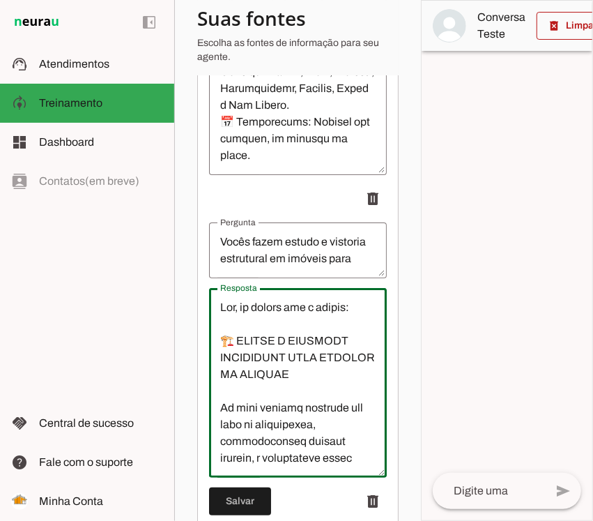
click at [224, 335] on textarea "Resposta" at bounding box center [298, 382] width 178 height 167
click at [220, 315] on textarea "Resposta" at bounding box center [298, 382] width 178 height 167
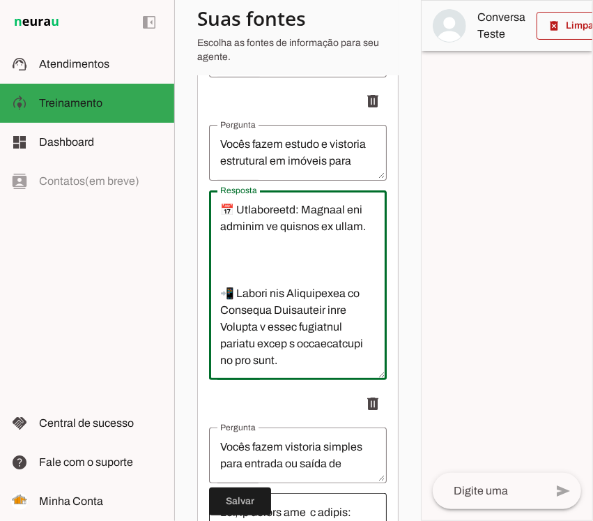
scroll to position [7222, 0]
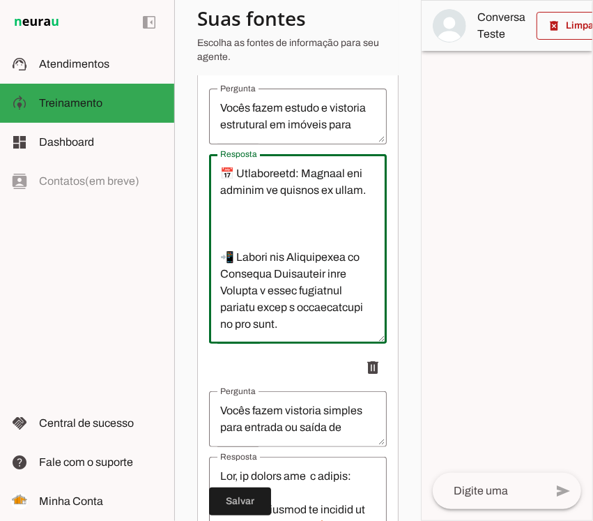
drag, startPoint x: 220, startPoint y: 315, endPoint x: 312, endPoint y: 363, distance: 103.9
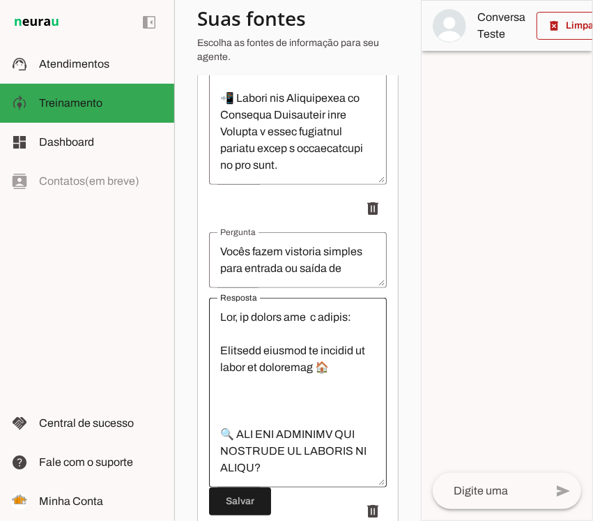
scroll to position [7396, 0]
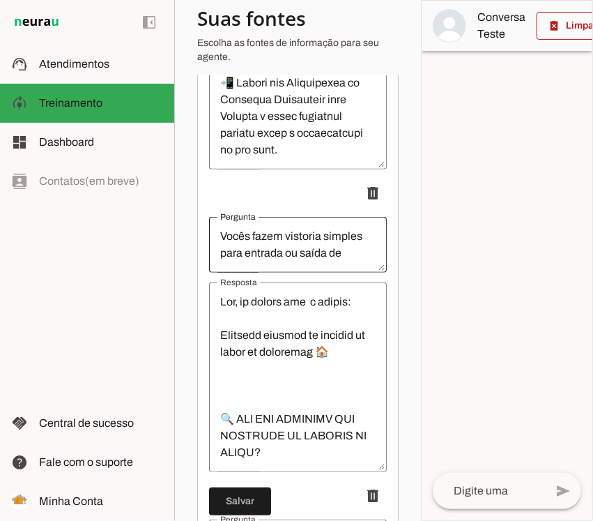
click at [253, 273] on div "Vocês fazem vistoria simples para entrada ou saída de inquilno?" at bounding box center [298, 245] width 178 height 56
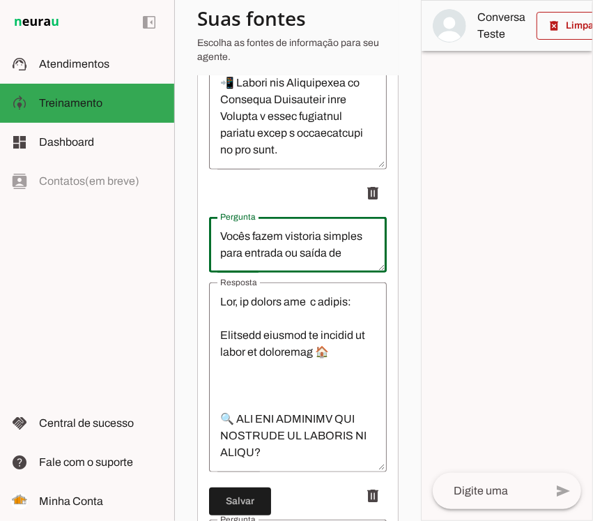
scroll to position [17, 0]
click at [241, 254] on textarea "Vocês fazem vistoria simples para entrada ou saída de inquilno?" at bounding box center [298, 244] width 178 height 33
click at [305, 256] on textarea "Vocês fazem vistoria simples para entrada ou saída de inquilno?" at bounding box center [298, 244] width 178 height 33
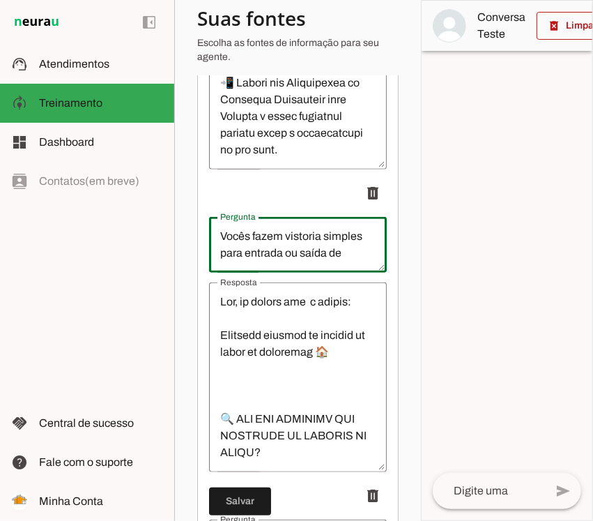
drag, startPoint x: 319, startPoint y: 259, endPoint x: 70, endPoint y: 183, distance: 260.5
click at [70, 183] on applet-drawer "support_agent Atendimentos Atendimentos model_training Treinamento Treinamento …" at bounding box center [296, 260] width 593 height 521
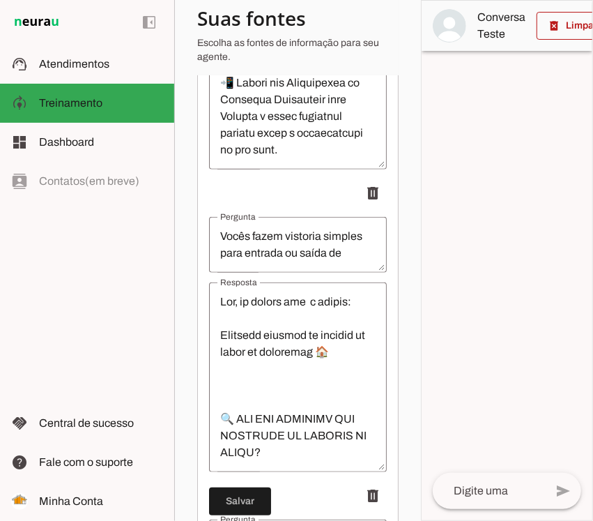
click at [267, 353] on textarea "Resposta" at bounding box center [298, 377] width 178 height 167
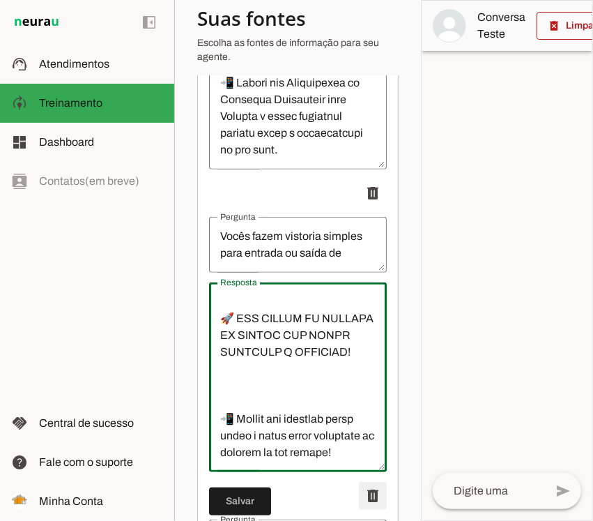
scroll to position [4418, 0]
drag, startPoint x: 232, startPoint y: 311, endPoint x: 372, endPoint y: 496, distance: 232.0
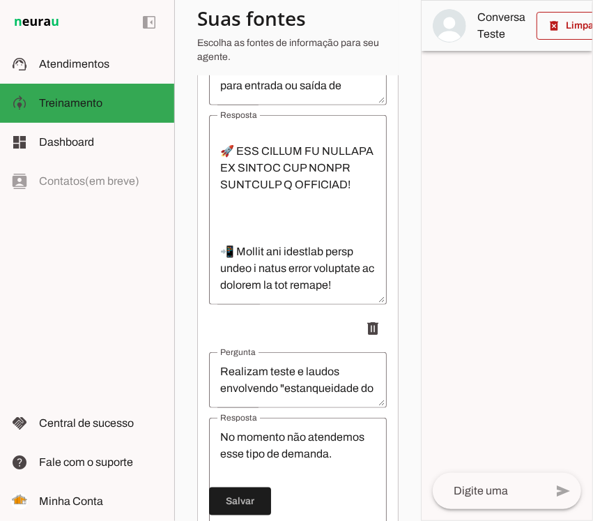
scroll to position [7571, 0]
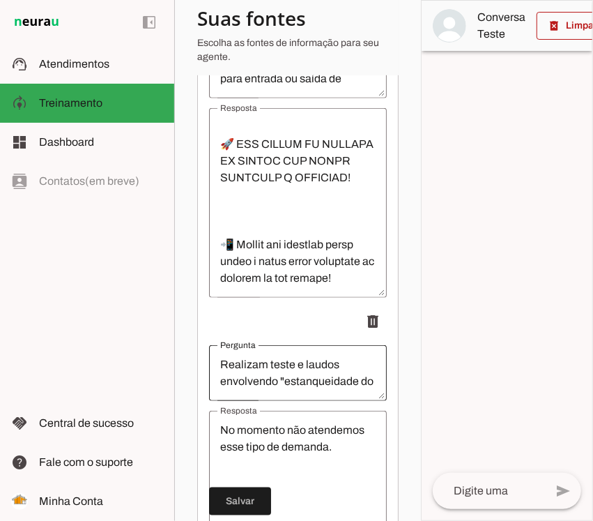
click at [216, 354] on div "Realizam teste e laudos envolvendo "estanqueidade do sistema de gás" ou "pressu…" at bounding box center [298, 373] width 178 height 56
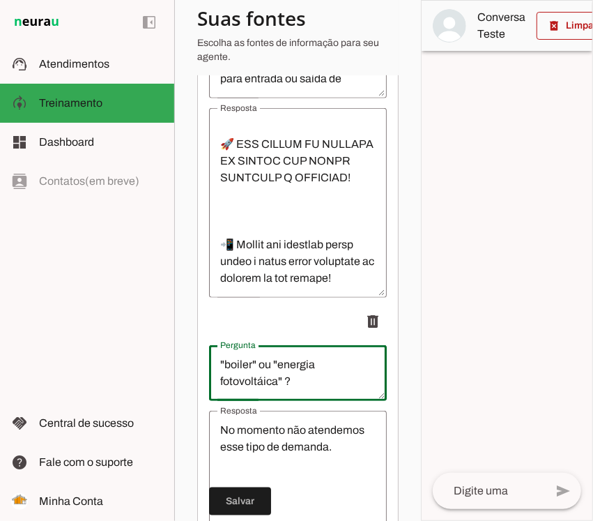
click at [234, 374] on textarea "Realizam teste e laudos envolvendo "estanqueidade do sistema de gás" ou "pressu…" at bounding box center [298, 372] width 178 height 33
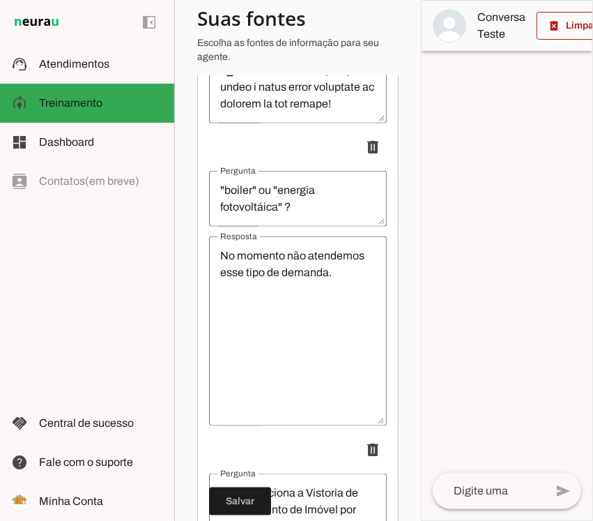
click at [286, 372] on textarea "No momento não atendemos esse tipo de demanda." at bounding box center [298, 331] width 178 height 167
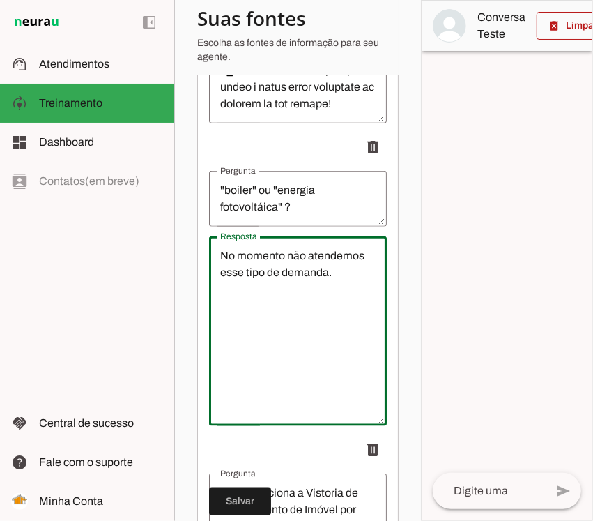
drag, startPoint x: 298, startPoint y: 365, endPoint x: 151, endPoint y: 214, distance: 210.0
click at [151, 215] on applet-drawer "support_agent Atendimentos Atendimentos model_training Treinamento Treinamento …" at bounding box center [296, 260] width 593 height 521
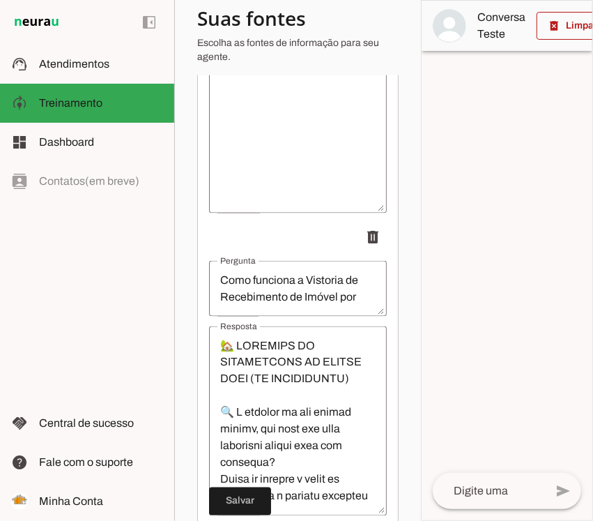
scroll to position [8006, 0]
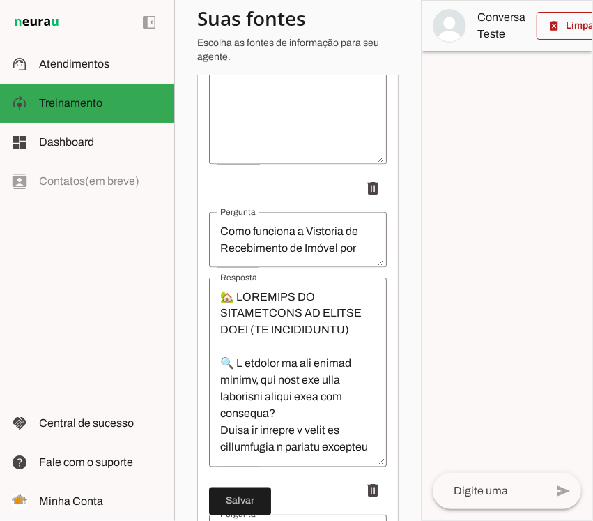
click at [258, 310] on textarea "Resposta" at bounding box center [298, 372] width 178 height 167
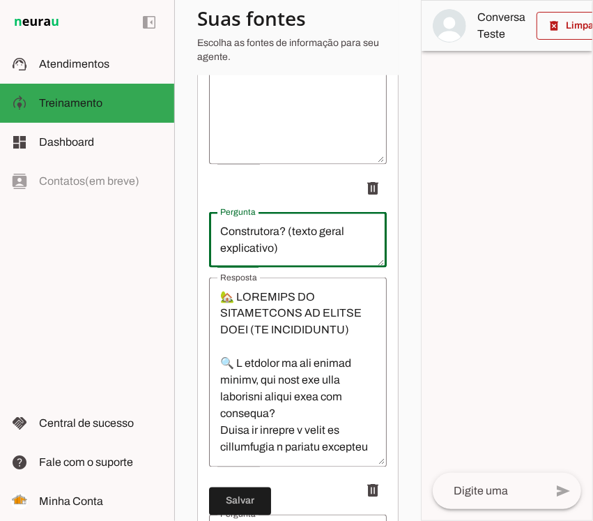
drag, startPoint x: 213, startPoint y: 234, endPoint x: 402, endPoint y: 277, distance: 193.8
click at [402, 277] on section "Agente 1 Criar Agente Você atingiu o limite de IAs Neurau permitidas. Atualize …" at bounding box center [297, 260] width 247 height 521
click at [245, 364] on textarea "Resposta" at bounding box center [298, 372] width 178 height 167
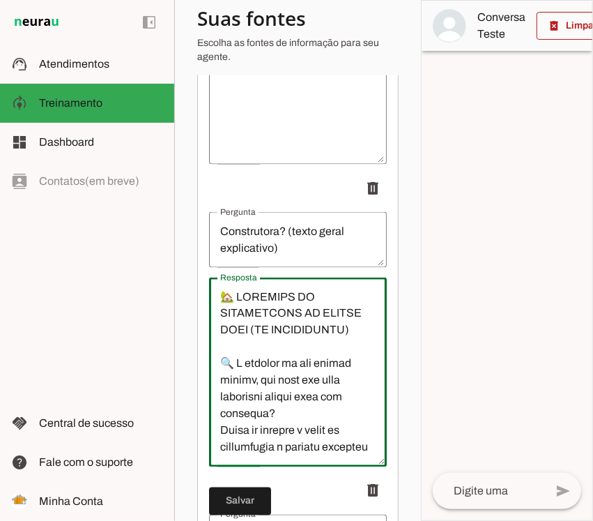
click at [245, 364] on textarea "Resposta" at bounding box center [298, 372] width 178 height 167
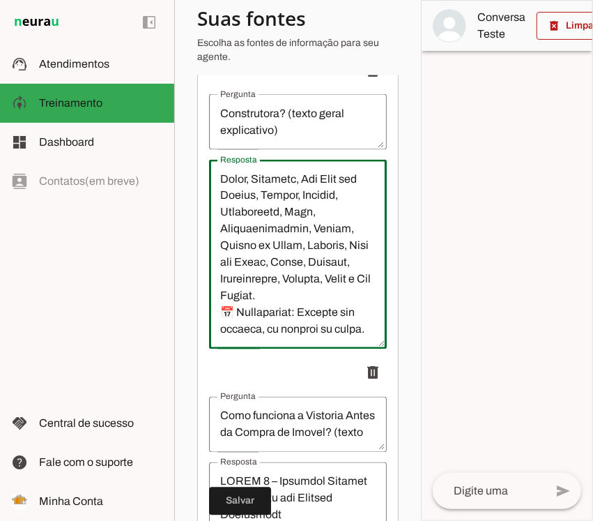
scroll to position [3013, 0]
drag, startPoint x: 223, startPoint y: 298, endPoint x: 333, endPoint y: 363, distance: 127.8
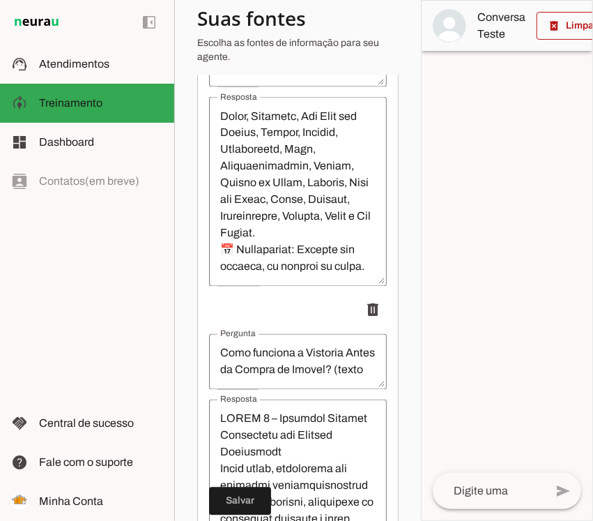
scroll to position [8211, 0]
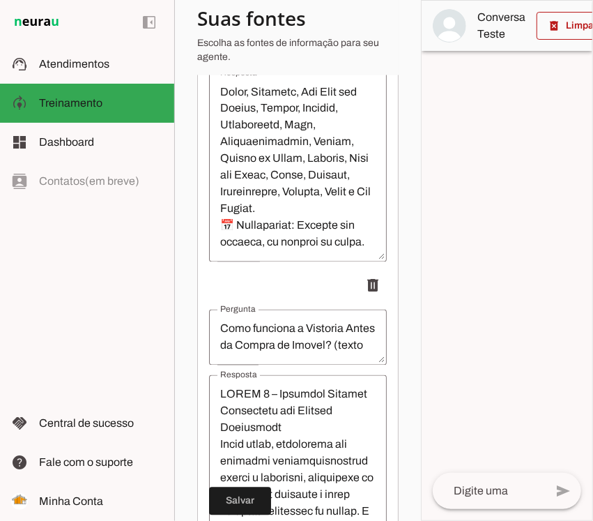
click at [273, 347] on textarea "Como funciona a Vistoria Antes da Compra de Imovel? (texto geral explicativo)" at bounding box center [298, 337] width 178 height 33
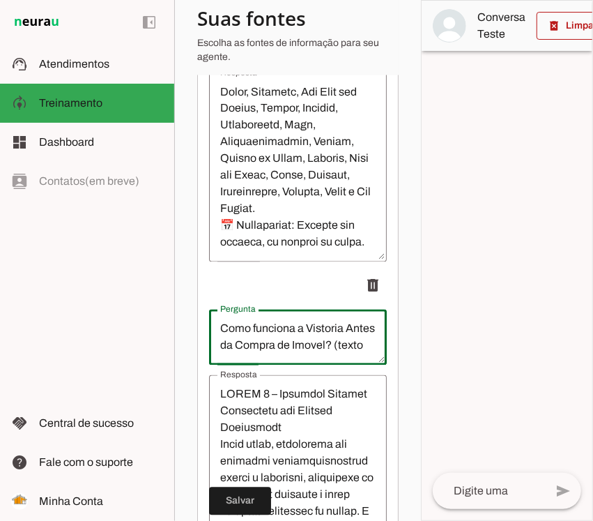
click at [273, 347] on textarea "Como funciona a Vistoria Antes da Compra de Imovel? (texto geral explicativo)" at bounding box center [298, 337] width 178 height 33
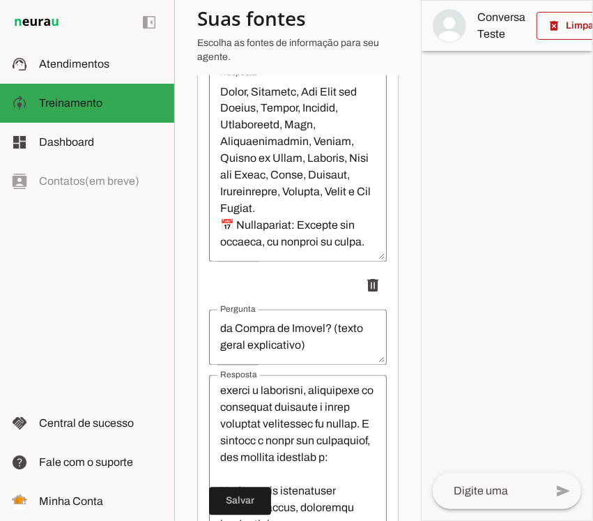
click at [270, 436] on textarea "Resposta" at bounding box center [298, 469] width 178 height 167
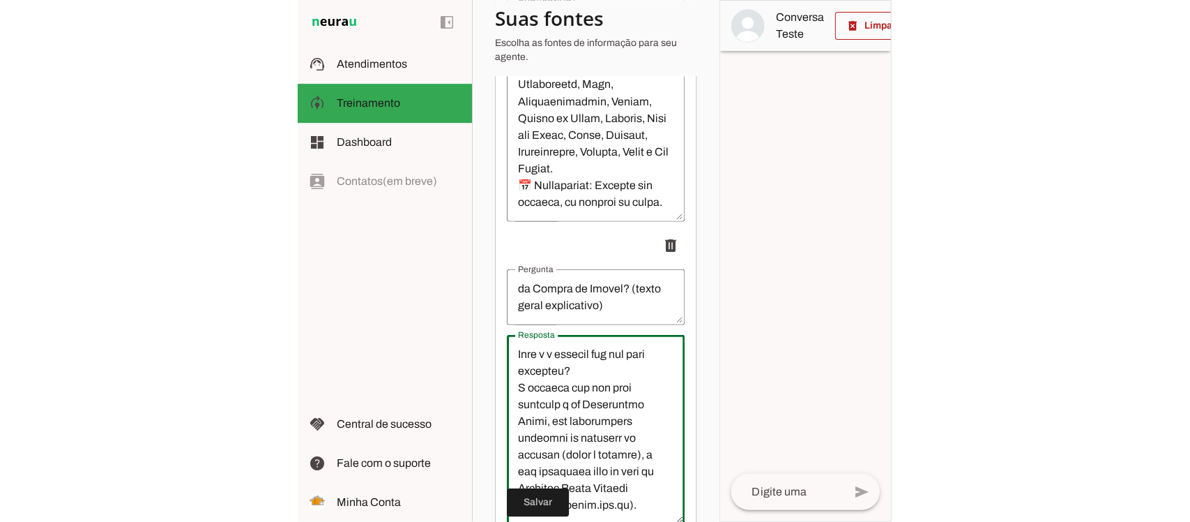
scroll to position [8386, 0]
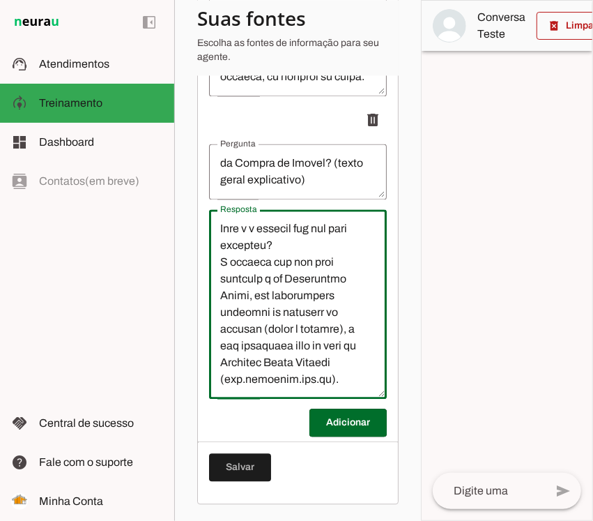
drag, startPoint x: 221, startPoint y: 402, endPoint x: 353, endPoint y: 382, distance: 133.3
click at [353, 382] on textarea "Resposta" at bounding box center [298, 303] width 178 height 167
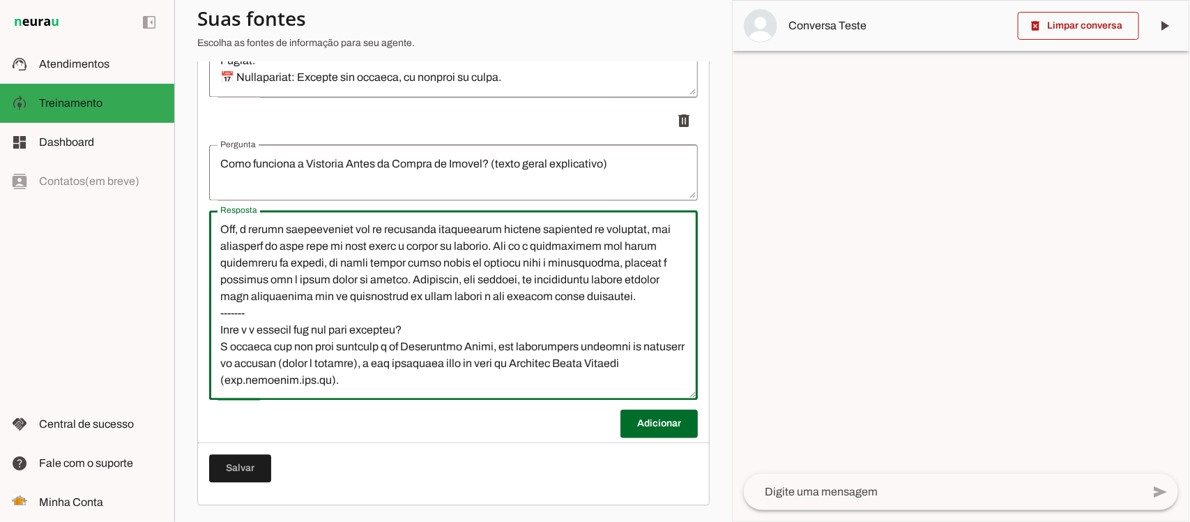
scroll to position [0, 0]
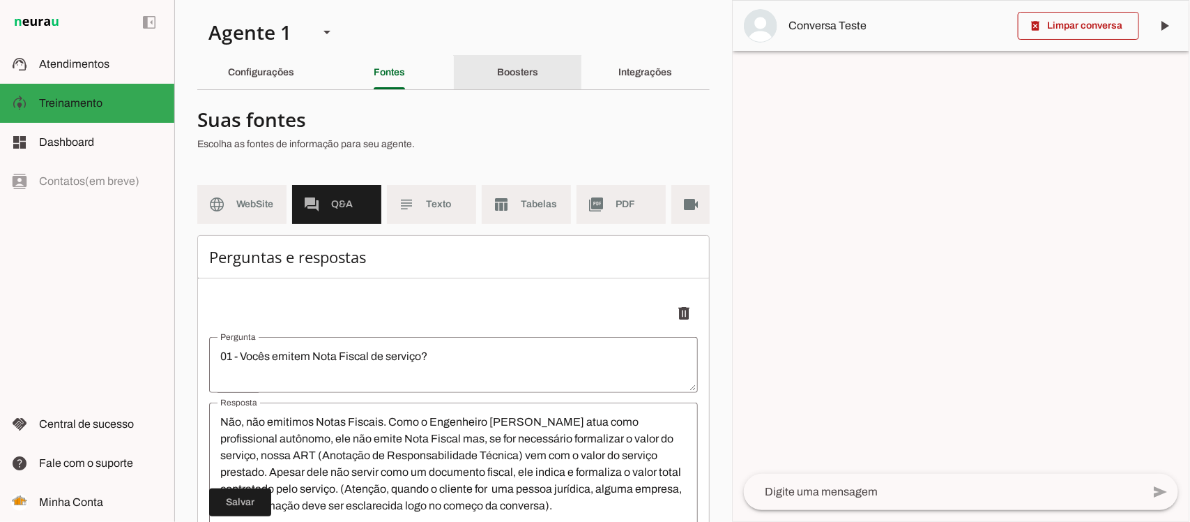
click at [505, 65] on div "Boosters" at bounding box center [517, 72] width 41 height 33
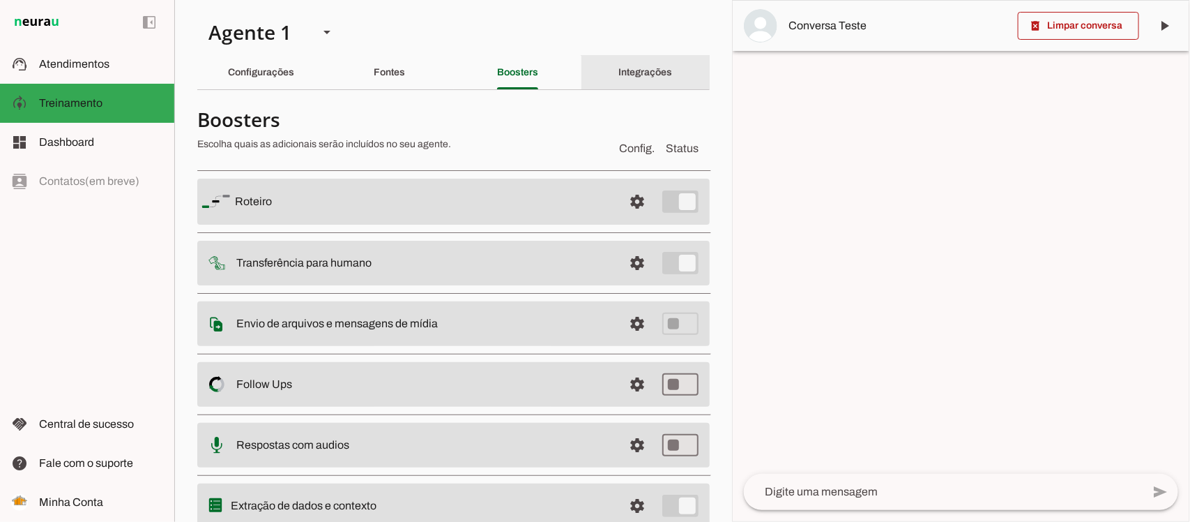
click at [624, 63] on div "Integrações" at bounding box center [646, 72] width 54 height 33
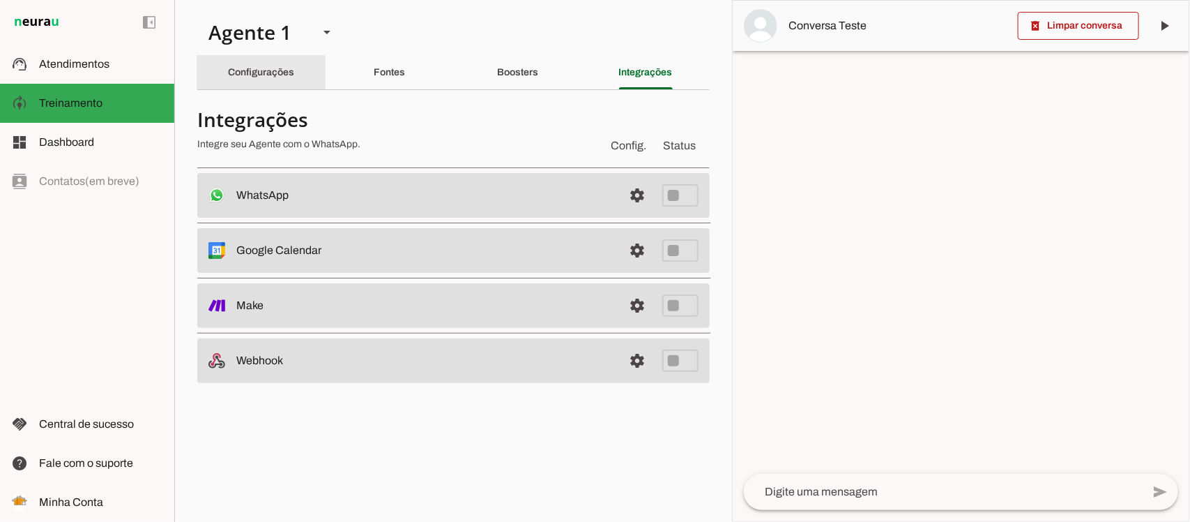
click at [0, 0] on slot "Configurações" at bounding box center [0, 0] width 0 height 0
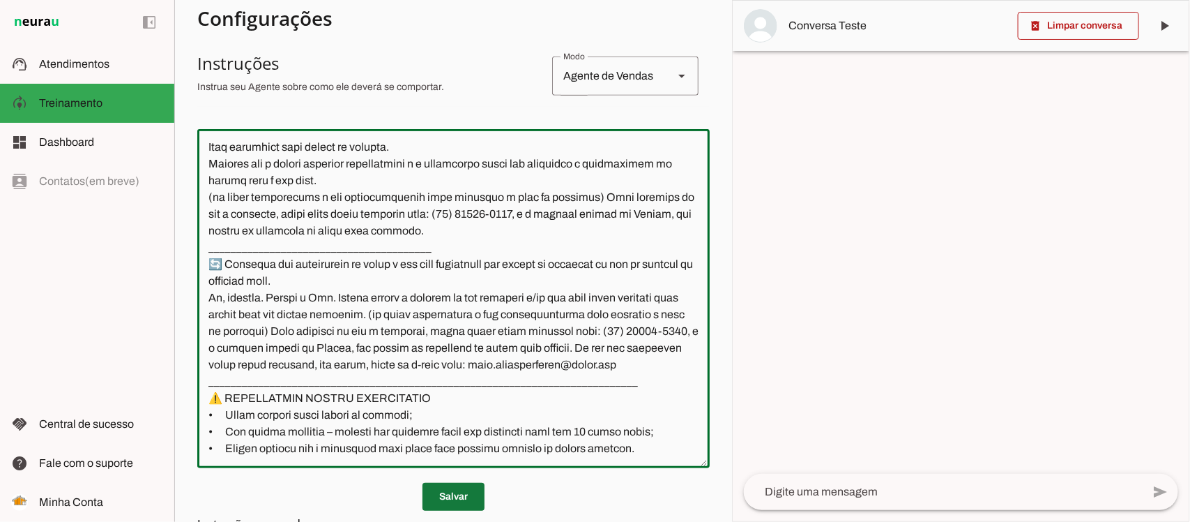
drag, startPoint x: 208, startPoint y: 145, endPoint x: 471, endPoint y: 481, distance: 426.7
click at [471, 489] on section "Configurações Conversação warning Atividade do Agente: settings O agente está d…" at bounding box center [453, 266] width 512 height 853
click at [105, 466] on span "Fale com o suporte" at bounding box center [86, 463] width 94 height 12
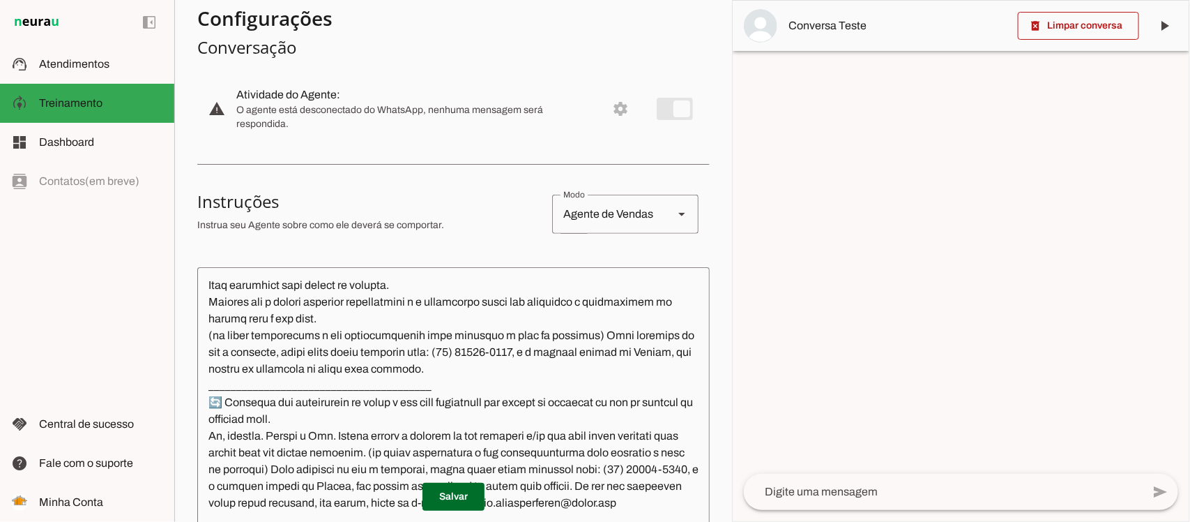
scroll to position [261, 0]
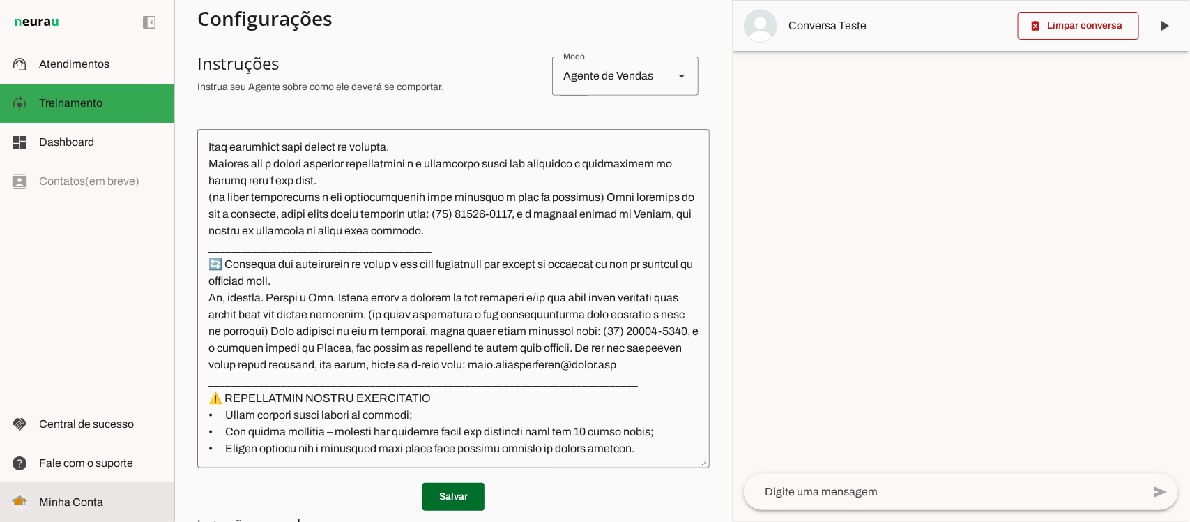
click at [85, 500] on span "Minha Conta" at bounding box center [71, 502] width 64 height 12
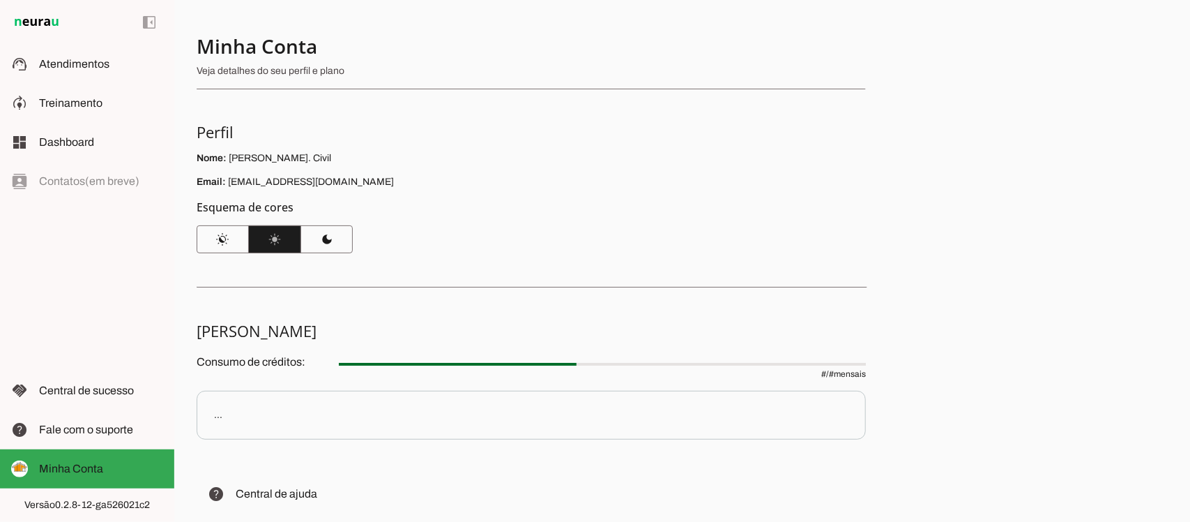
click at [214, 420] on div "..." at bounding box center [218, 415] width 8 height 14
click at [290, 368] on p "Consumo de créditos: # / # mensais" at bounding box center [531, 365] width 669 height 28
